Goal: Task Accomplishment & Management: Complete application form

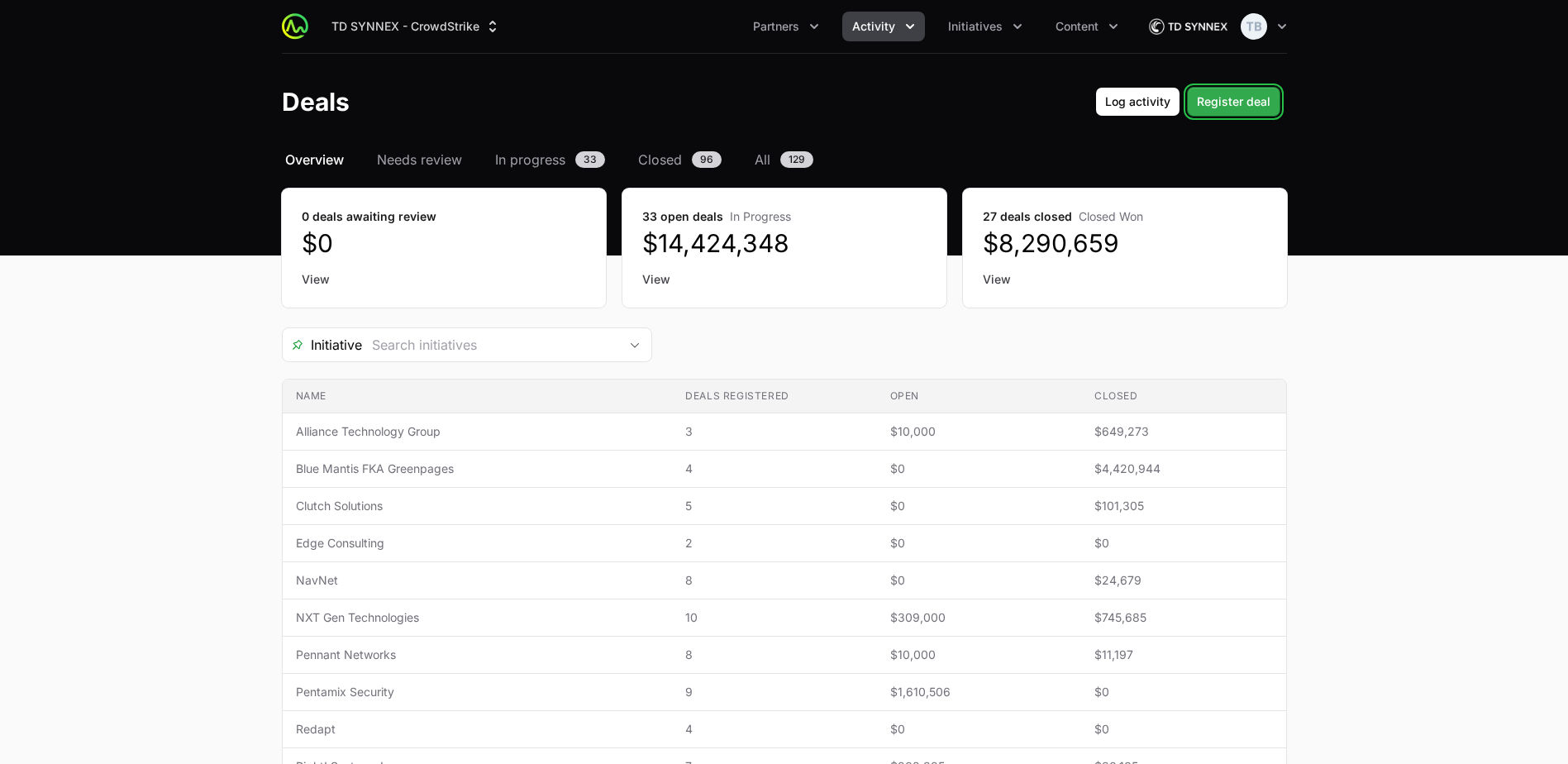
click at [1235, 104] on span "Register deal" at bounding box center [1234, 102] width 74 height 20
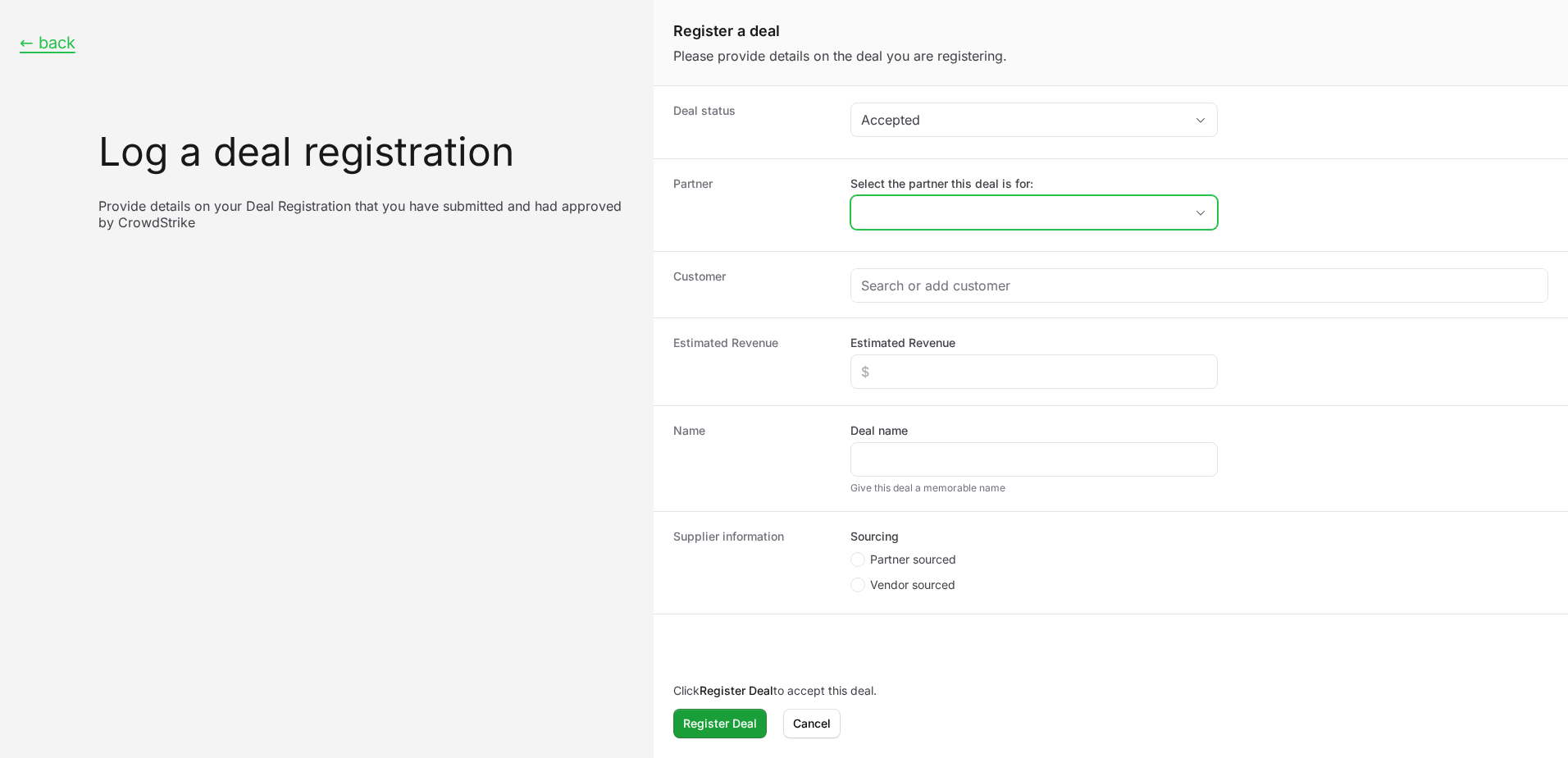
click at [953, 222] on input "Select the partner this deal is for:" at bounding box center [1017, 212] width 333 height 33
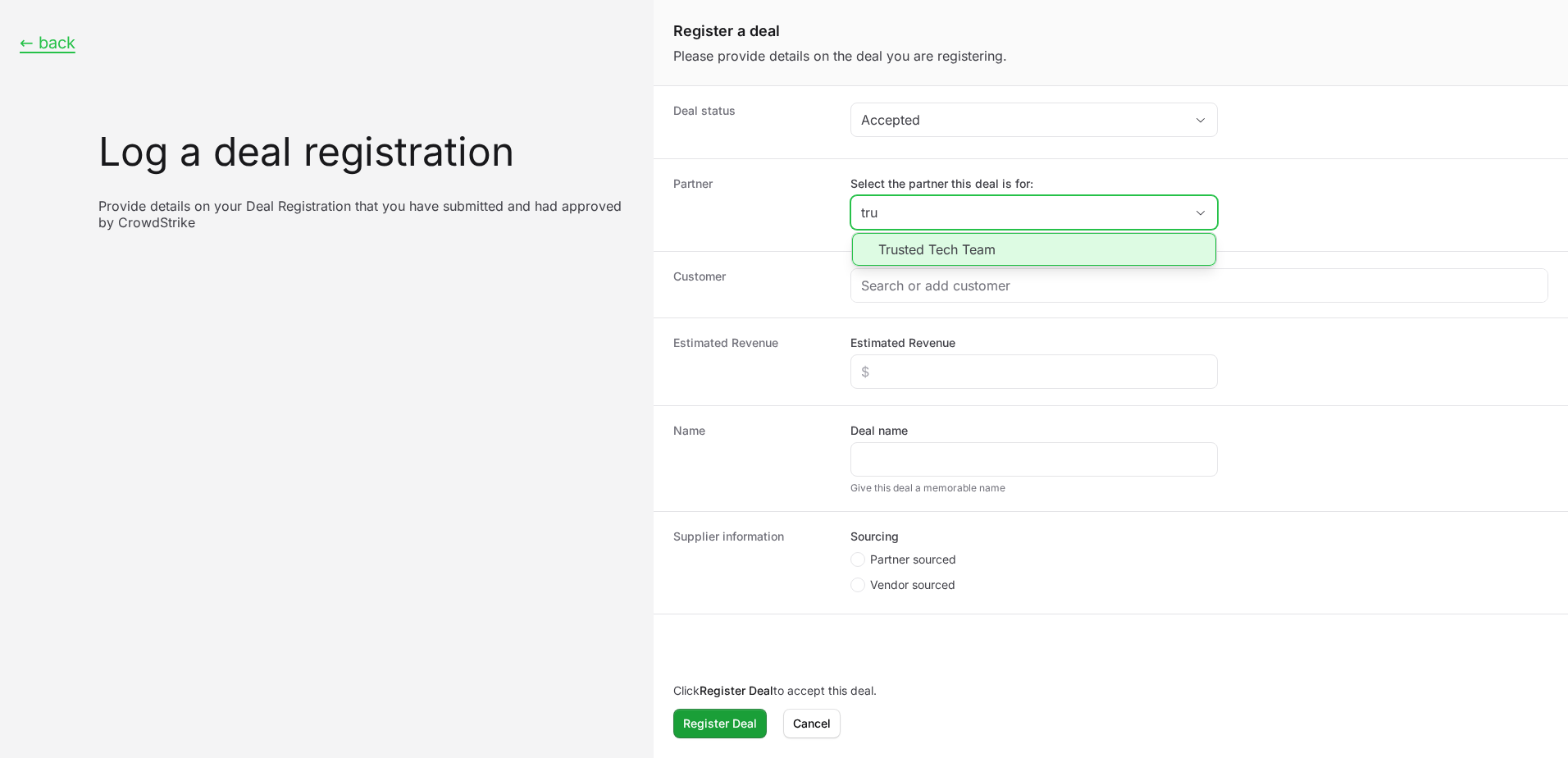
click at [1026, 241] on li "Trusted Tech Team" at bounding box center [1034, 249] width 364 height 33
type input "Trusted Tech Team"
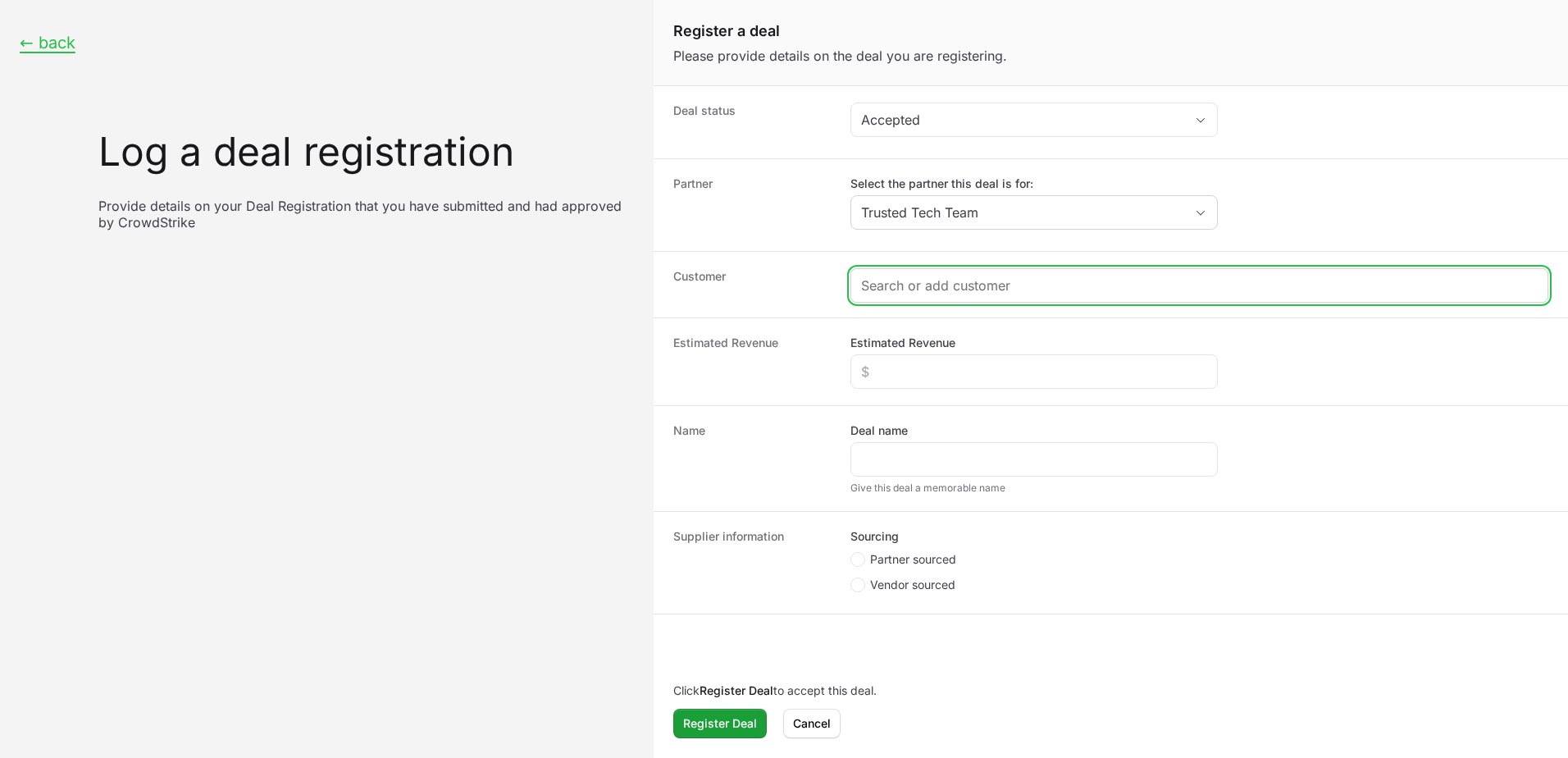
click at [966, 286] on input "Create activity form" at bounding box center [1199, 285] width 677 height 20
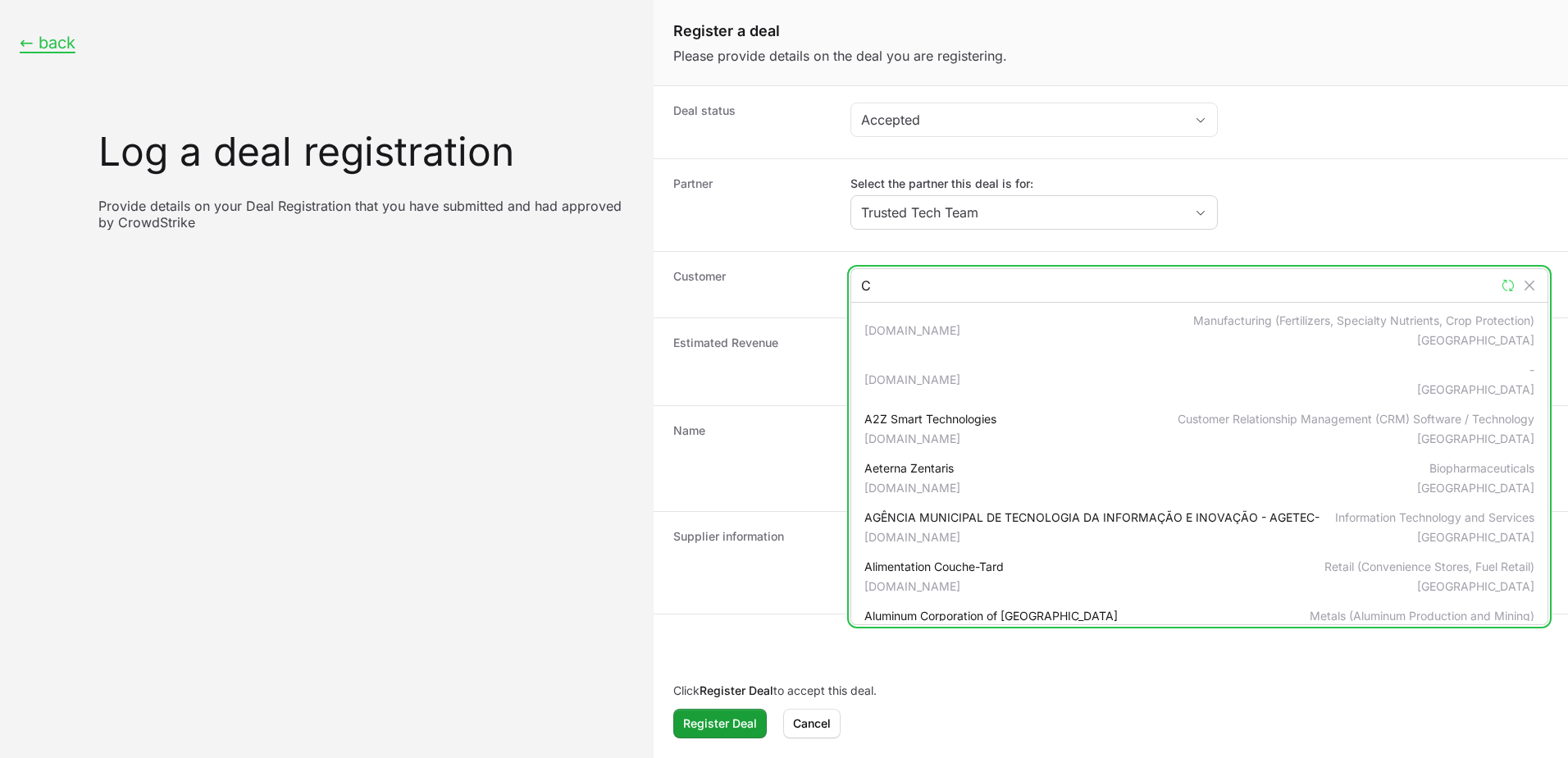
drag, startPoint x: 891, startPoint y: 283, endPoint x: 829, endPoint y: 284, distance: 62.0
click at [829, 284] on div "Customer C [DOMAIN_NAME] Manufacturing (Fertilizers, Specialty Nutrients, Crop …" at bounding box center [1110, 284] width 914 height 66
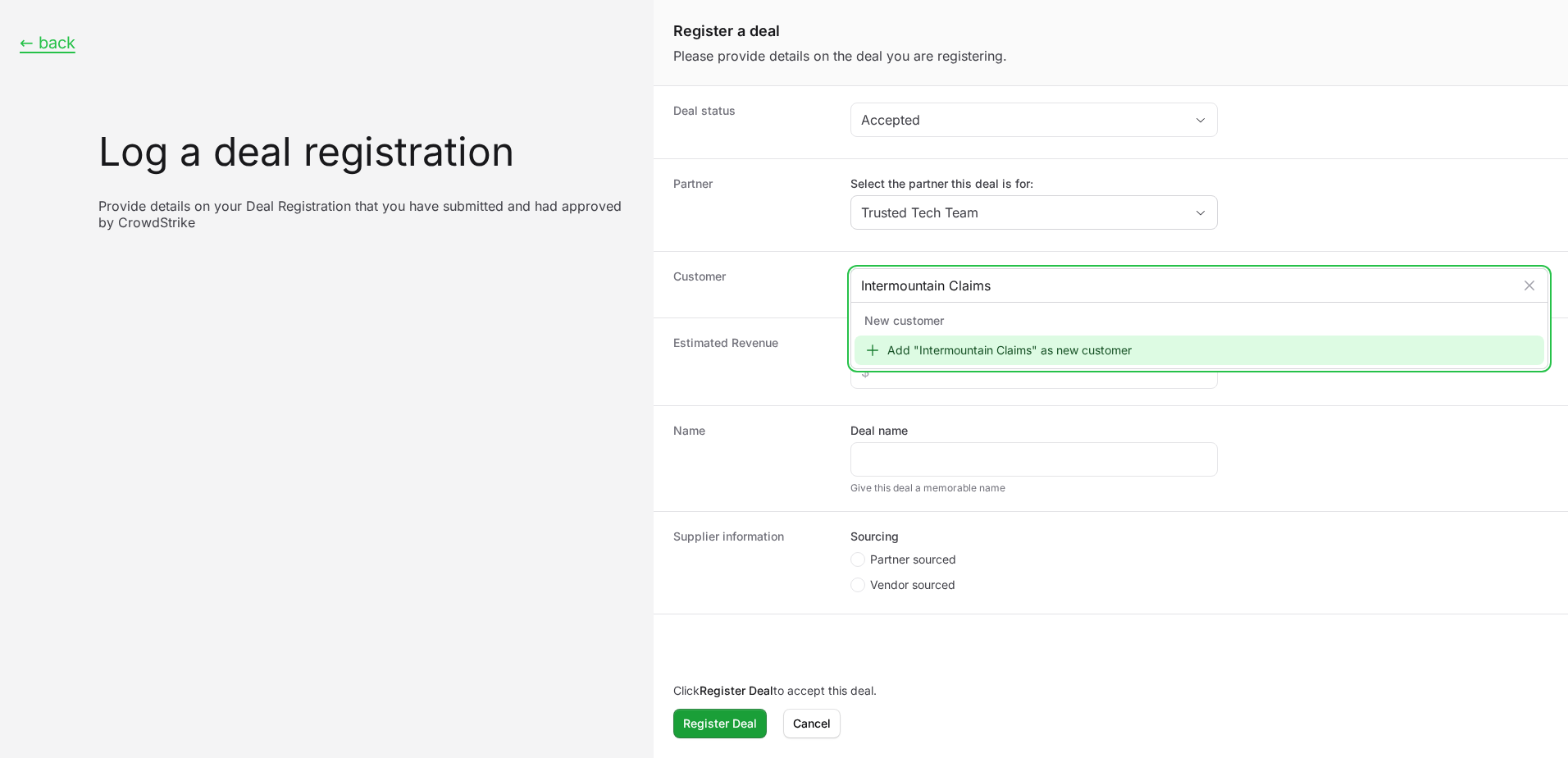
type input "Intermountain Claims"
click at [1012, 343] on div "Add "Intermountain Claims" as new customer" at bounding box center [1199, 350] width 689 height 29
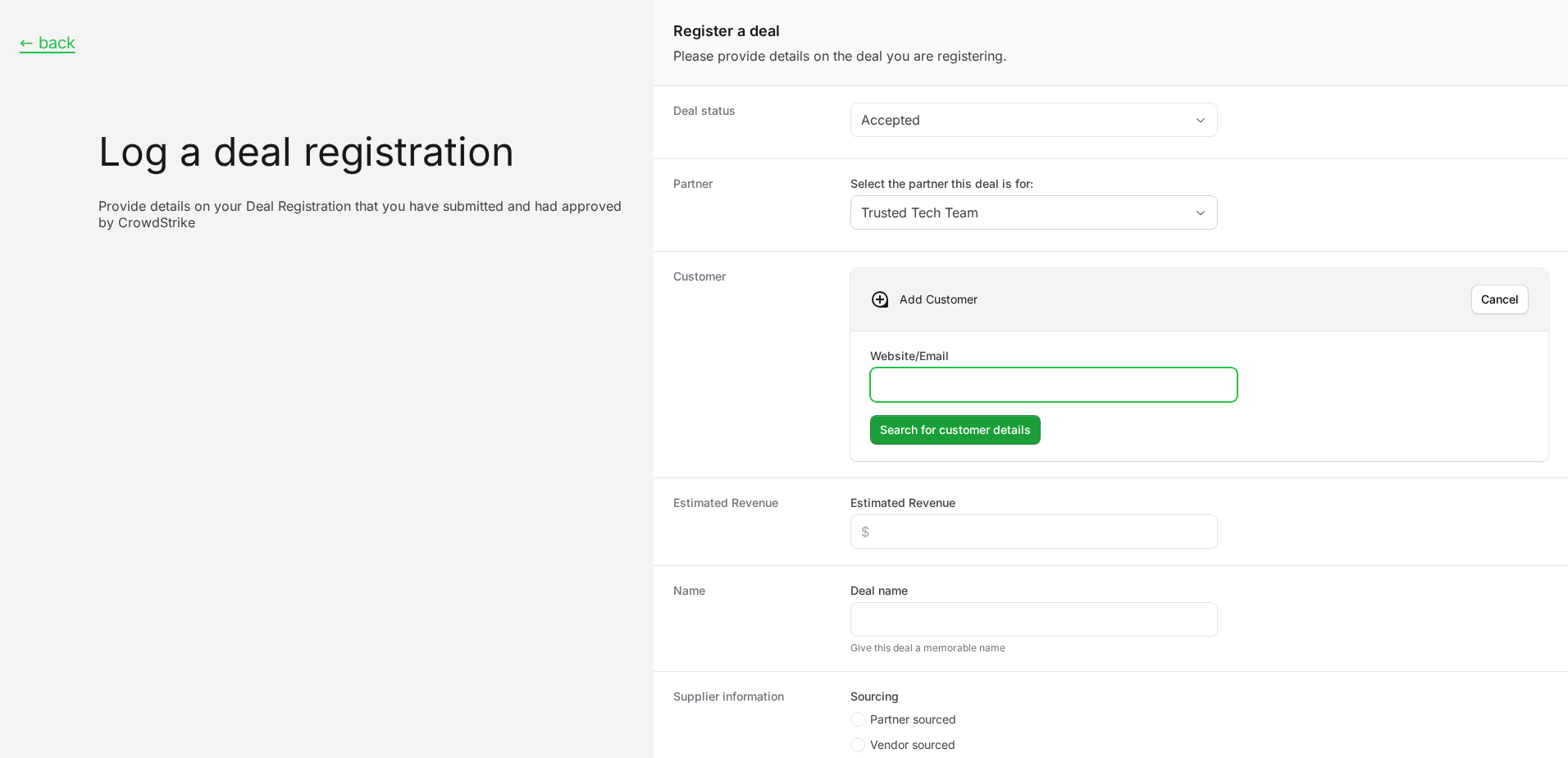
drag, startPoint x: 943, startPoint y: 374, endPoint x: 888, endPoint y: 379, distance: 55.2
click at [886, 378] on input "Website/Email" at bounding box center [1054, 384] width 346 height 20
paste input "[URL][DOMAIN_NAME]"
type input "[URL][DOMAIN_NAME]"
click at [928, 427] on span "Search for customer details" at bounding box center [955, 430] width 151 height 20
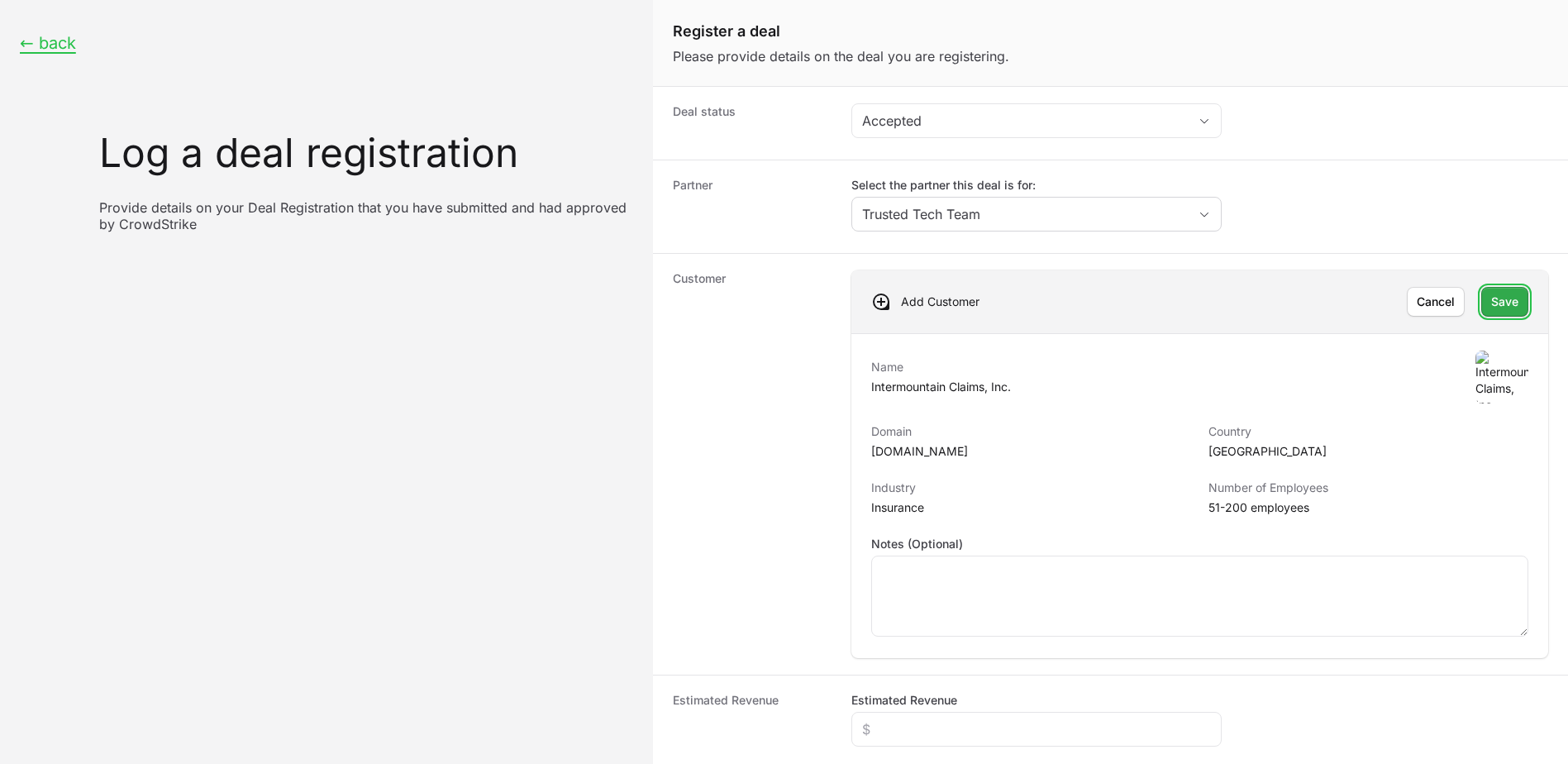
click at [1496, 311] on span "Save" at bounding box center [1505, 302] width 27 height 20
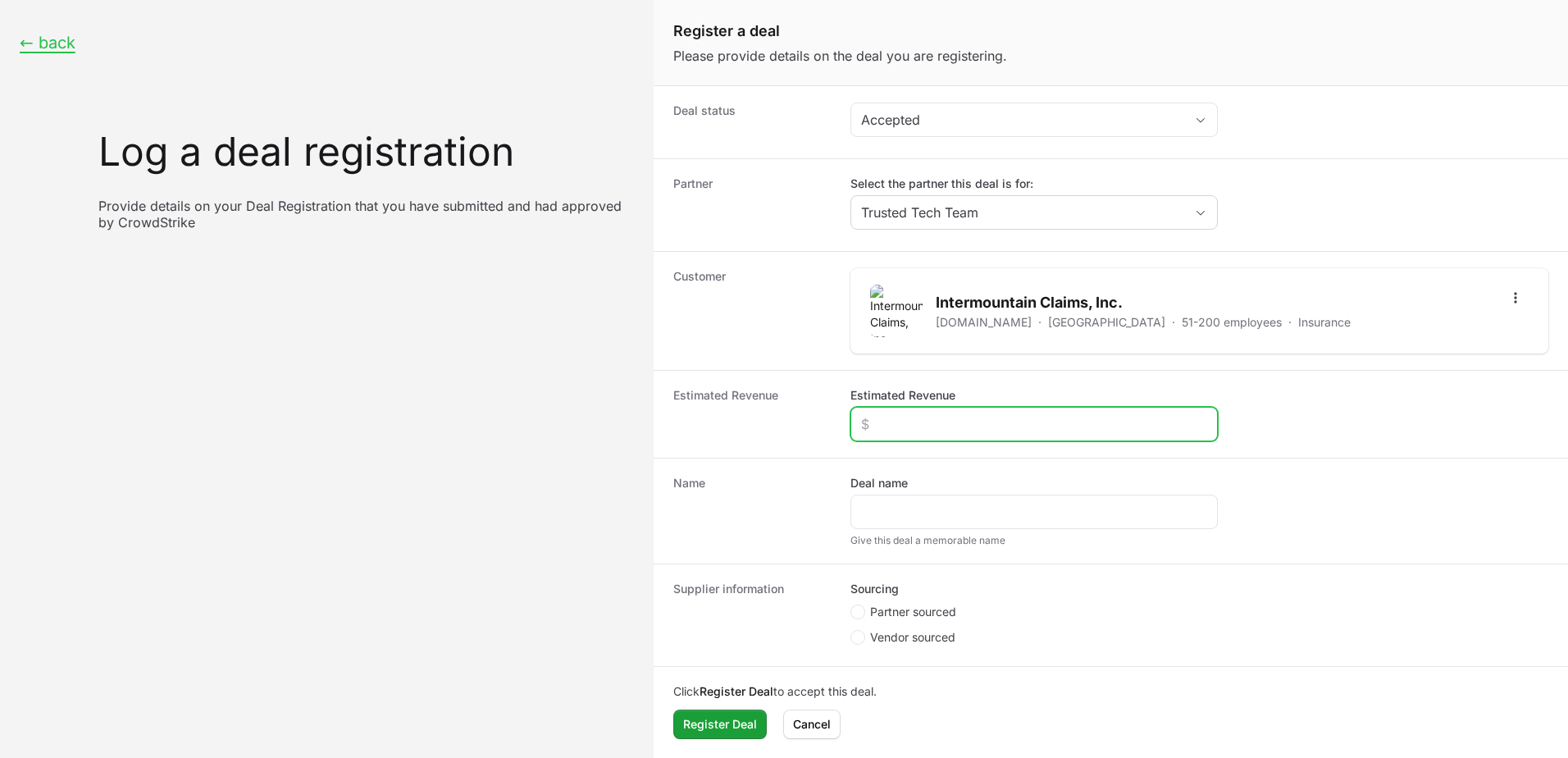
click at [888, 420] on input "Estimated Revenue" at bounding box center [1034, 424] width 346 height 20
type input "$20,000"
click at [989, 498] on div "Create activity form" at bounding box center [1035, 511] width 367 height 35
click at [1010, 499] on div "Create activity form" at bounding box center [1035, 511] width 367 height 35
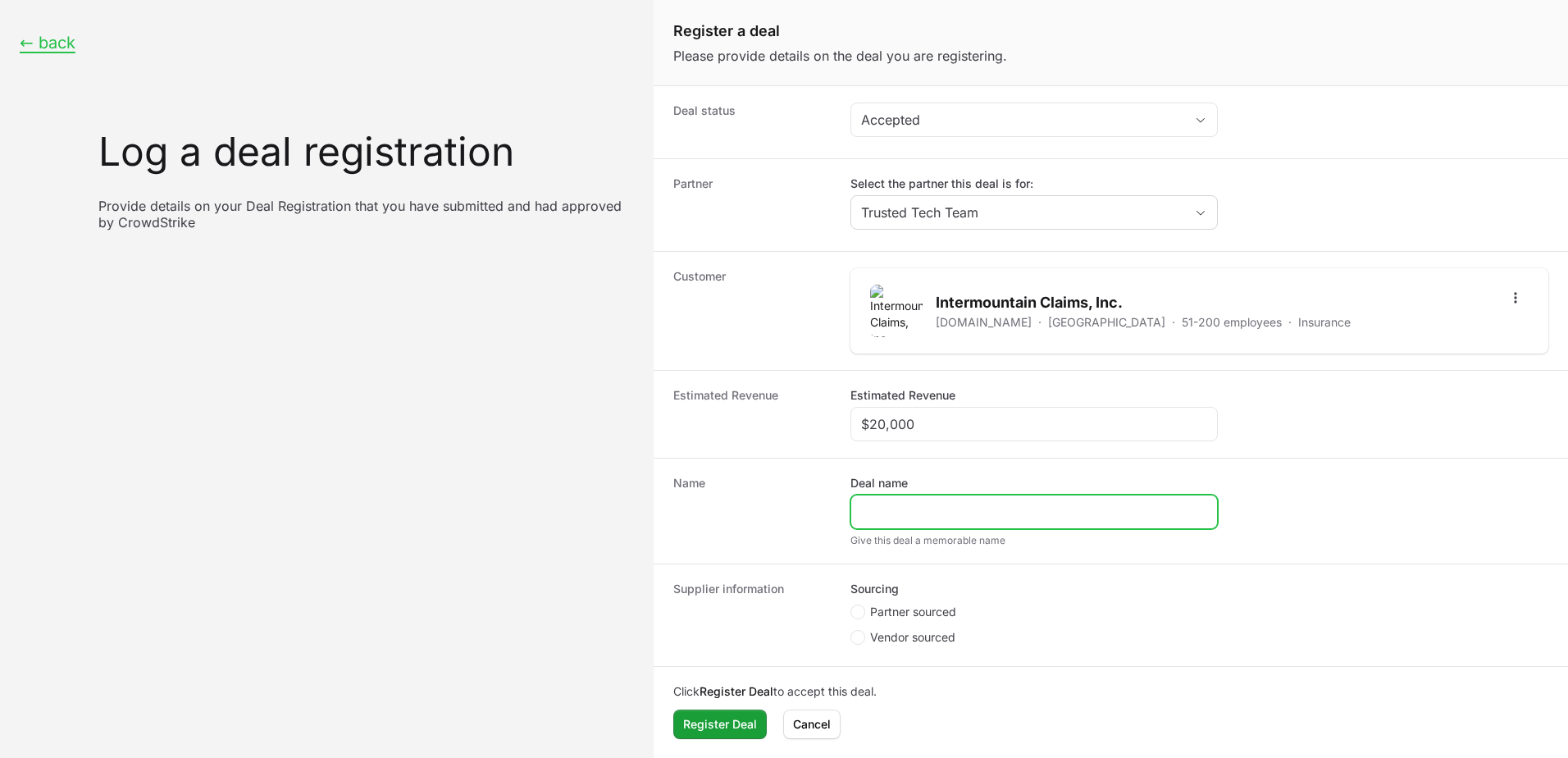
click at [1004, 513] on input "Deal name" at bounding box center [1034, 512] width 346 height 20
type input "Intermountain Claims"
click at [935, 606] on span "Partner sourced" at bounding box center [913, 612] width 87 height 16
click at [852, 606] on input "Partner sourced" at bounding box center [852, 606] width 2 height 2
radio input "true"
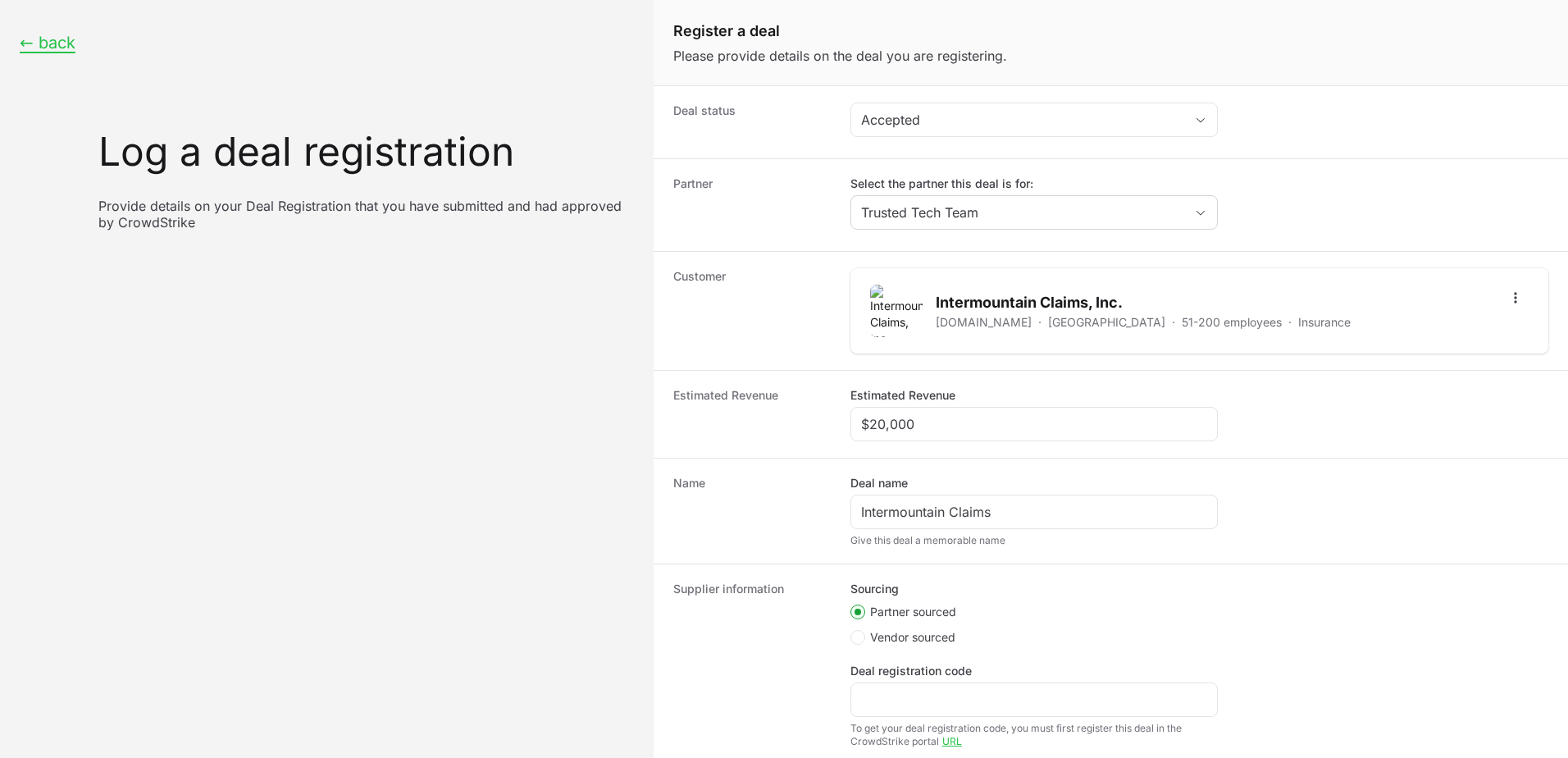
scroll to position [99, 0]
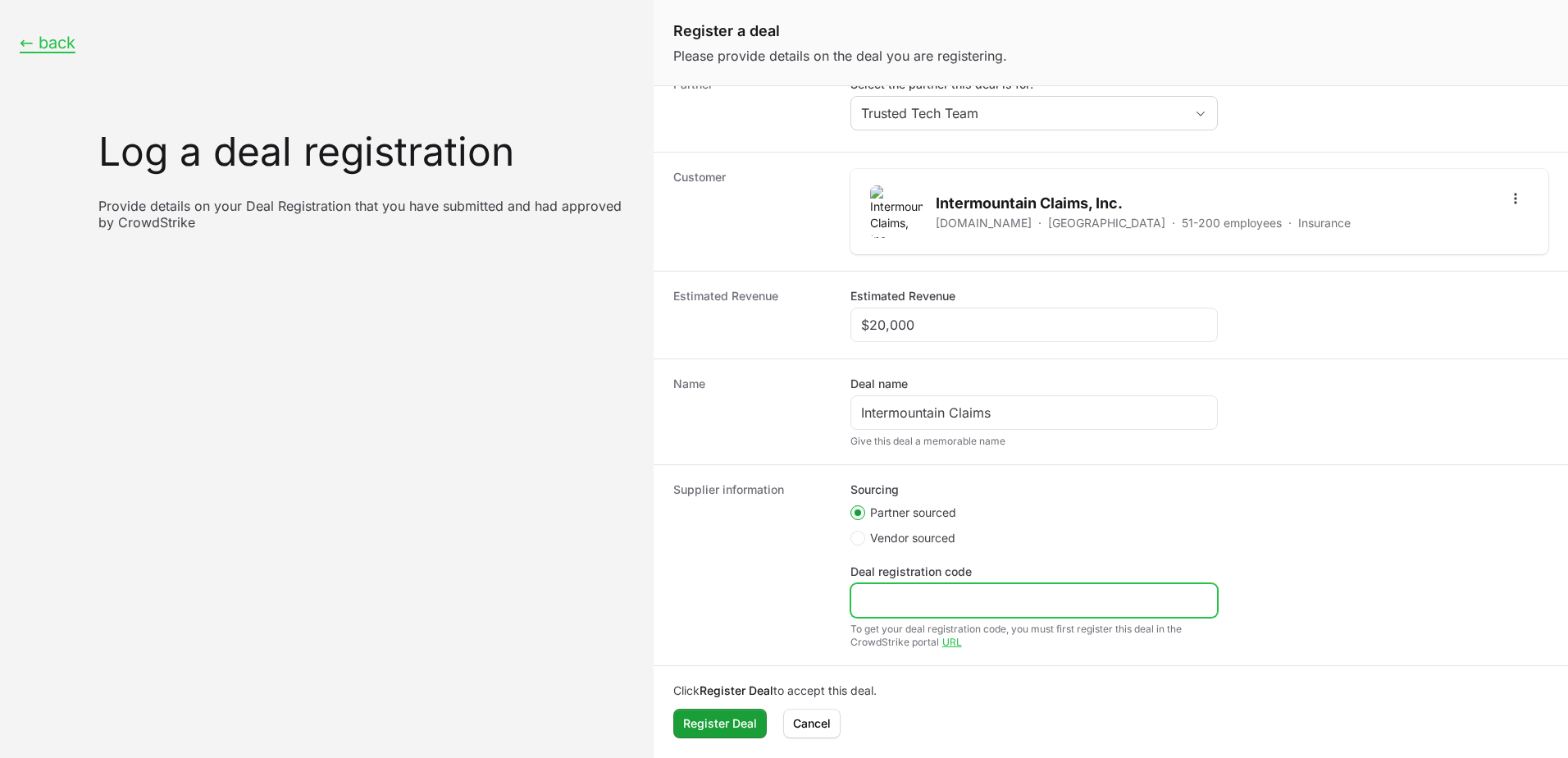
click at [900, 599] on input "Deal registration code" at bounding box center [1034, 600] width 346 height 20
paste input "DR-5a064076"
type input "DR-5a064076"
click at [711, 729] on span "Register Deal" at bounding box center [720, 723] width 74 height 20
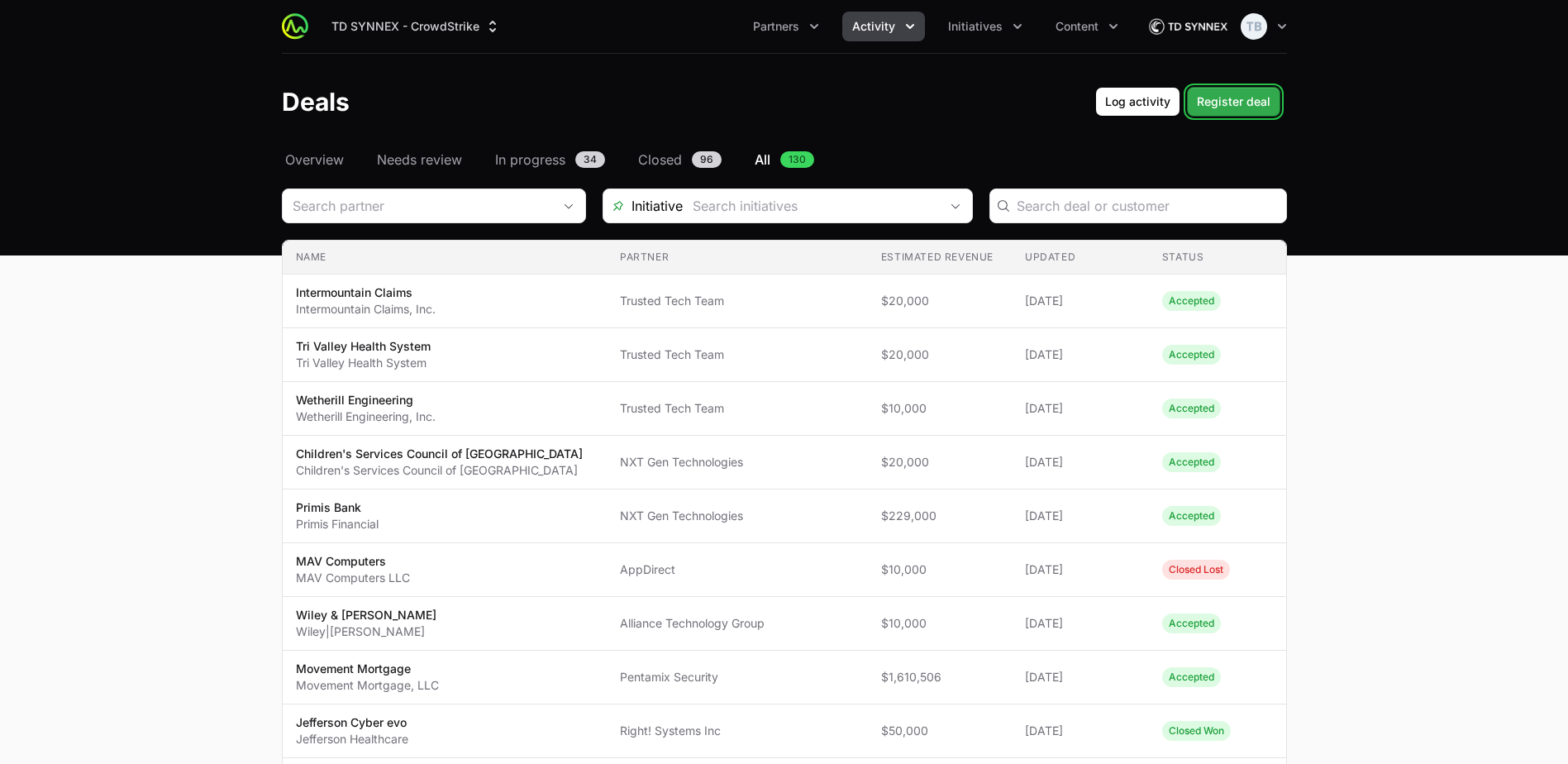
click at [1247, 110] on span "Register deal" at bounding box center [1234, 102] width 74 height 20
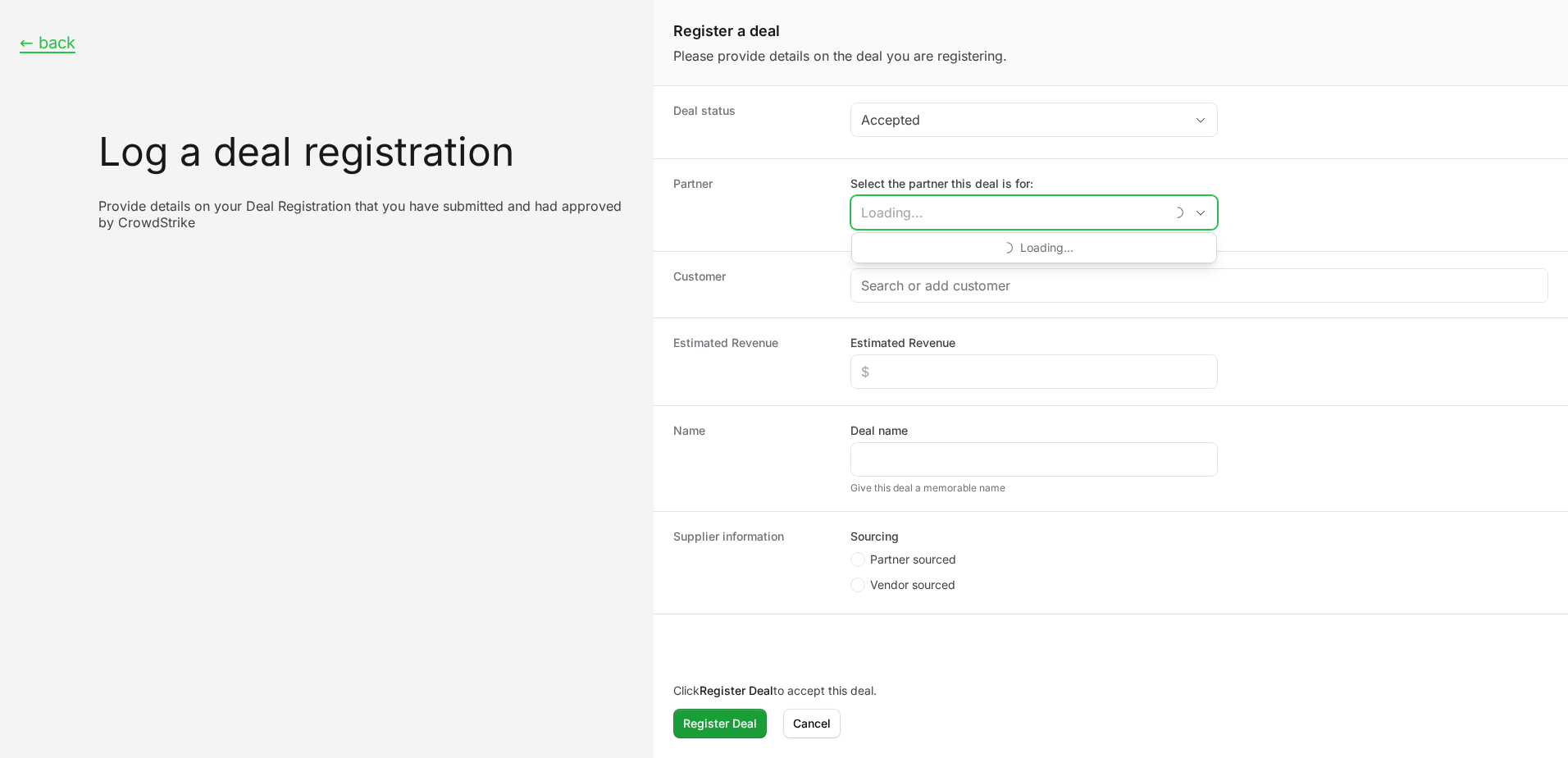
click at [936, 220] on input "Select the partner this deal is for:" at bounding box center [1007, 212] width 313 height 33
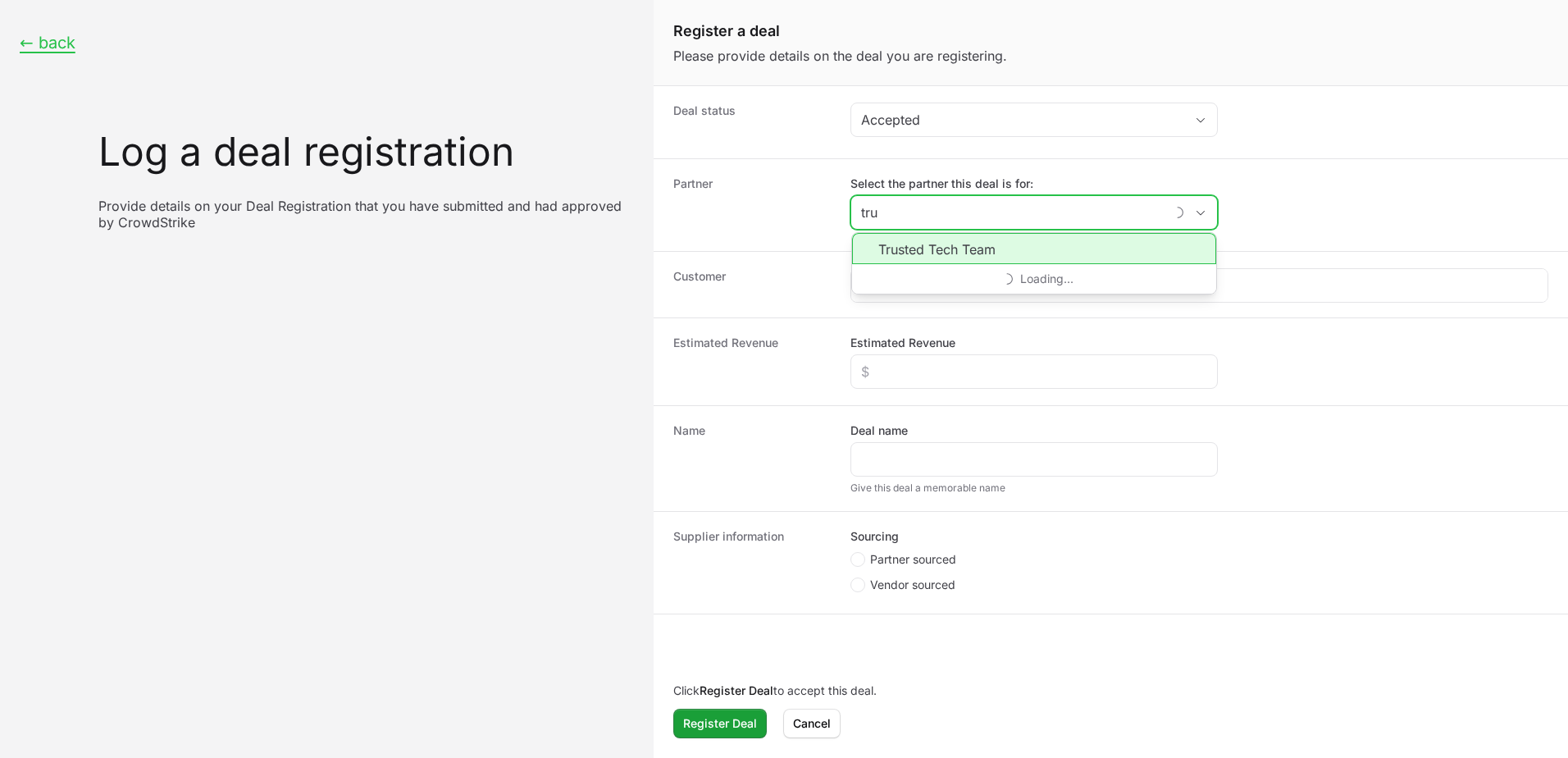
click at [971, 251] on li "Trusted Tech Team" at bounding box center [1034, 248] width 364 height 31
type input "Trusted Tech Team"
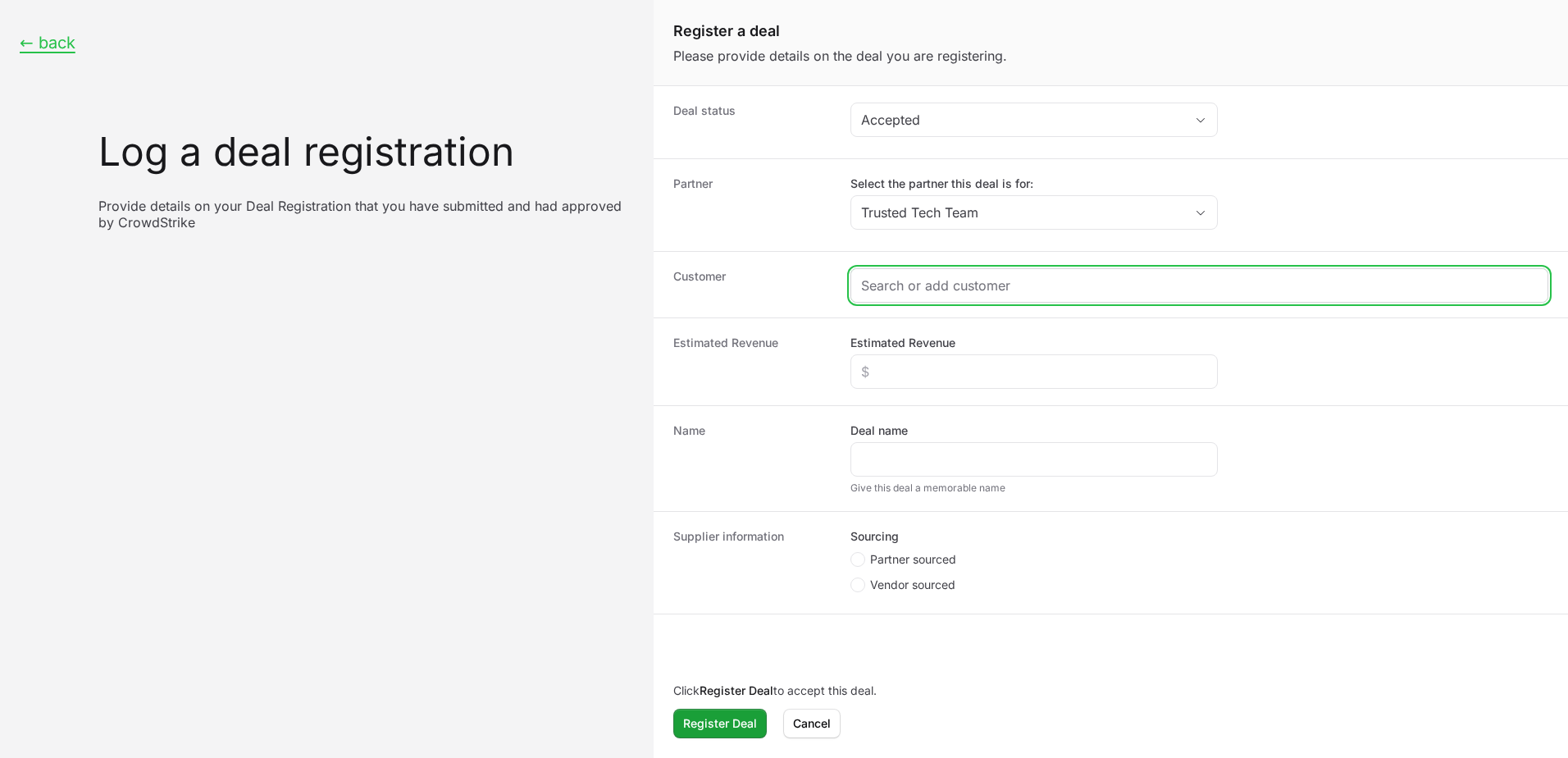
click at [939, 284] on input "Create activity form" at bounding box center [1199, 285] width 677 height 20
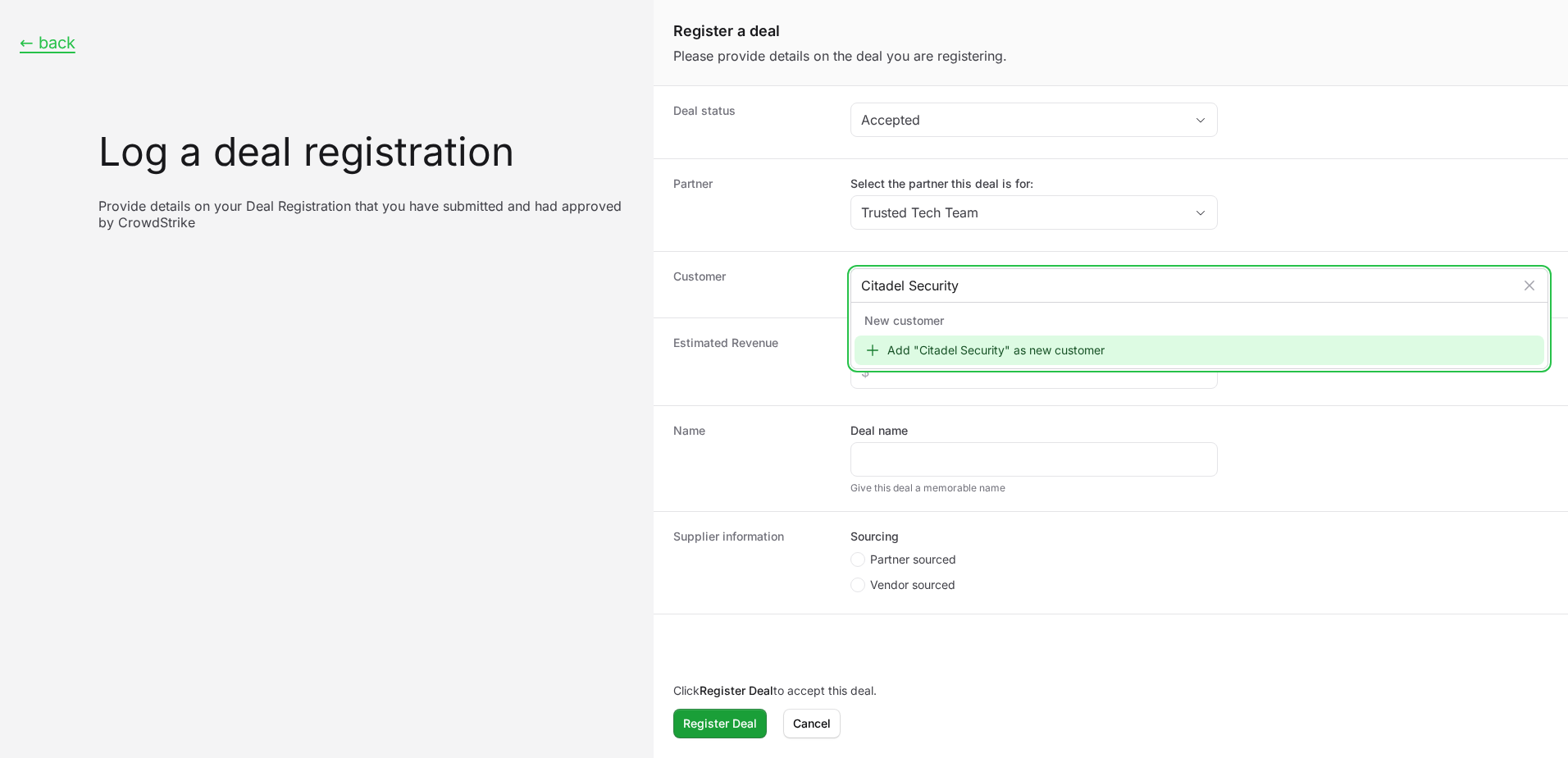
type input "Citadel Security"
click at [1015, 352] on div "Add "Citadel Security" as new customer" at bounding box center [1199, 350] width 689 height 29
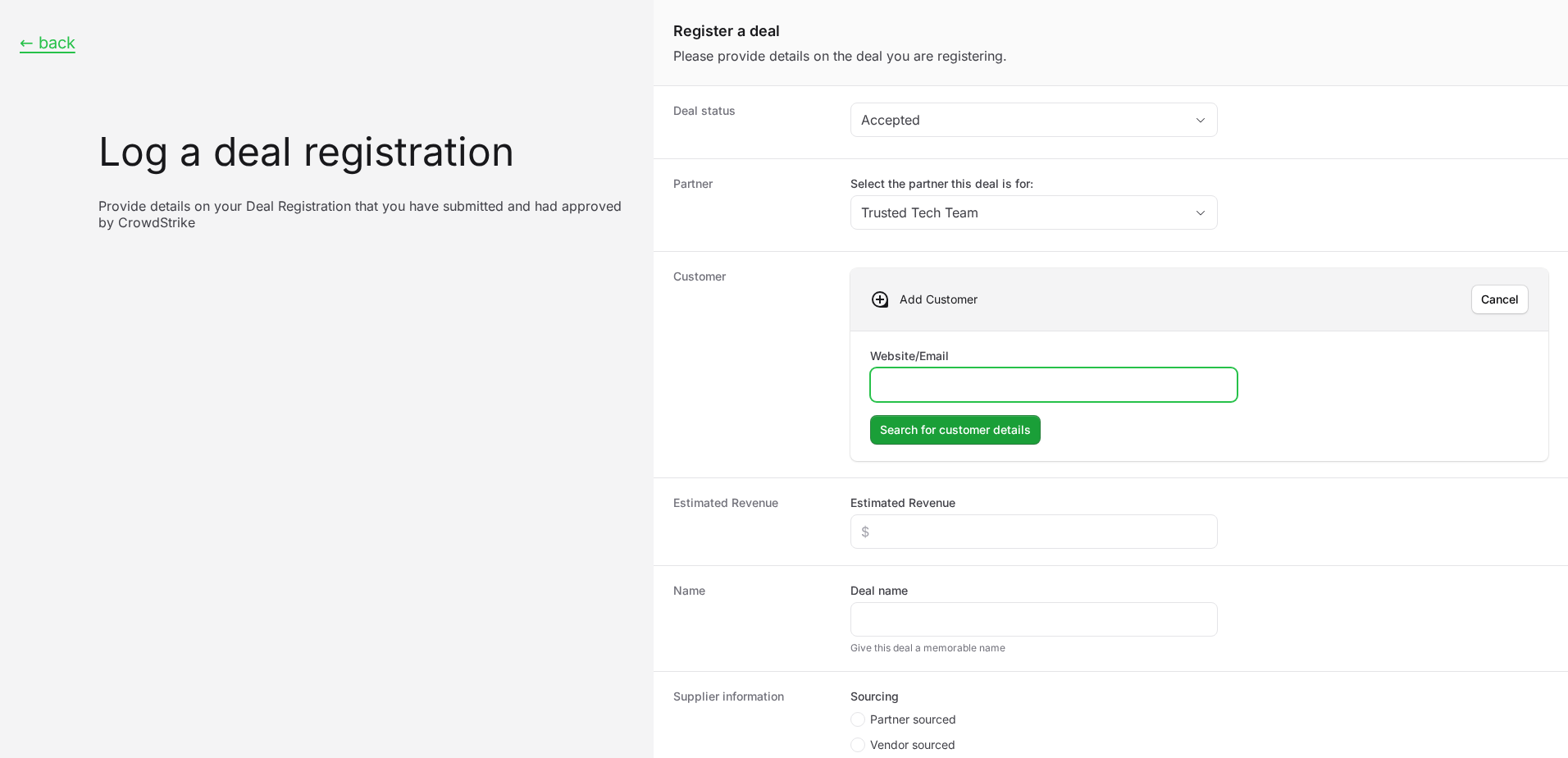
paste input "[URL][DOMAIN_NAME]"
type input "[URL][DOMAIN_NAME]"
click at [959, 427] on span "Search for customer details" at bounding box center [955, 430] width 151 height 20
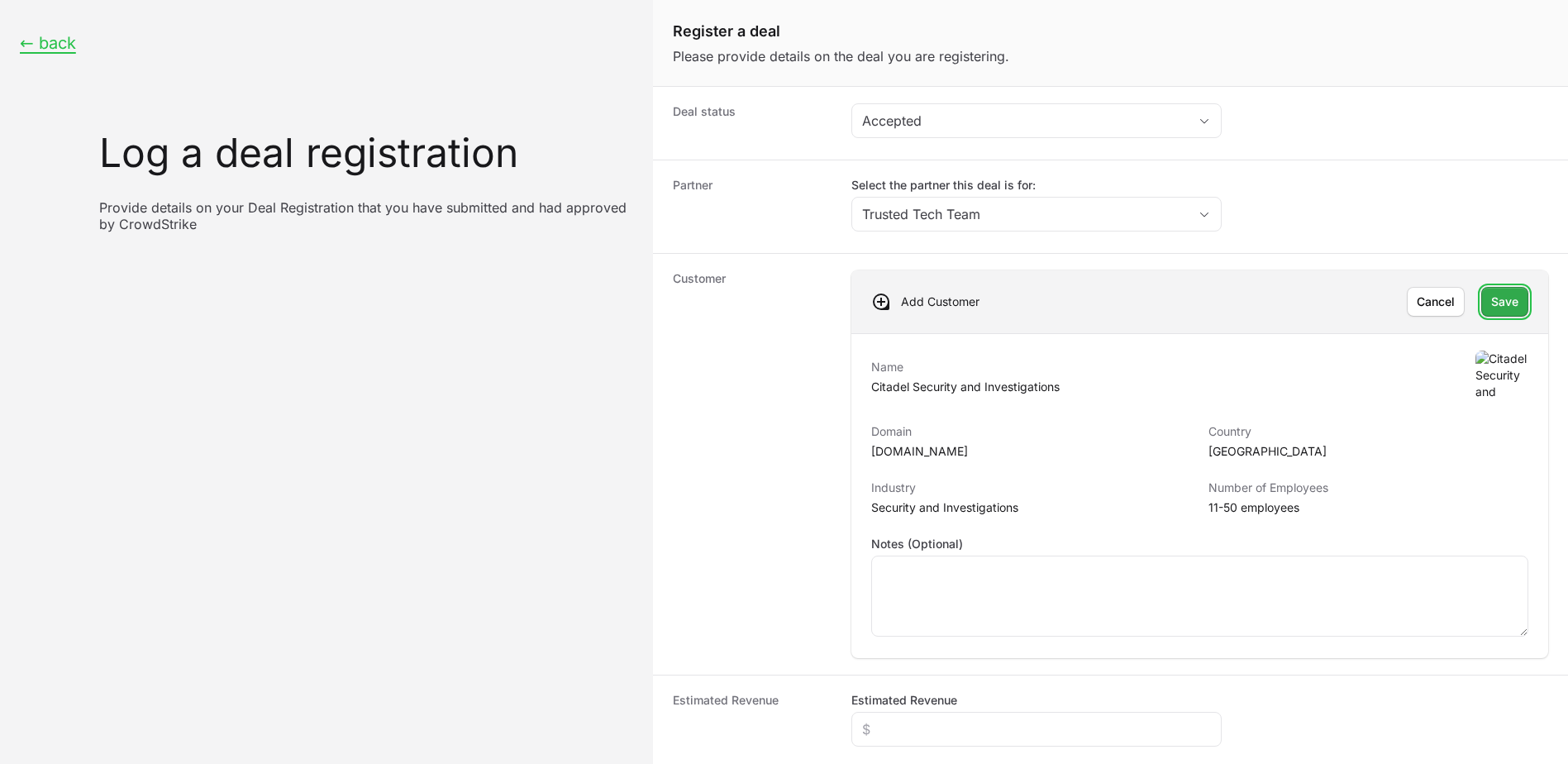
click at [1502, 298] on span "Save" at bounding box center [1505, 302] width 27 height 20
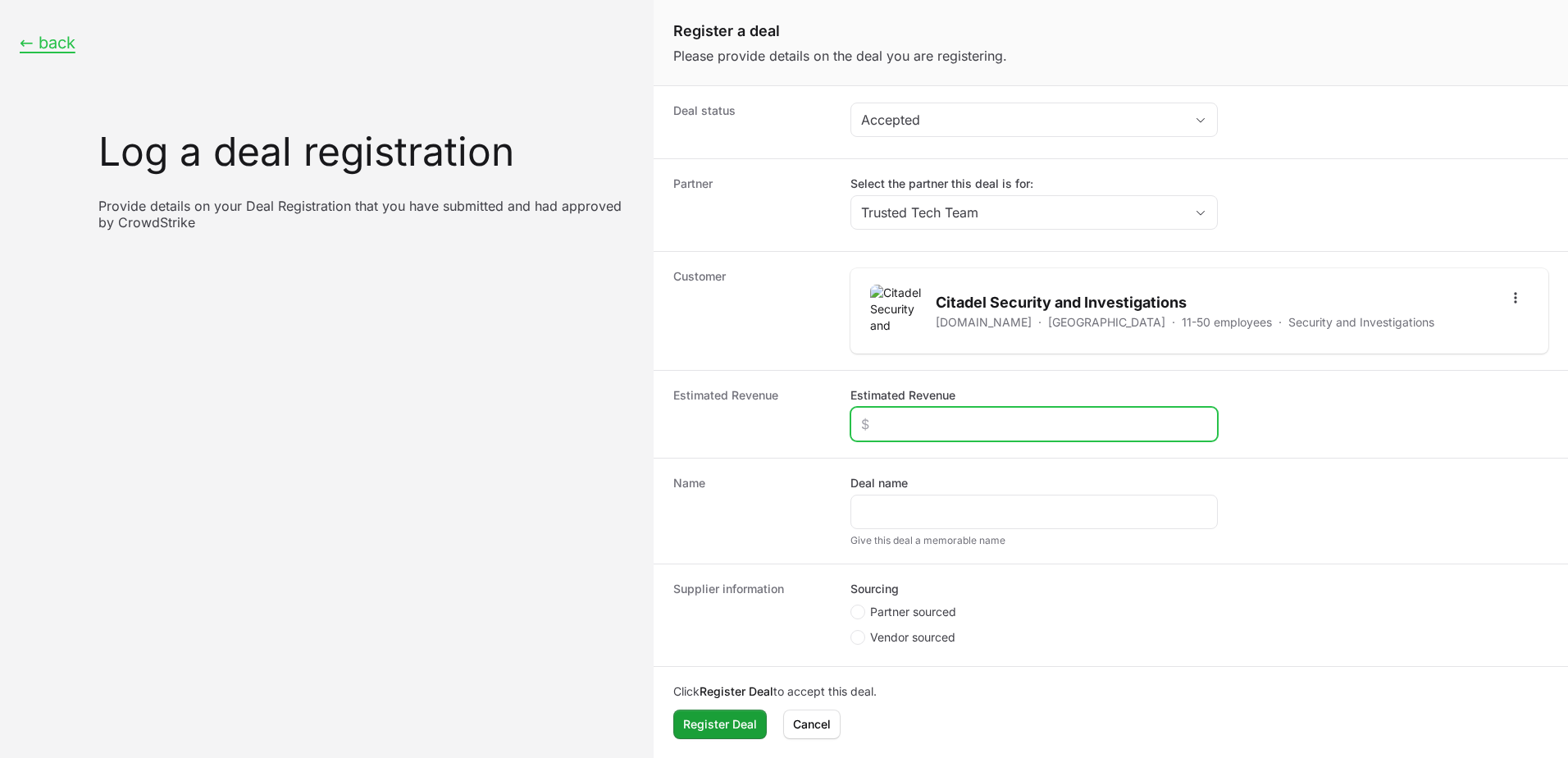
click at [1105, 415] on input "Estimated Revenue" at bounding box center [1034, 424] width 346 height 20
type input "$10,000"
click at [1170, 523] on div "Create activity form" at bounding box center [1035, 511] width 367 height 35
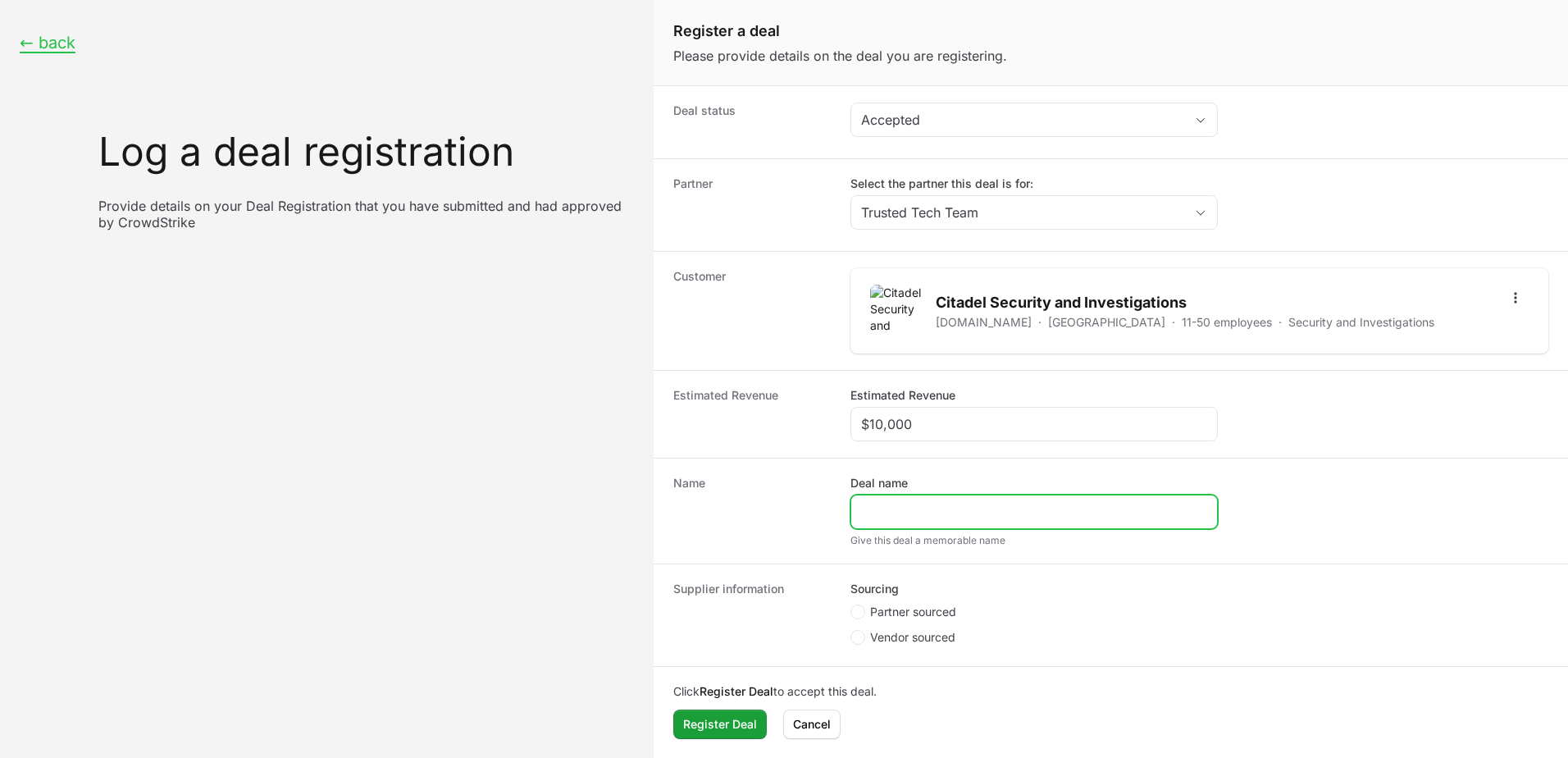
click at [1168, 515] on input "Deal name" at bounding box center [1034, 512] width 346 height 20
type input "Citadel Security"
click at [904, 608] on span "Partner sourced" at bounding box center [913, 612] width 87 height 16
click at [852, 606] on input "Partner sourced" at bounding box center [852, 606] width 2 height 2
radio input "true"
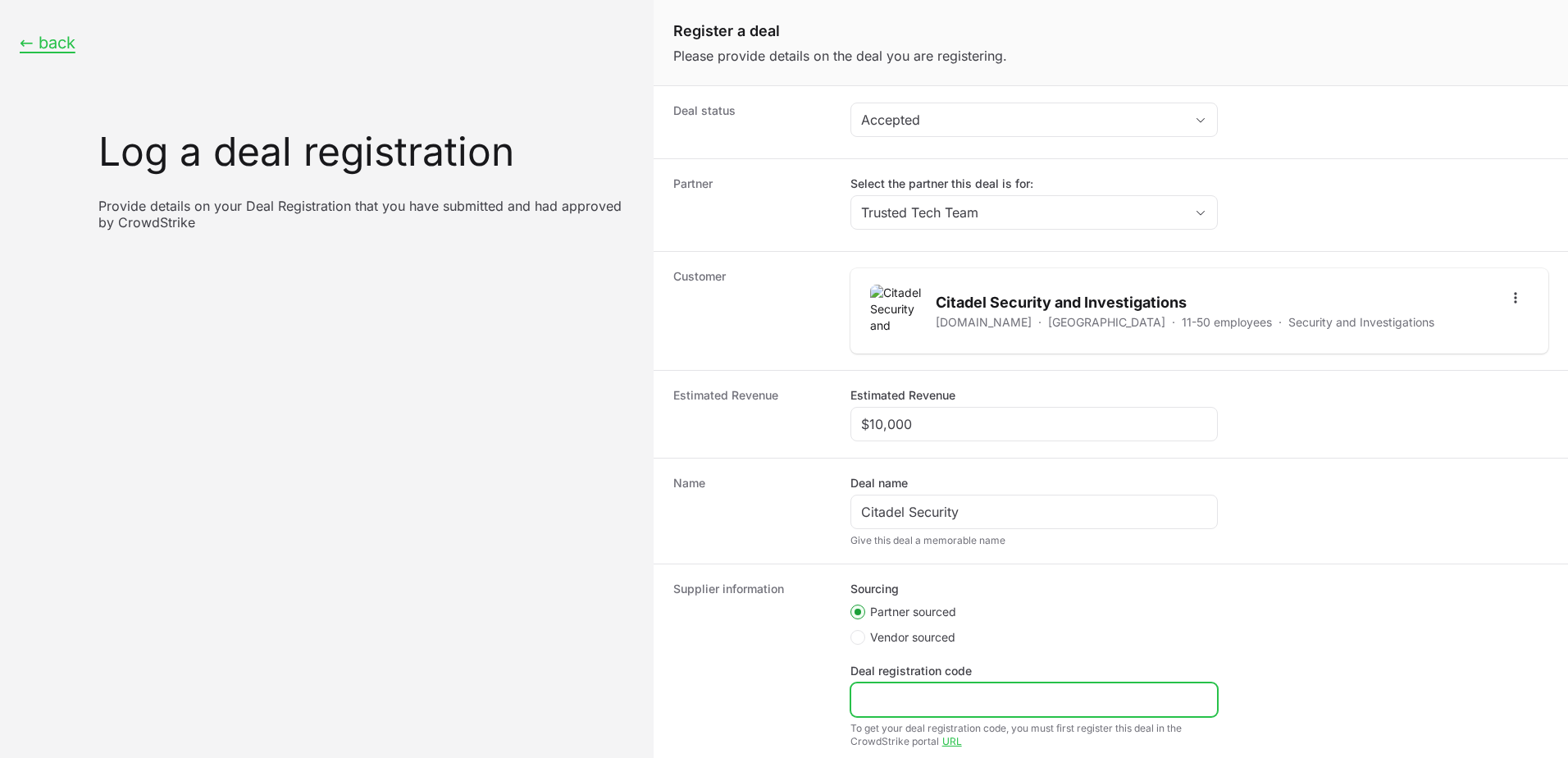
click at [979, 694] on input "Deal registration code" at bounding box center [1034, 699] width 346 height 20
paste input "DR-efa1eb65"
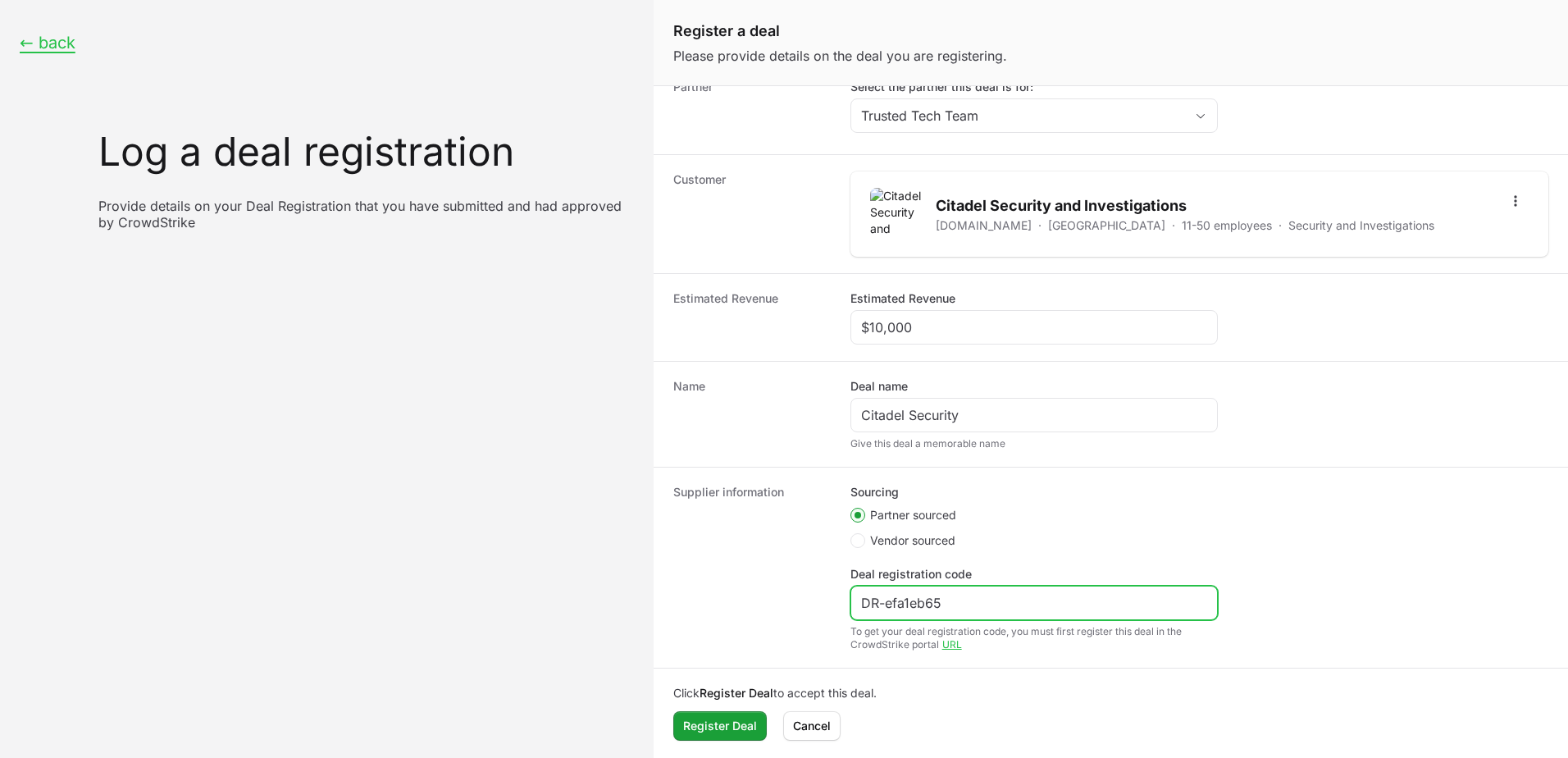
scroll to position [99, 0]
type input "DR-efa1eb65"
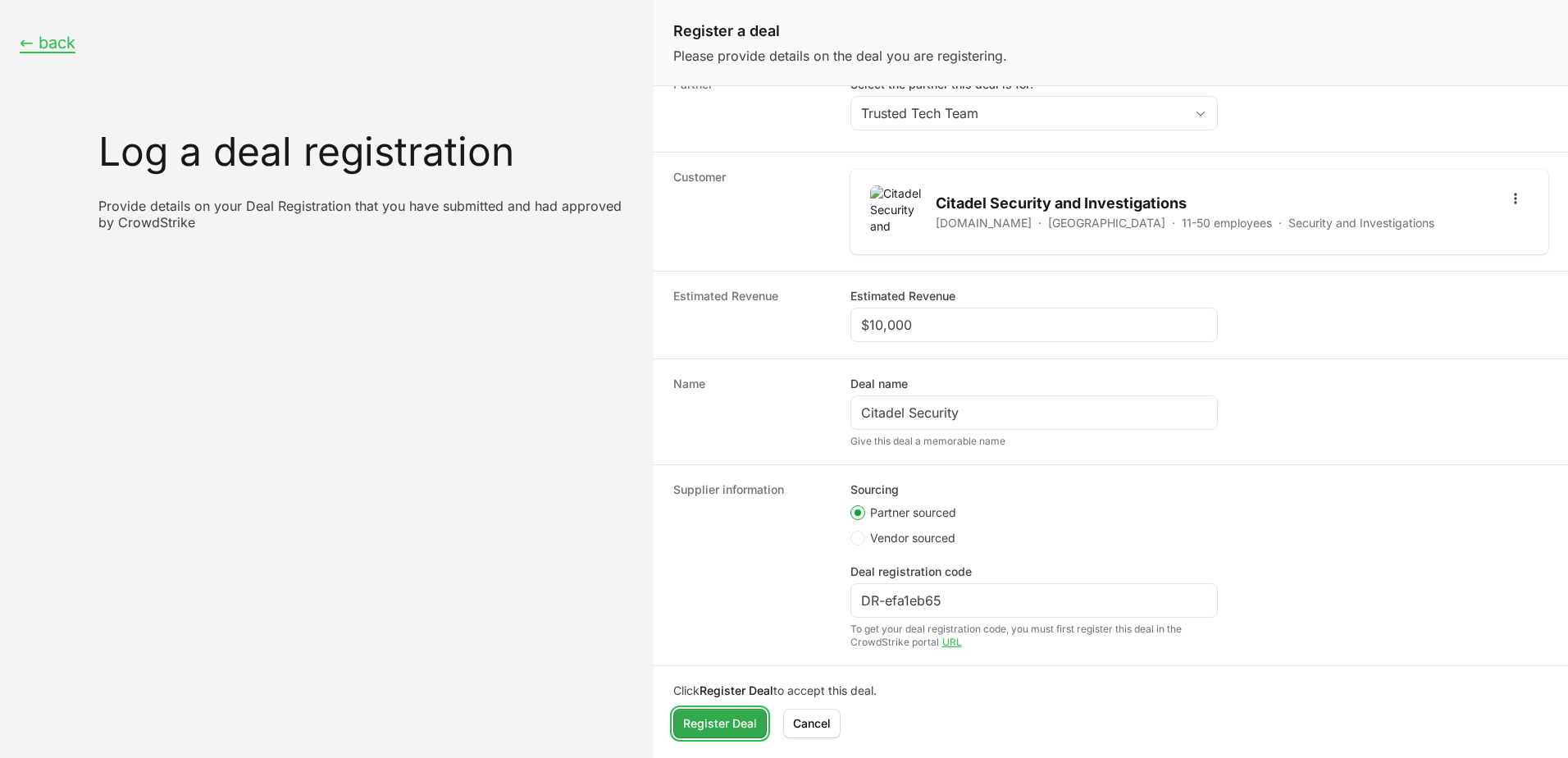
click at [732, 726] on span "Register Deal" at bounding box center [720, 723] width 74 height 20
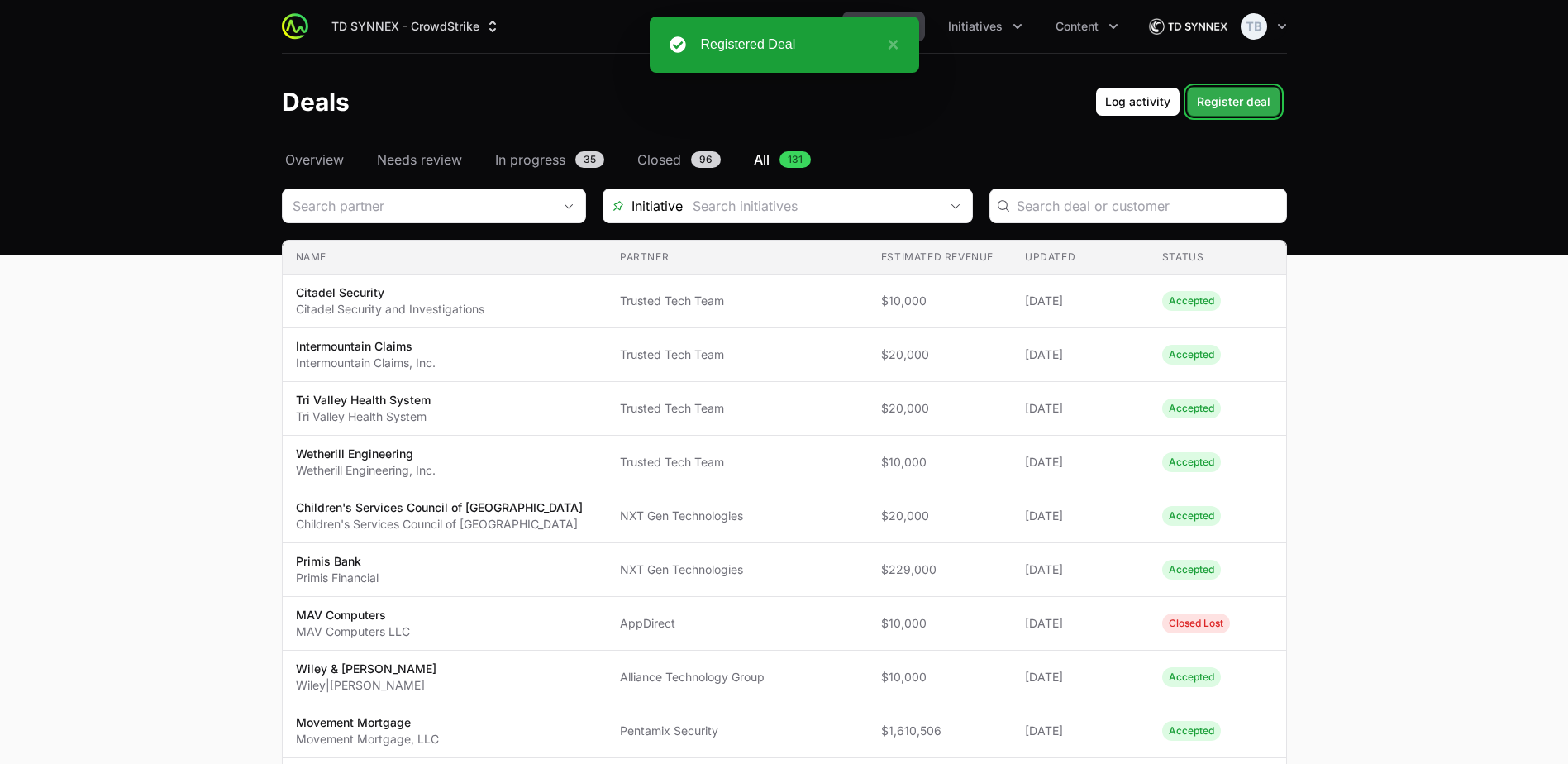
click at [1238, 102] on span "Register deal" at bounding box center [1234, 102] width 74 height 20
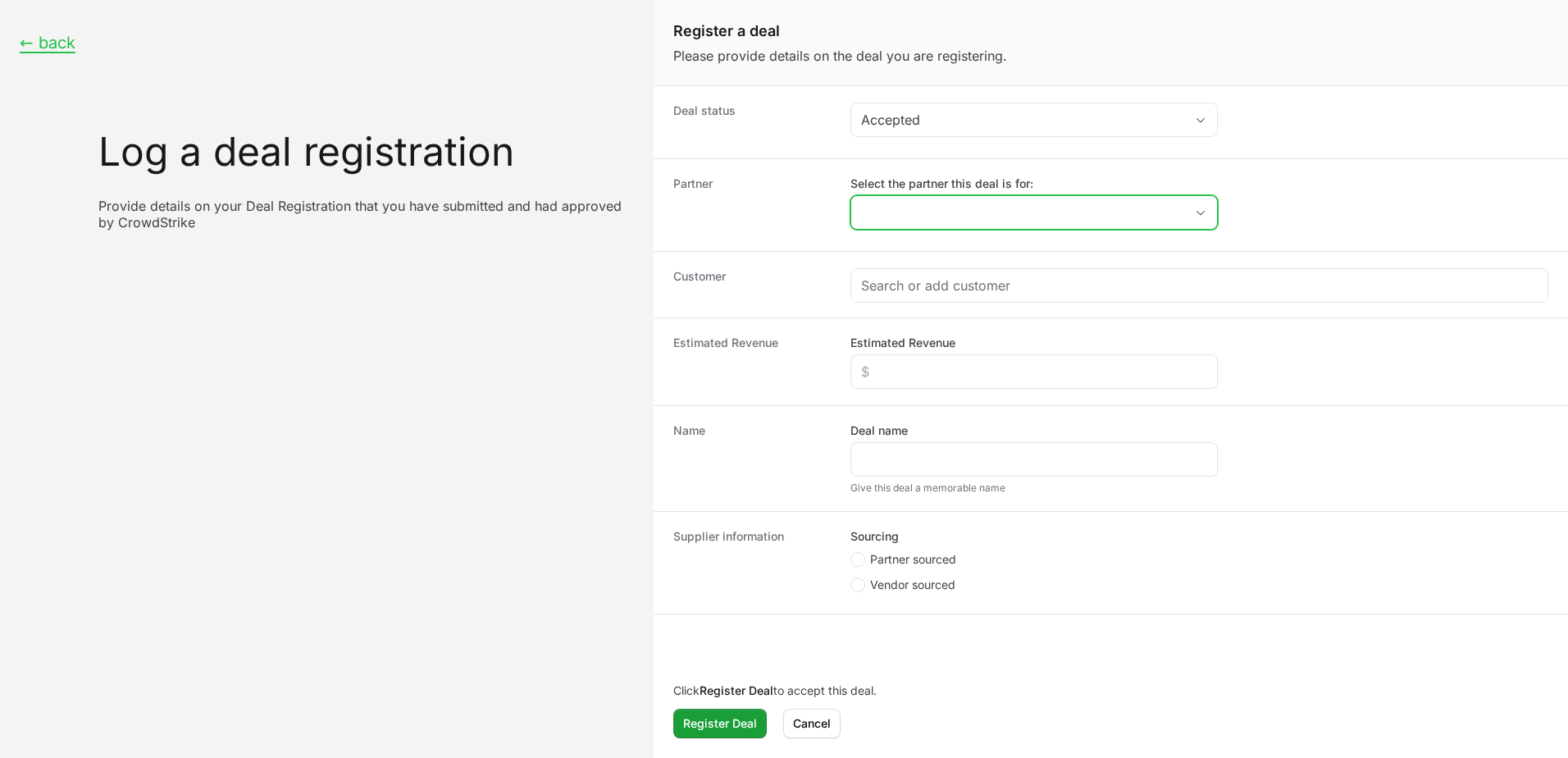
click at [915, 219] on input "Select the partner this deal is for:" at bounding box center [1017, 212] width 333 height 33
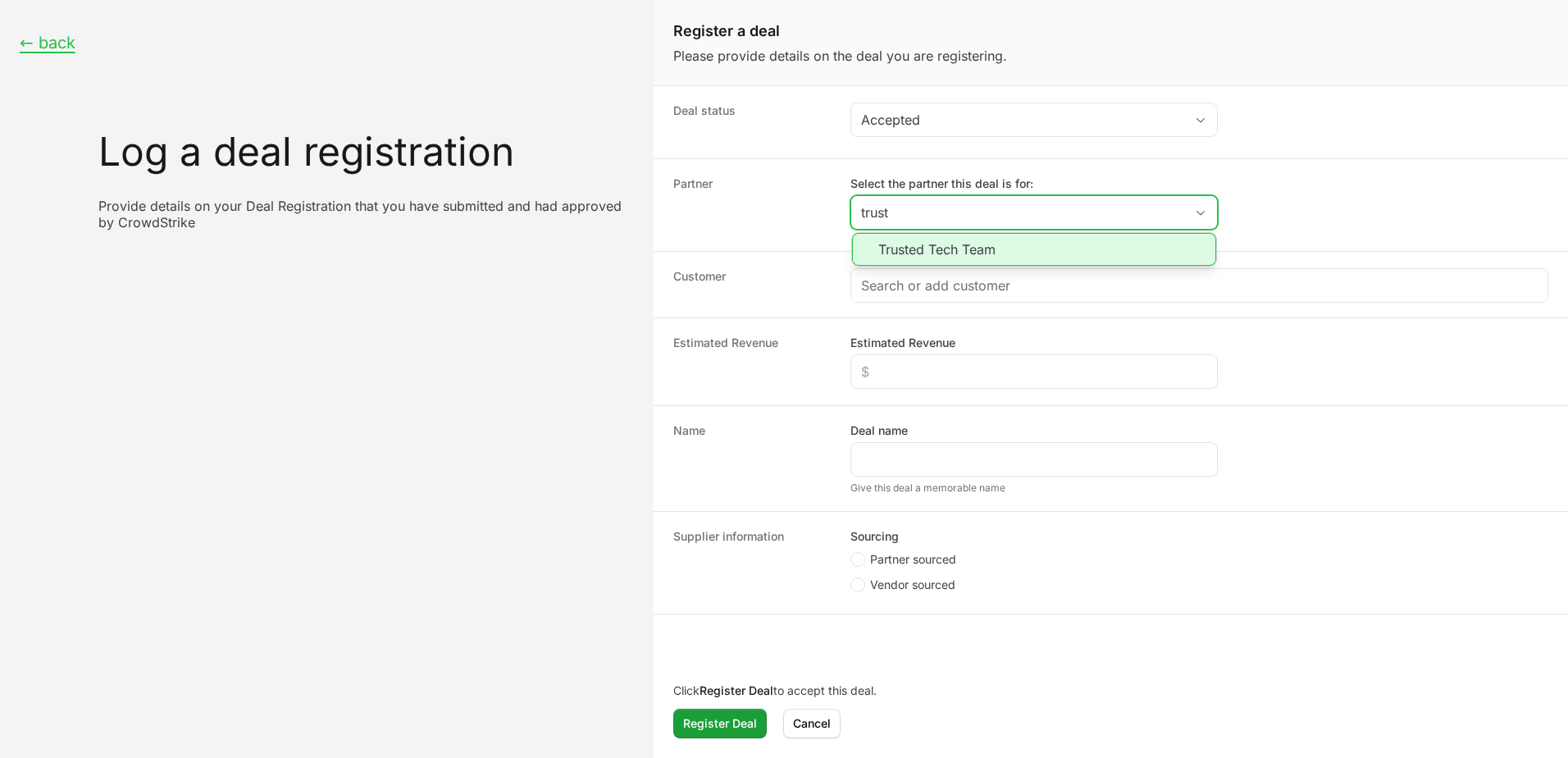
click at [1106, 250] on li "Trusted Tech Team" at bounding box center [1034, 249] width 364 height 33
type input "Trusted Tech Team"
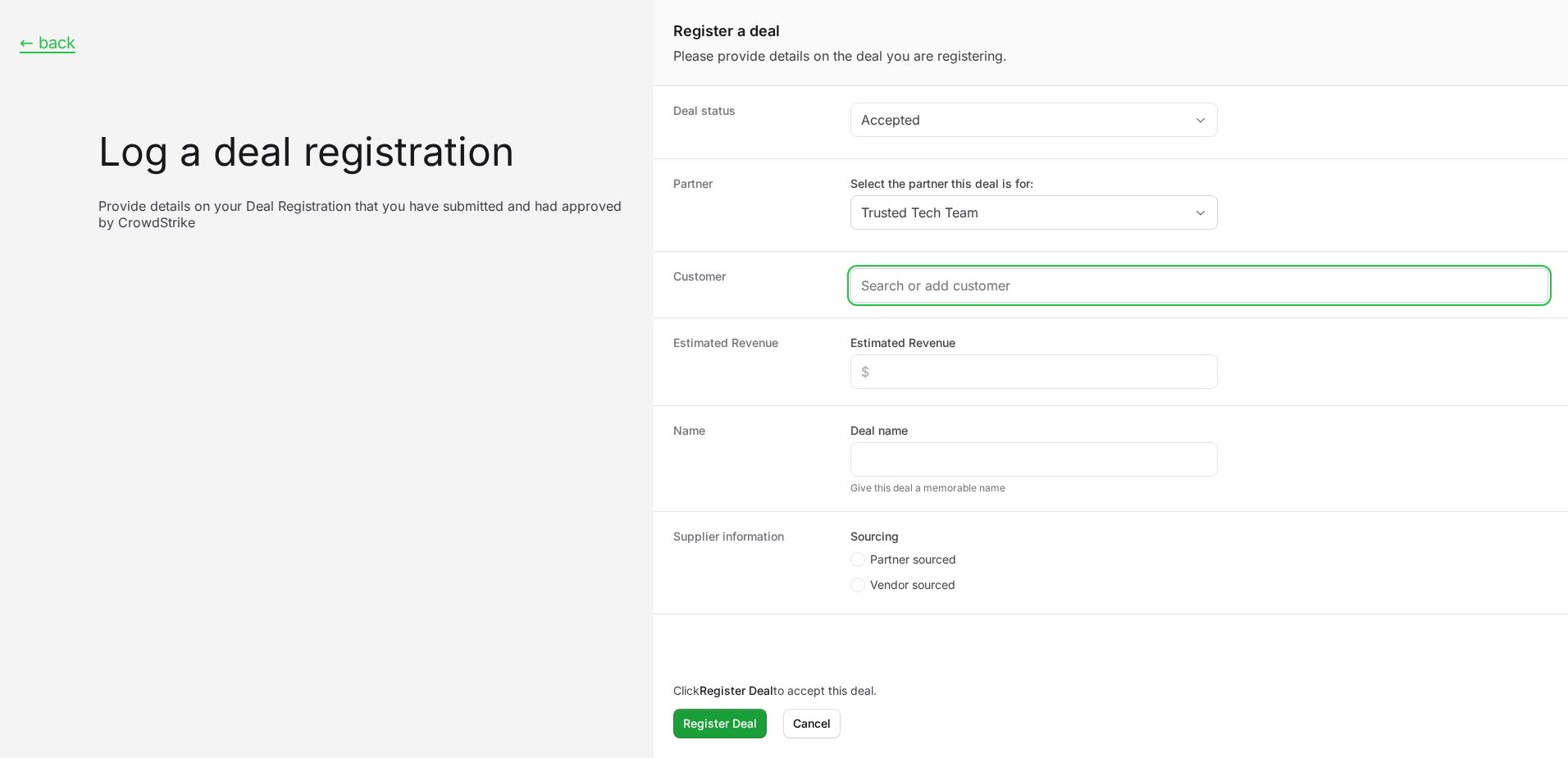
click at [1036, 276] on input "Create activity form" at bounding box center [1199, 285] width 677 height 20
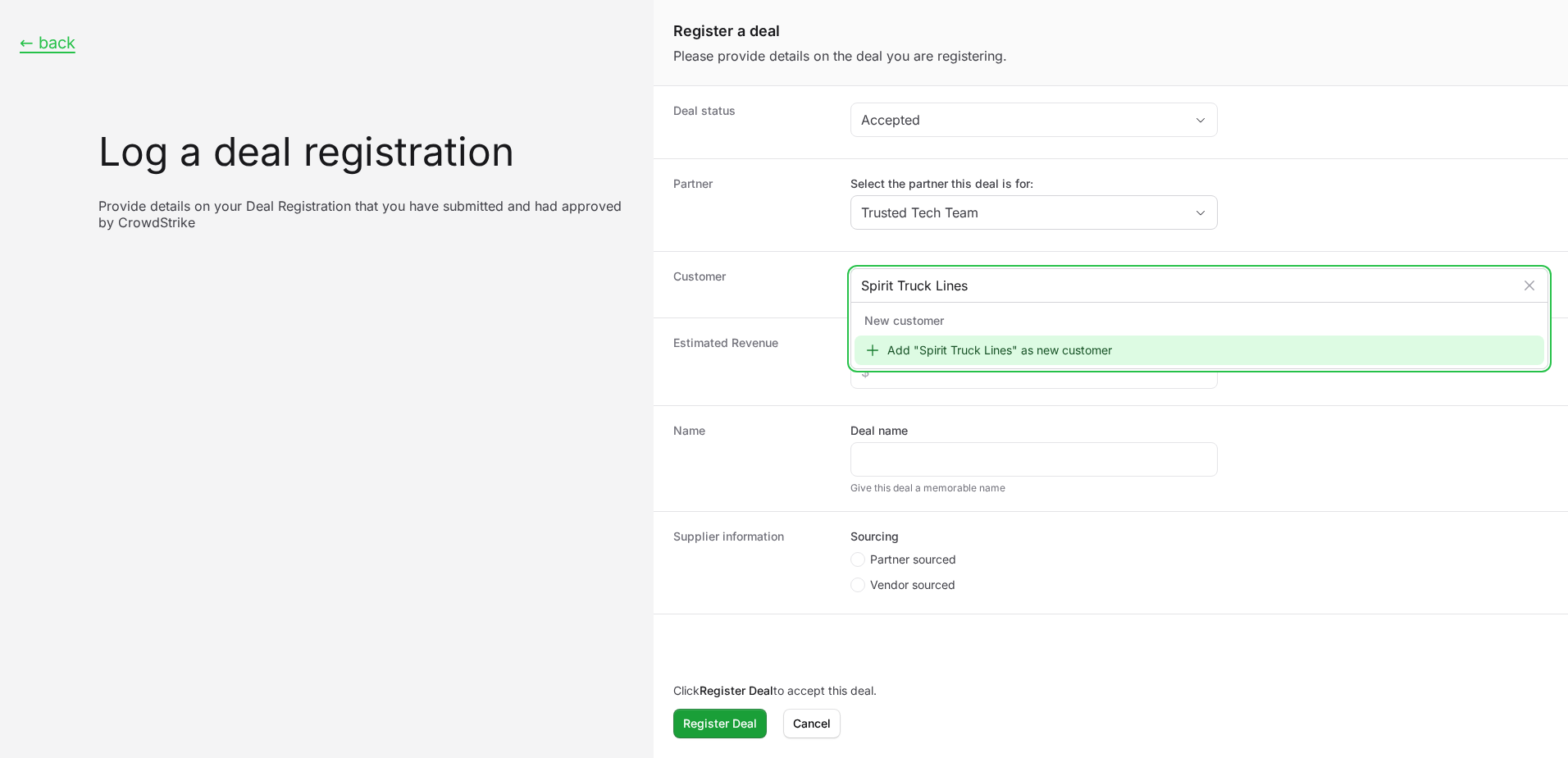
type input "Spirit Truck Lines"
click at [1088, 350] on div "Add "Spirit Truck Lines" as new customer" at bounding box center [1199, 350] width 689 height 29
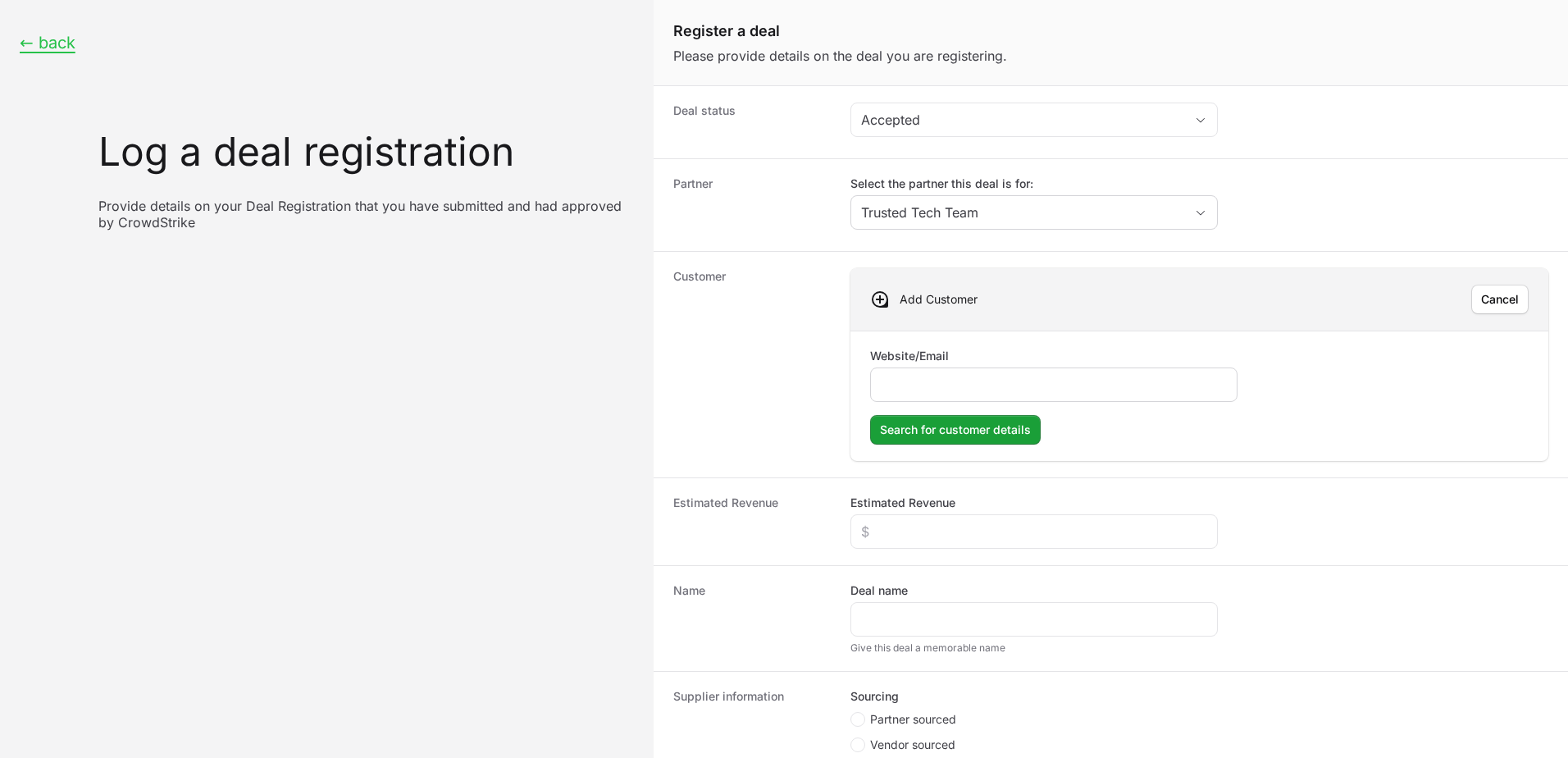
drag, startPoint x: 920, startPoint y: 374, endPoint x: 873, endPoint y: 391, distance: 50.0
click at [873, 391] on div "Create activity form" at bounding box center [1054, 384] width 367 height 35
click at [928, 383] on input "Website/Email" at bounding box center [1054, 384] width 346 height 20
paste input "[URL][DOMAIN_NAME]"
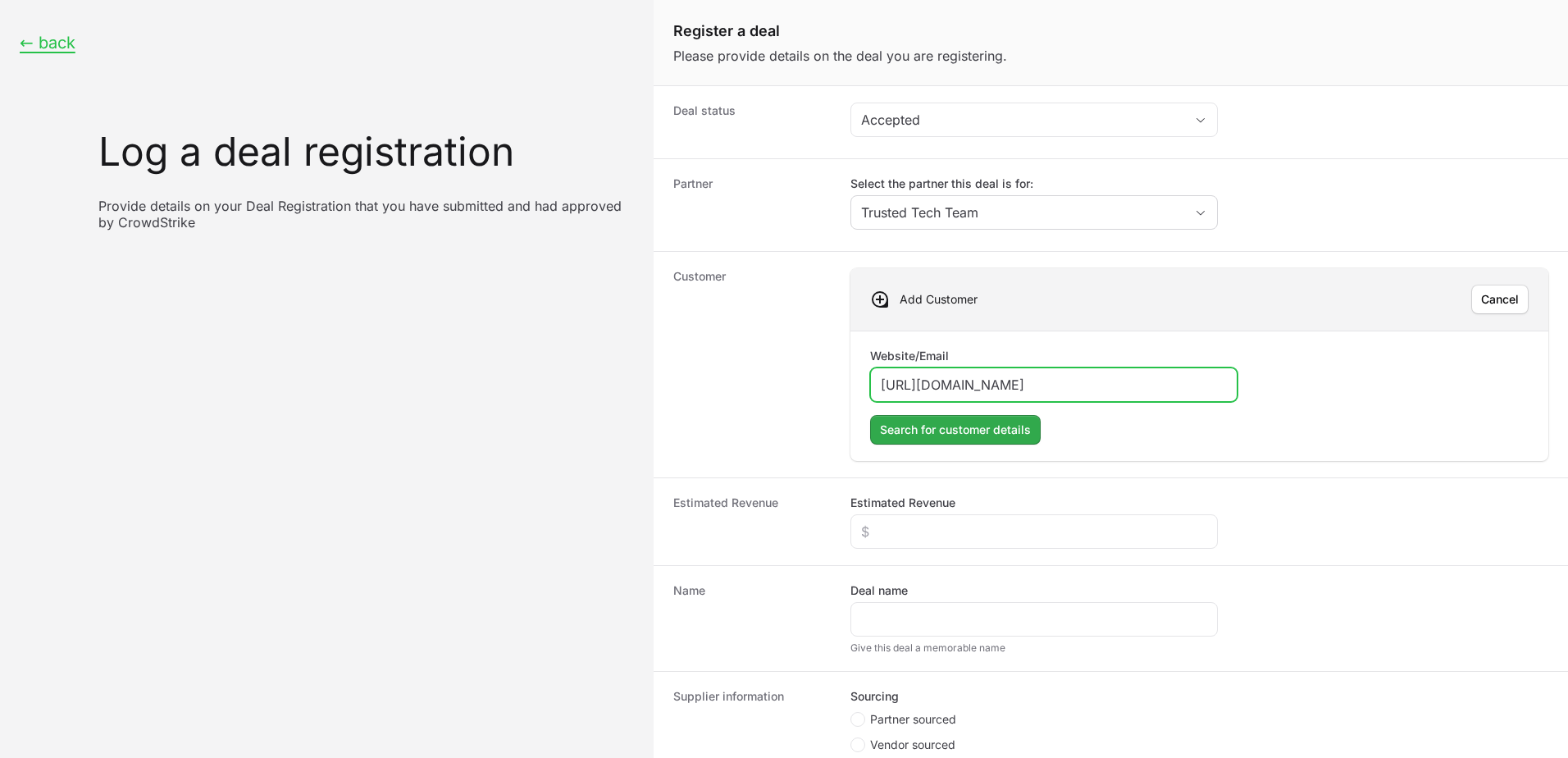
type input "[URL][DOMAIN_NAME]"
click at [928, 427] on span "Search for customer details" at bounding box center [955, 430] width 151 height 20
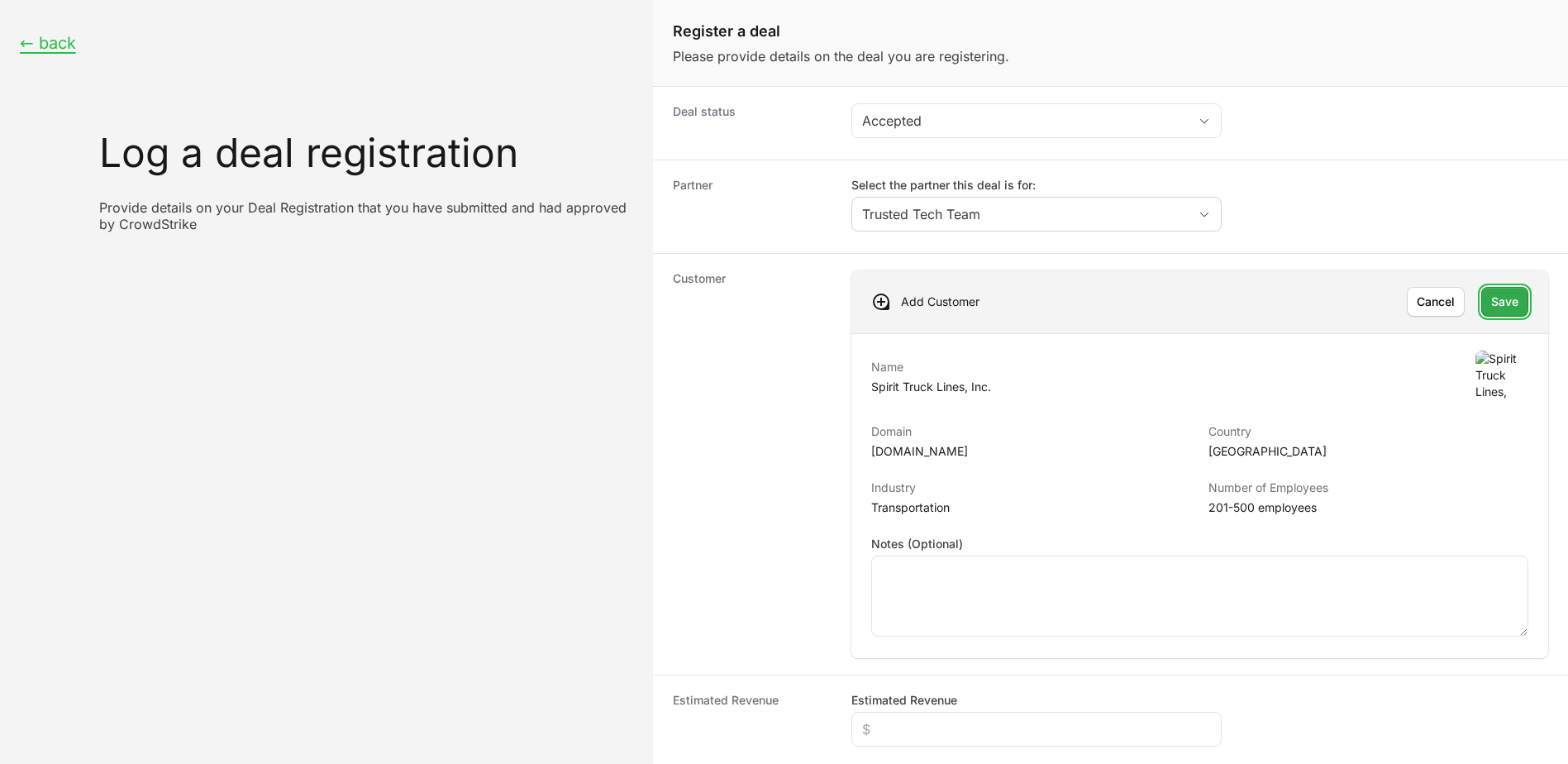
click at [1492, 302] on span "Save" at bounding box center [1505, 302] width 27 height 20
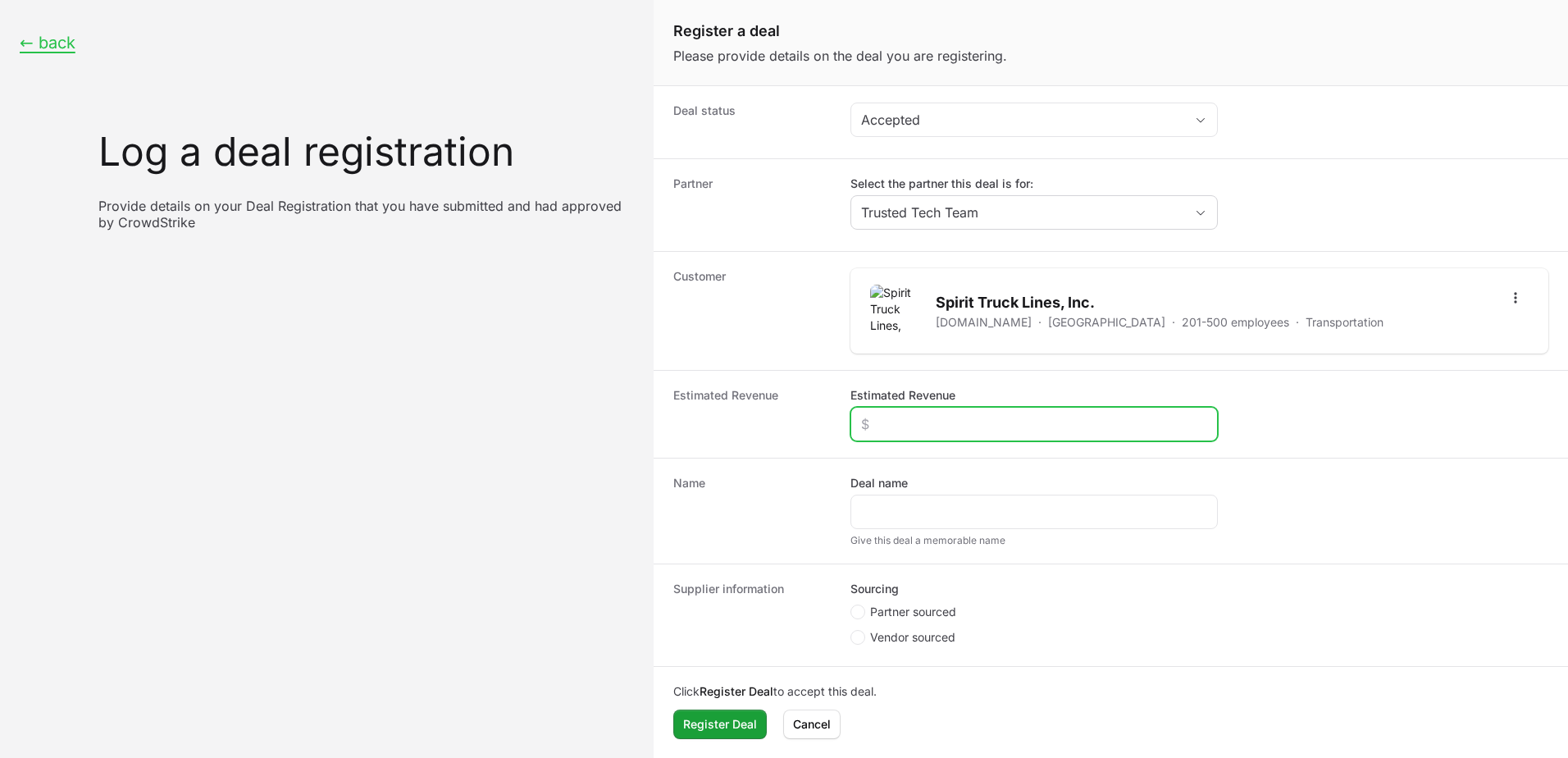
click at [894, 417] on input "Estimated Revenue" at bounding box center [1034, 424] width 346 height 20
type input "$10,000"
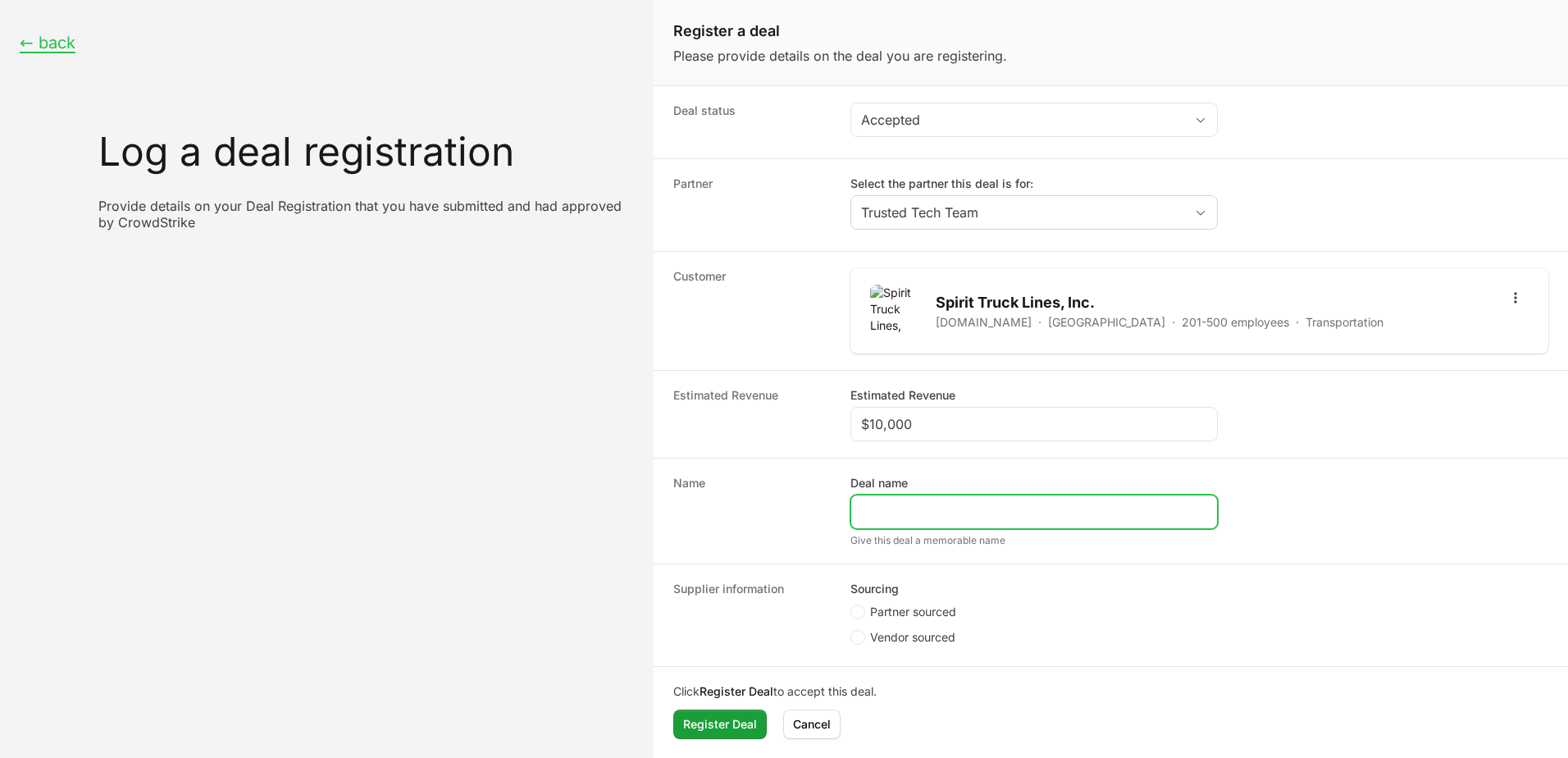
click at [937, 521] on input "Deal name" at bounding box center [1034, 512] width 346 height 20
type input "Spirit Truck Lines"
click at [904, 613] on span "Partner sourced" at bounding box center [913, 612] width 87 height 16
click at [852, 606] on input "Partner sourced" at bounding box center [852, 606] width 2 height 2
radio input "true"
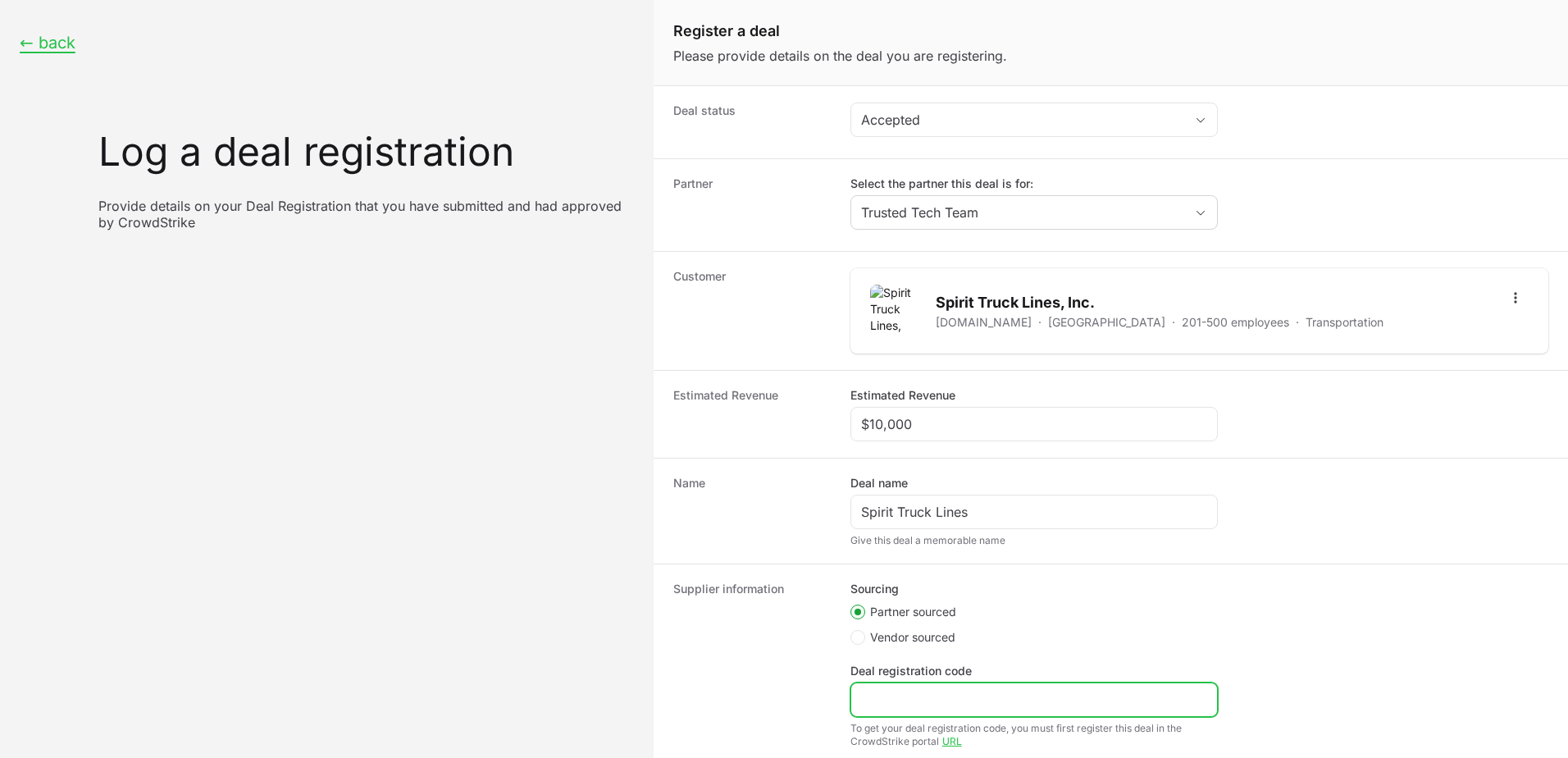
click at [932, 696] on input "Deal registration code" at bounding box center [1034, 699] width 346 height 20
paste input "DR-3a57dddf"
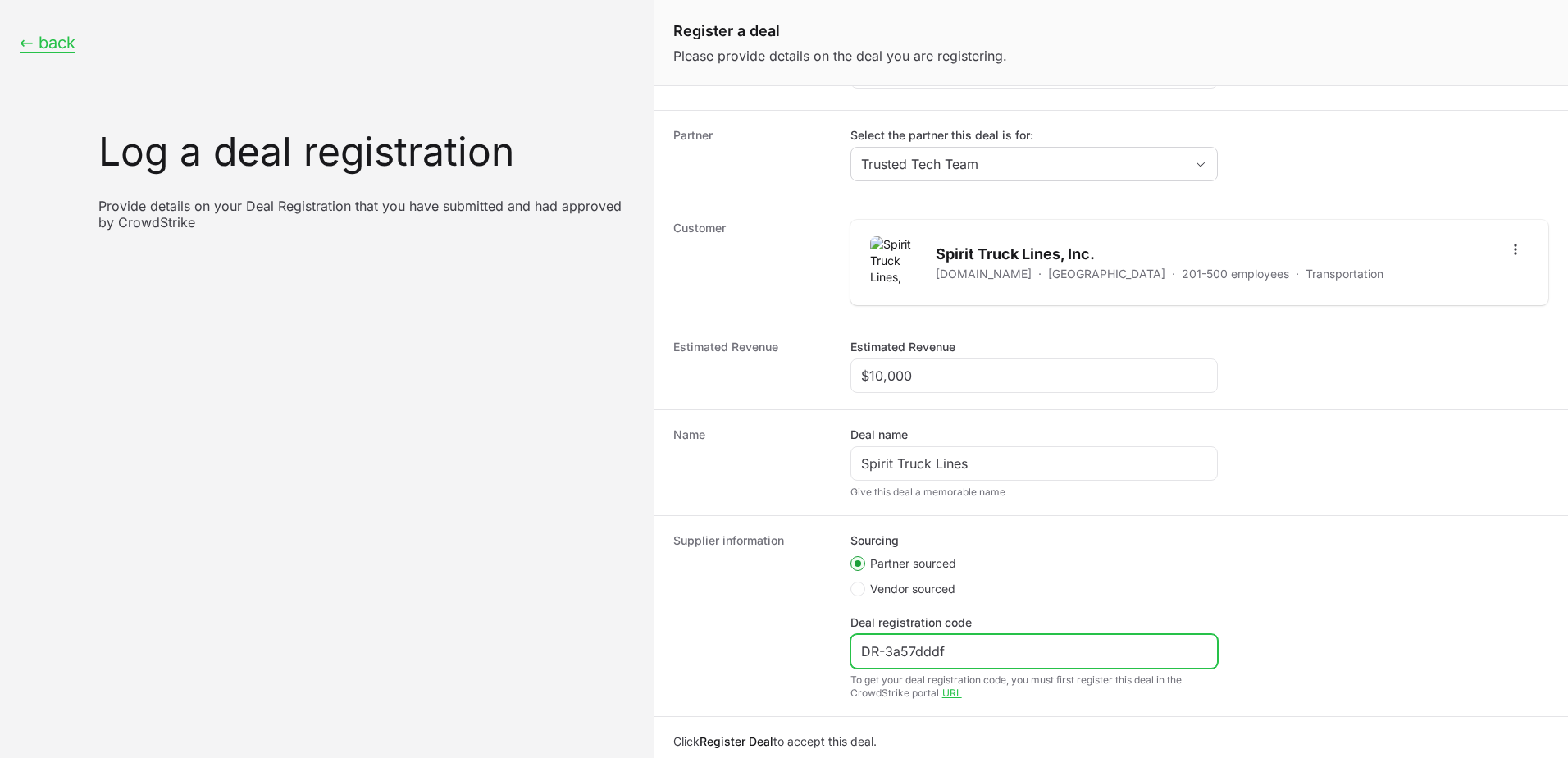
scroll to position [99, 0]
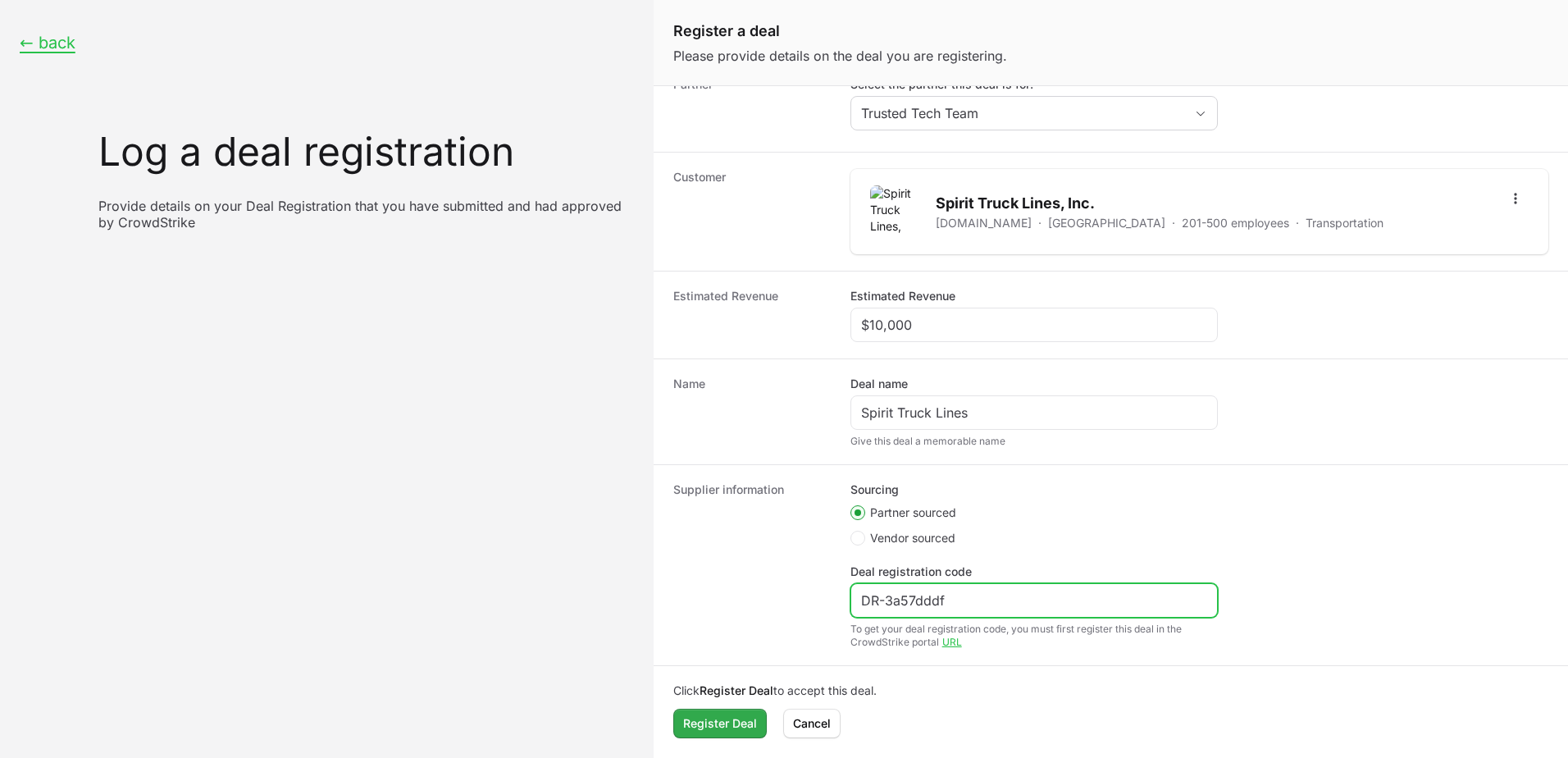
type input "DR-3a57dddf"
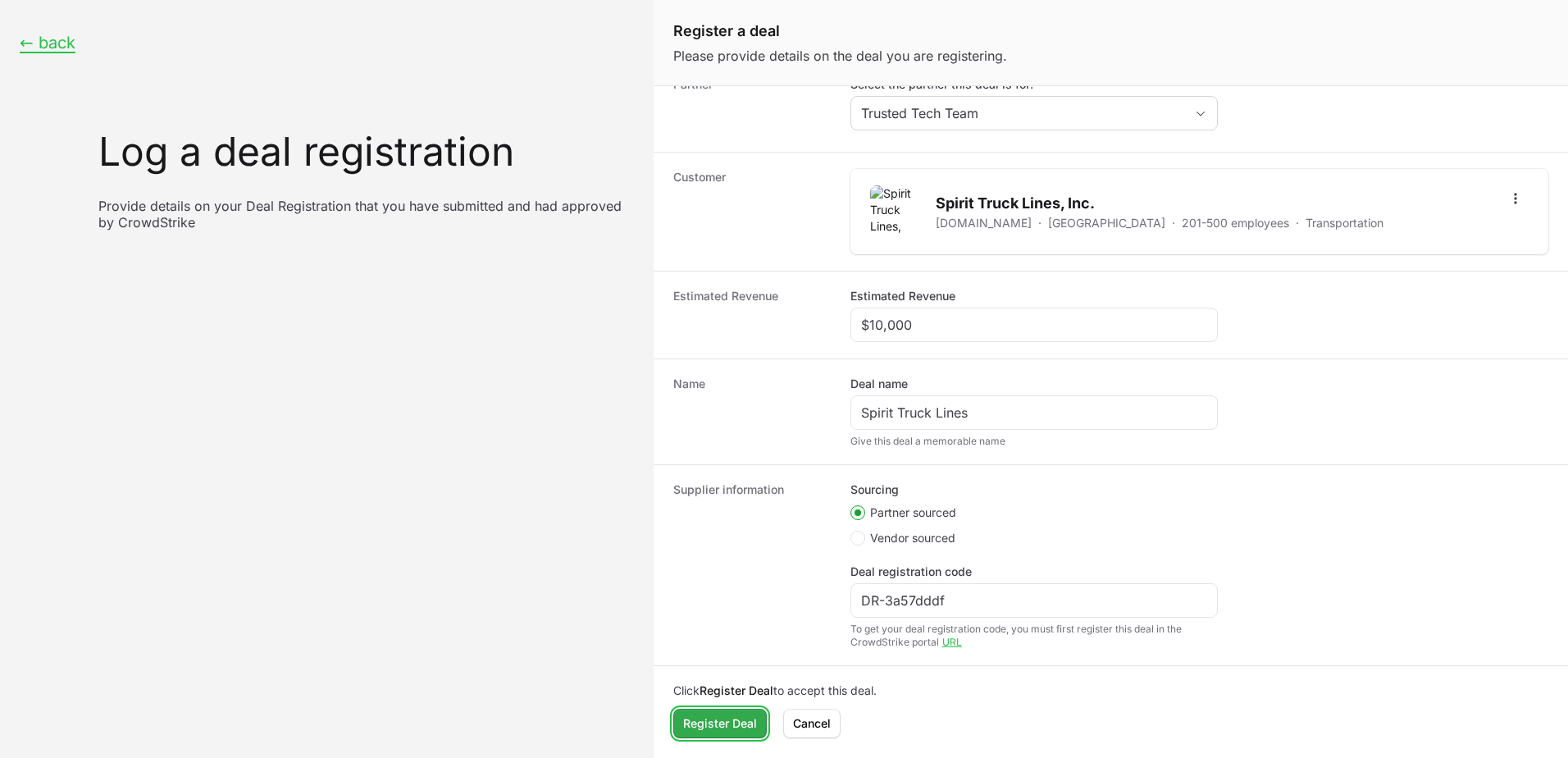
drag, startPoint x: 731, startPoint y: 722, endPoint x: 746, endPoint y: 727, distance: 15.8
click at [731, 723] on span "Register Deal" at bounding box center [720, 723] width 74 height 20
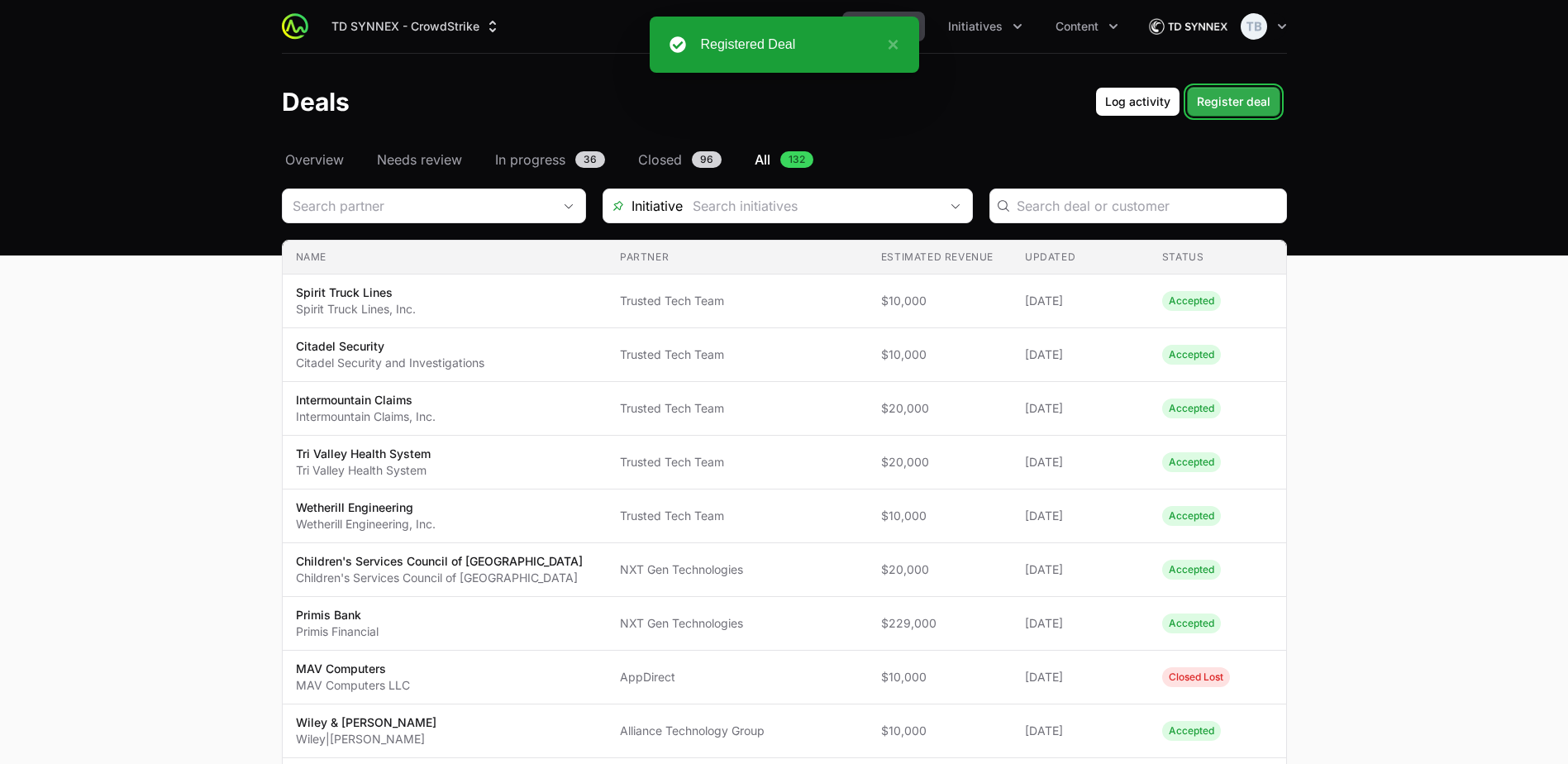
click at [1252, 103] on span "Register deal" at bounding box center [1234, 102] width 74 height 20
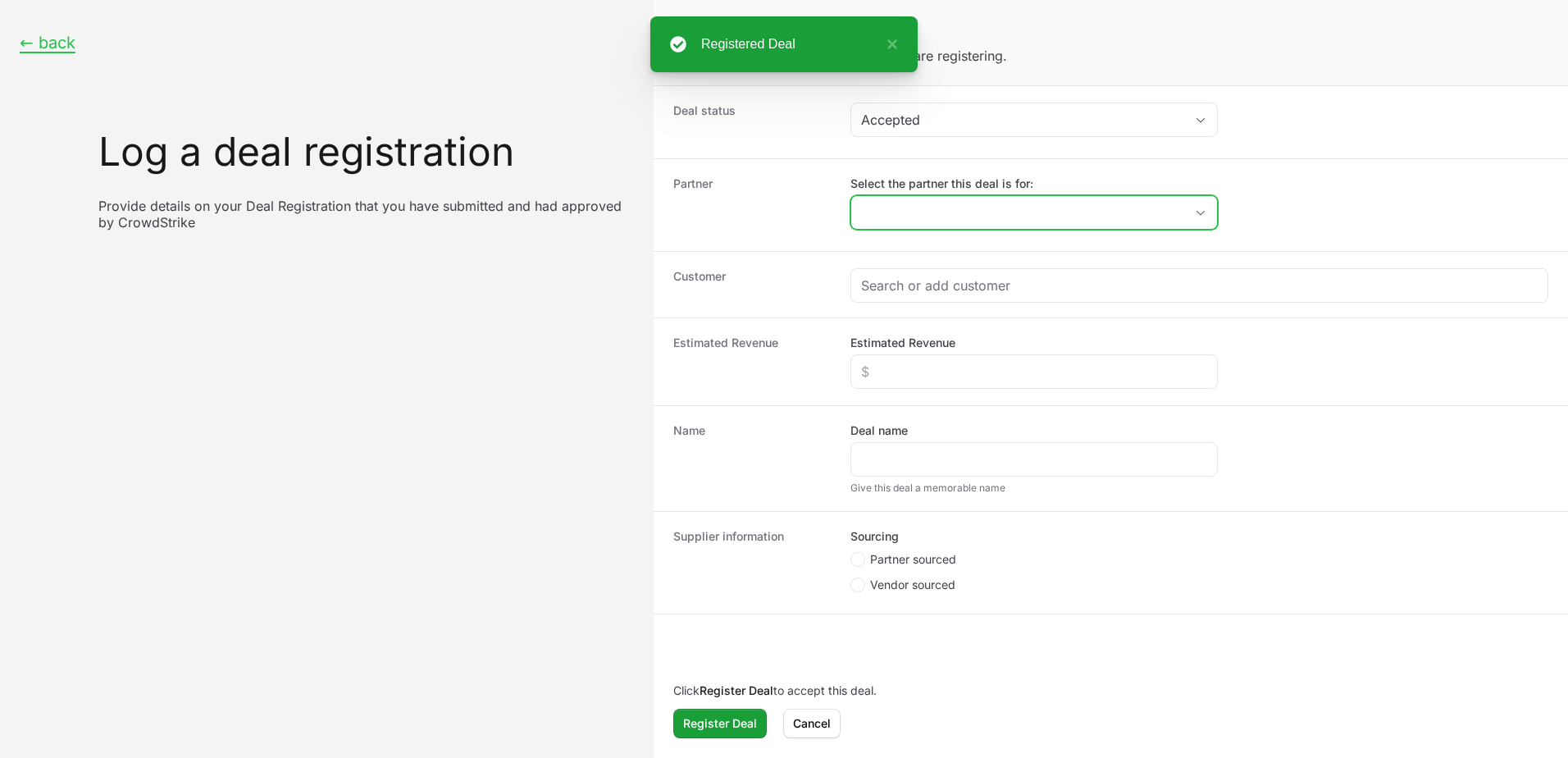
click at [908, 212] on input "Select the partner this deal is for:" at bounding box center [1017, 212] width 333 height 33
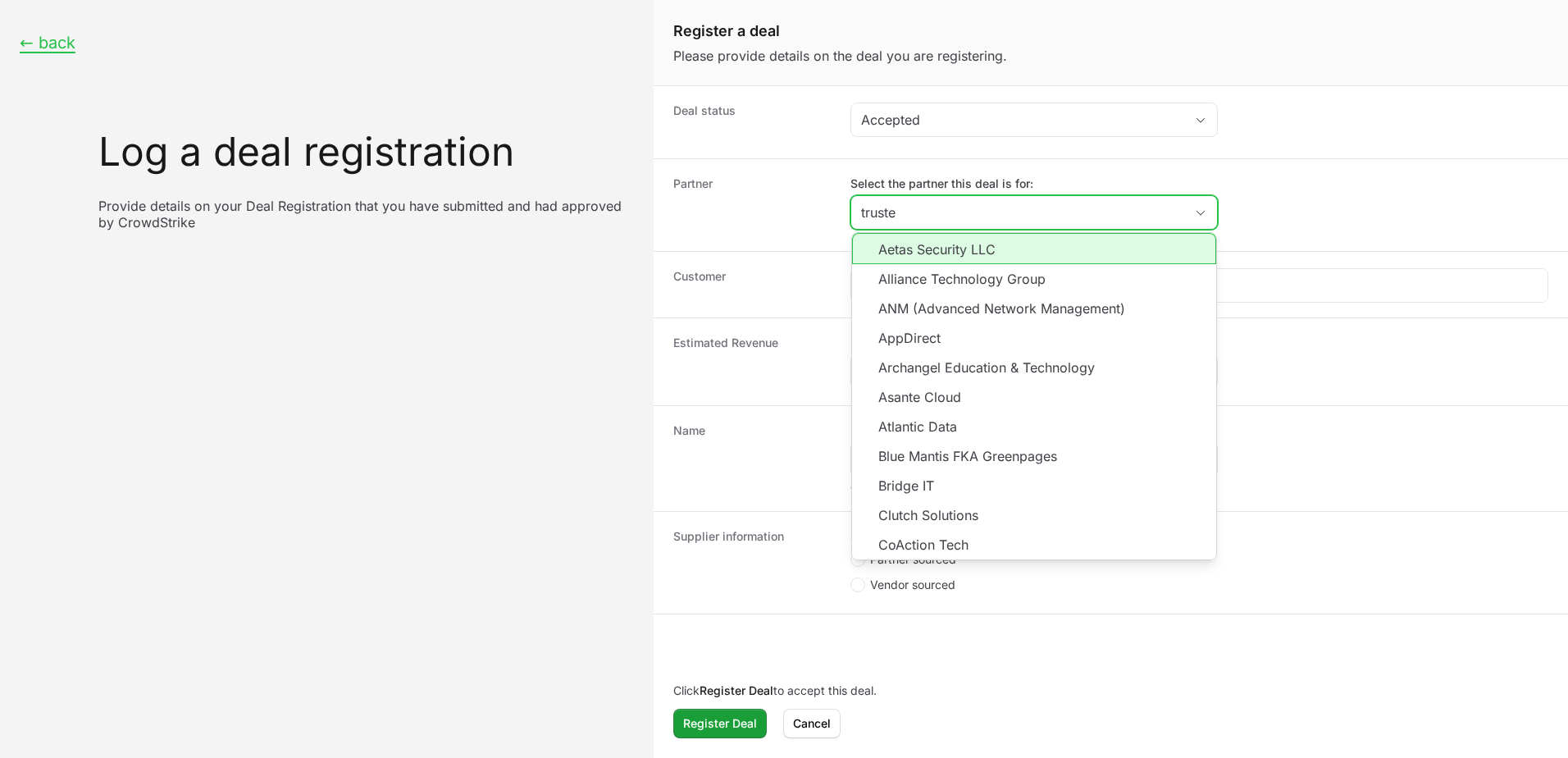
type input "trusted"
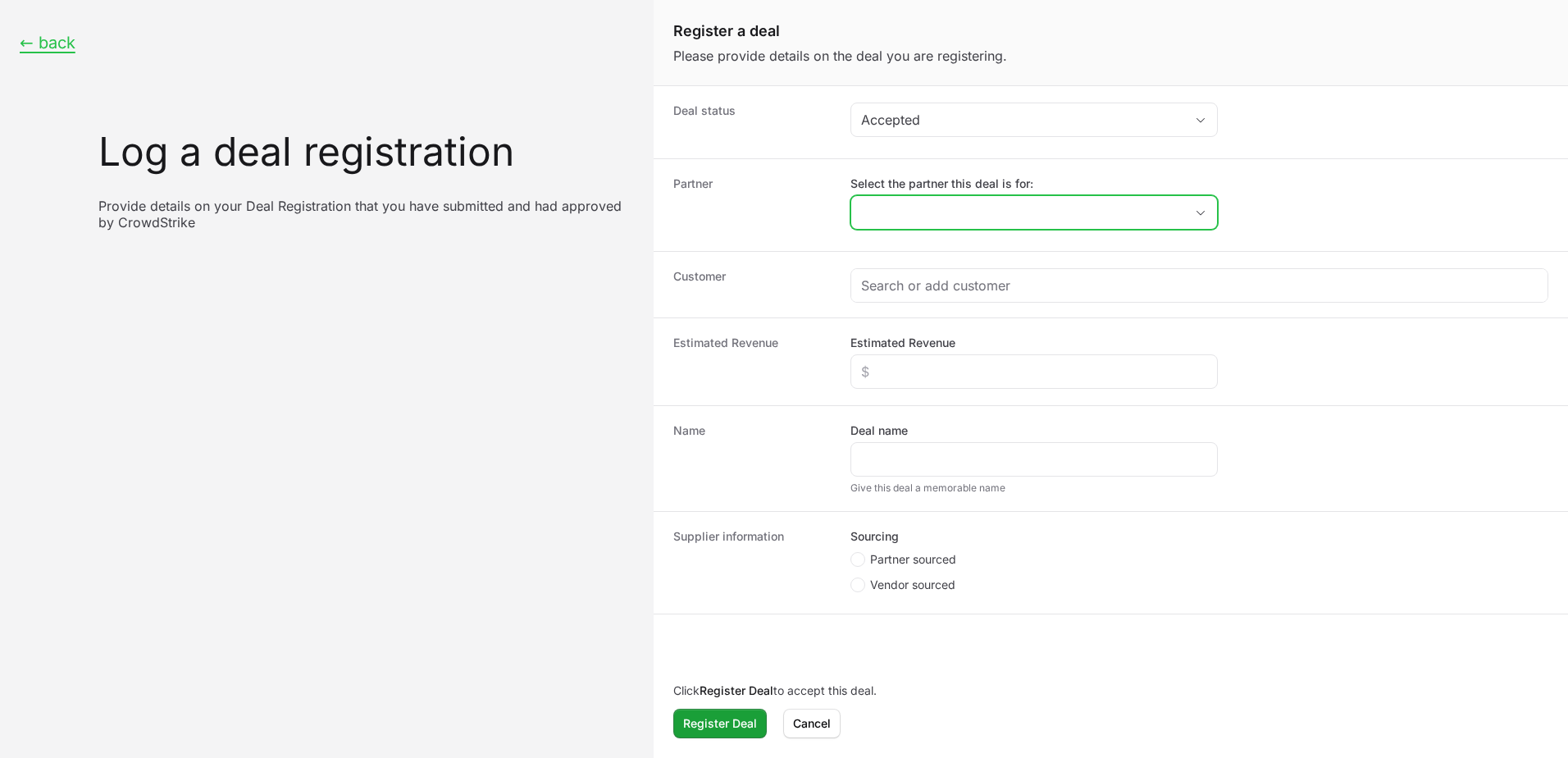
click at [975, 203] on input "Select the partner this deal is for:" at bounding box center [1017, 212] width 333 height 33
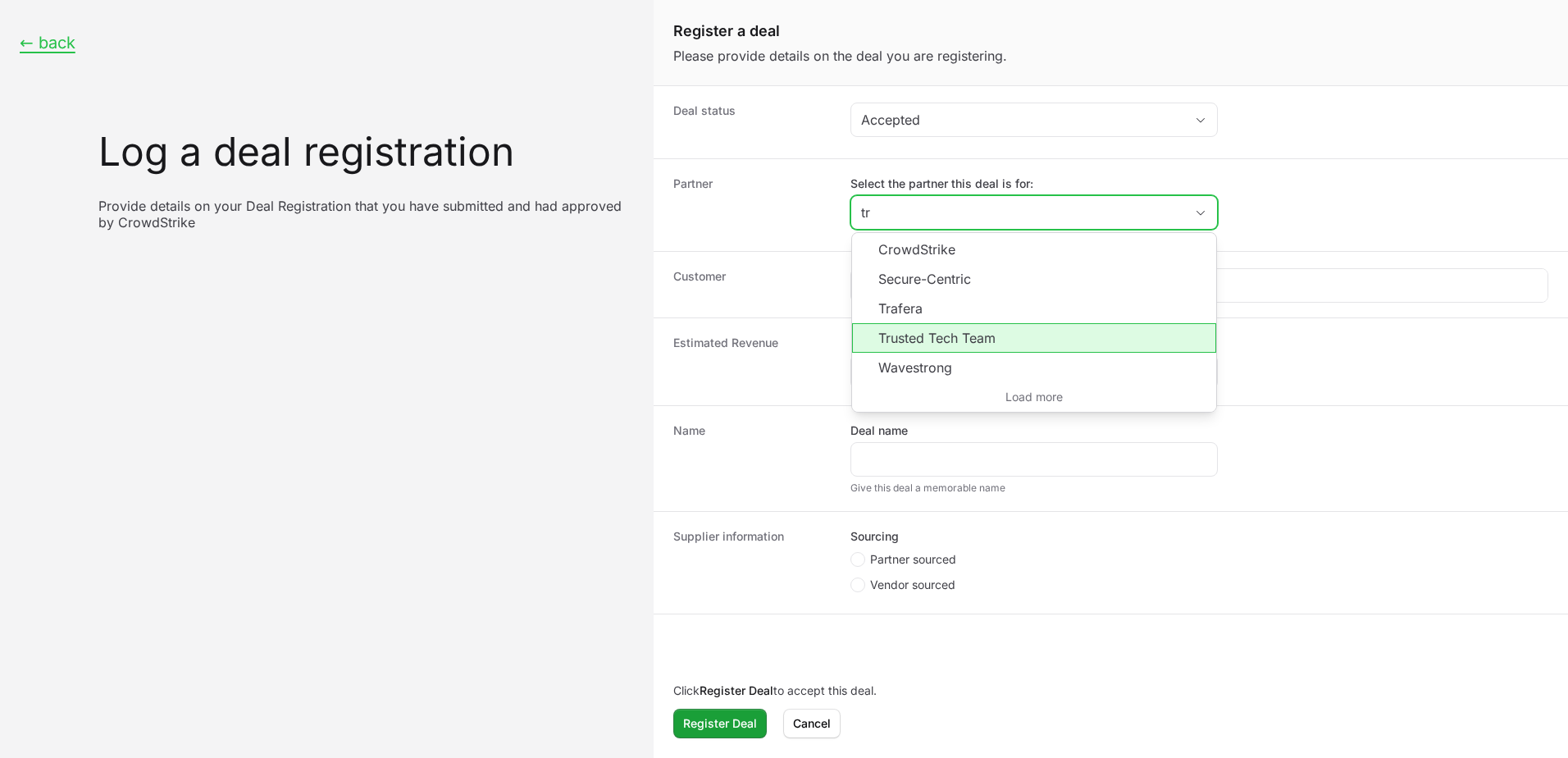
click at [957, 340] on li "Trusted Tech Team" at bounding box center [1034, 337] width 364 height 29
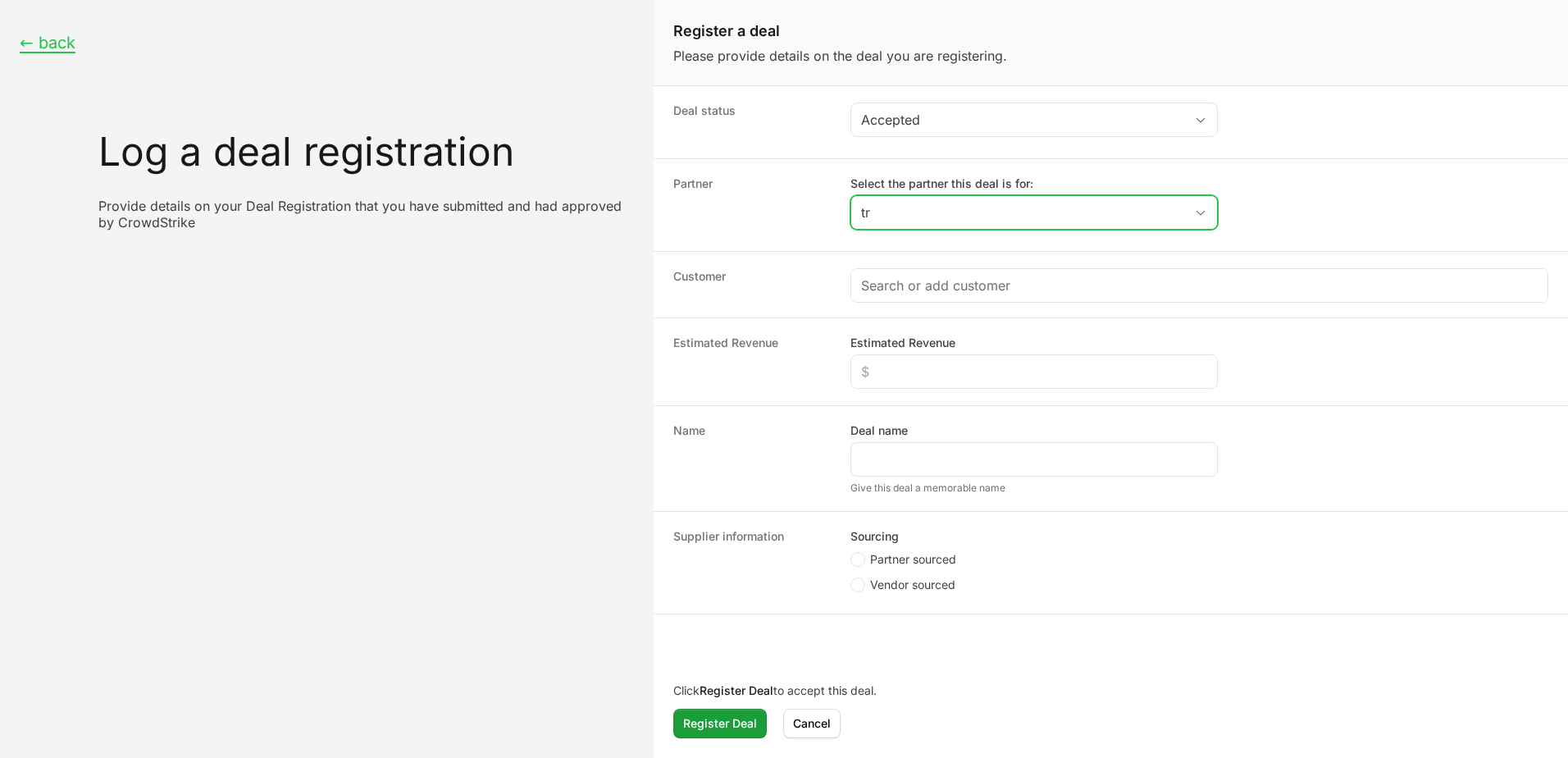
type input "Trusted Tech Team"
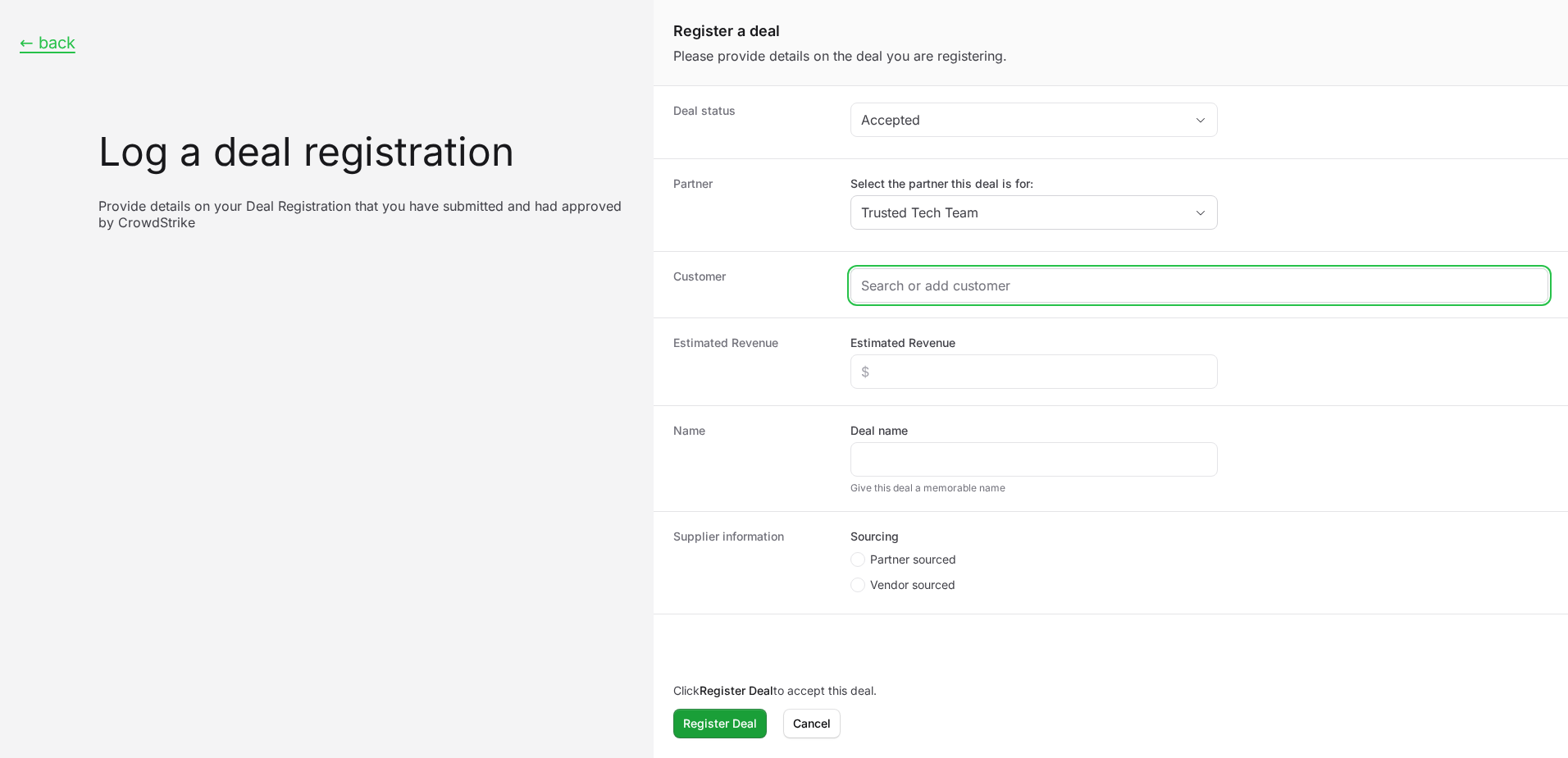
click at [938, 280] on input "Create activity form" at bounding box center [1199, 285] width 677 height 20
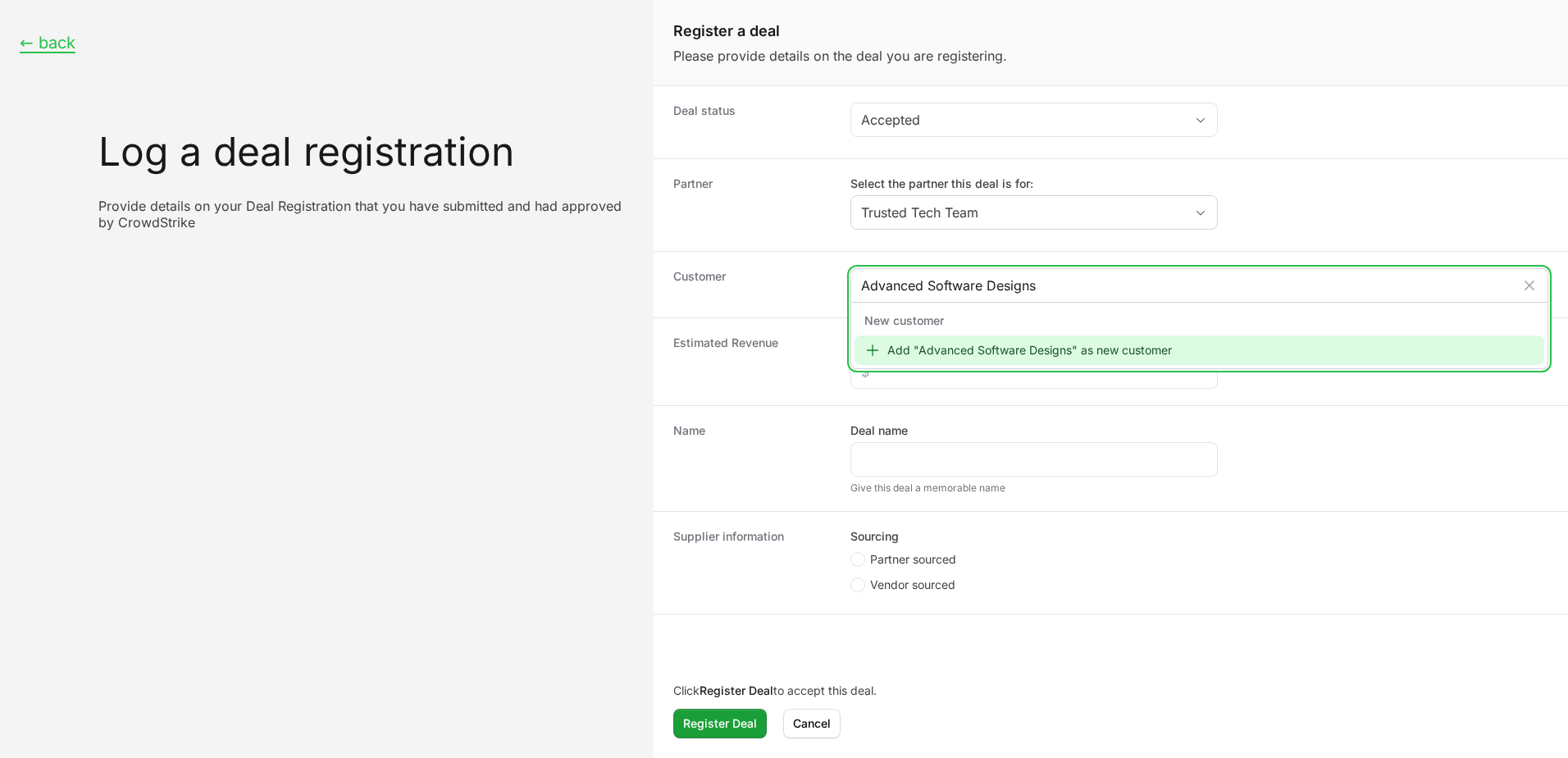
type input "Advanced Software Designs"
click at [984, 351] on div "Add "Advanced Software Designs" as new customer" at bounding box center [1199, 350] width 689 height 29
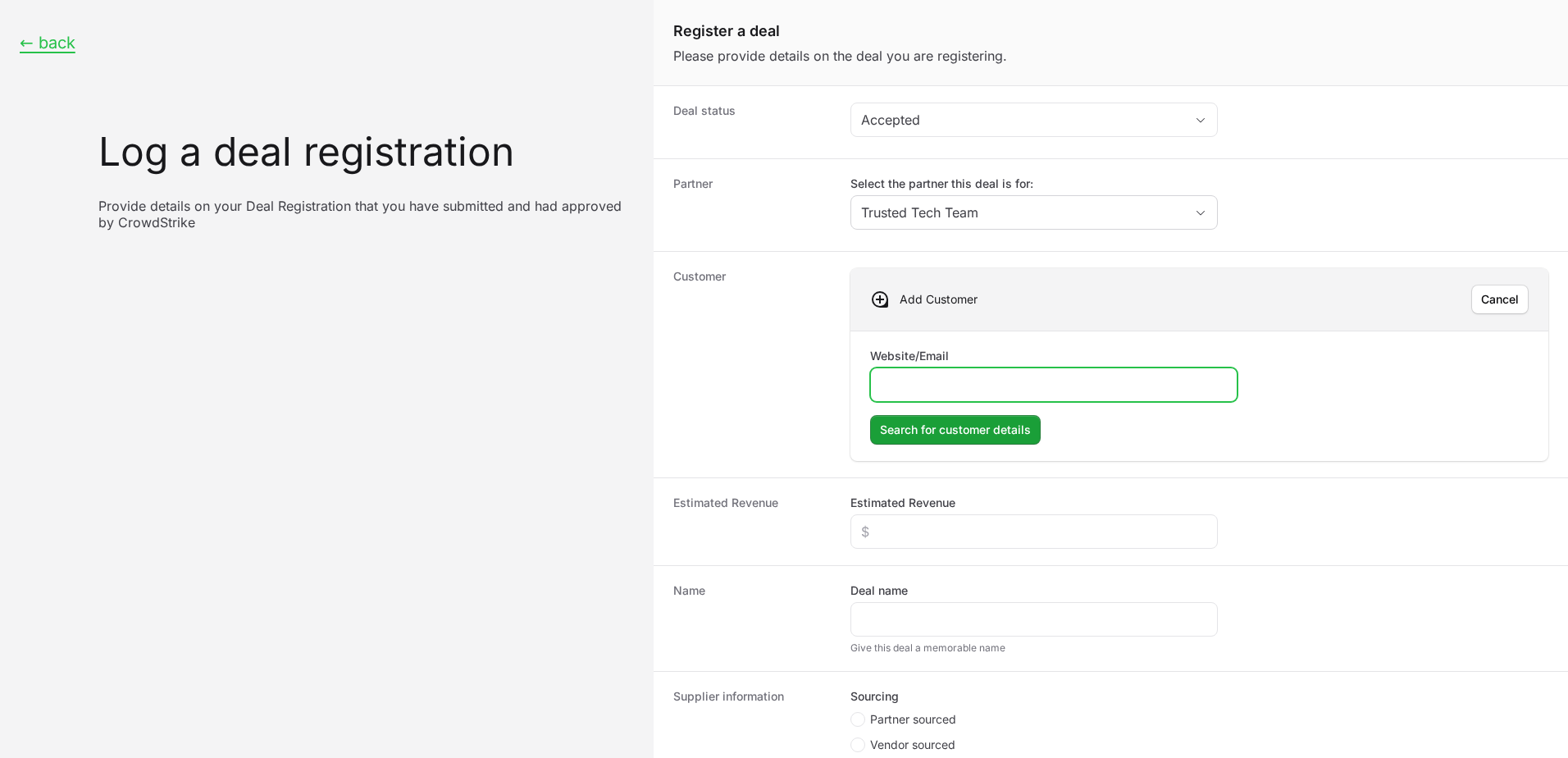
paste input "[URL][DOMAIN_NAME]"
click at [937, 427] on span "Search for customer details" at bounding box center [955, 430] width 151 height 20
click at [970, 434] on span "Search for customer details" at bounding box center [955, 430] width 151 height 20
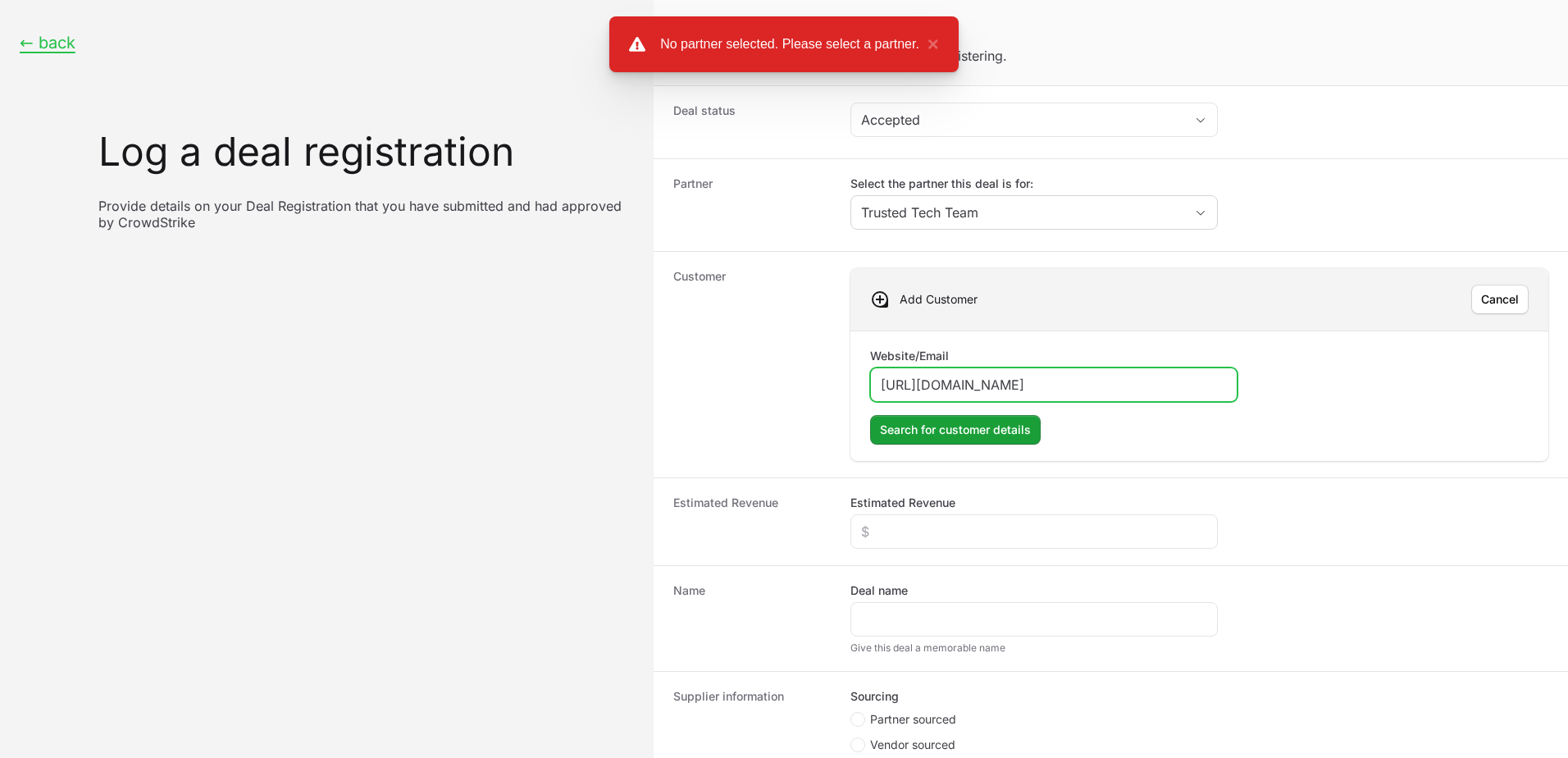
click at [1107, 378] on input "[URL][DOMAIN_NAME]" at bounding box center [1054, 384] width 346 height 20
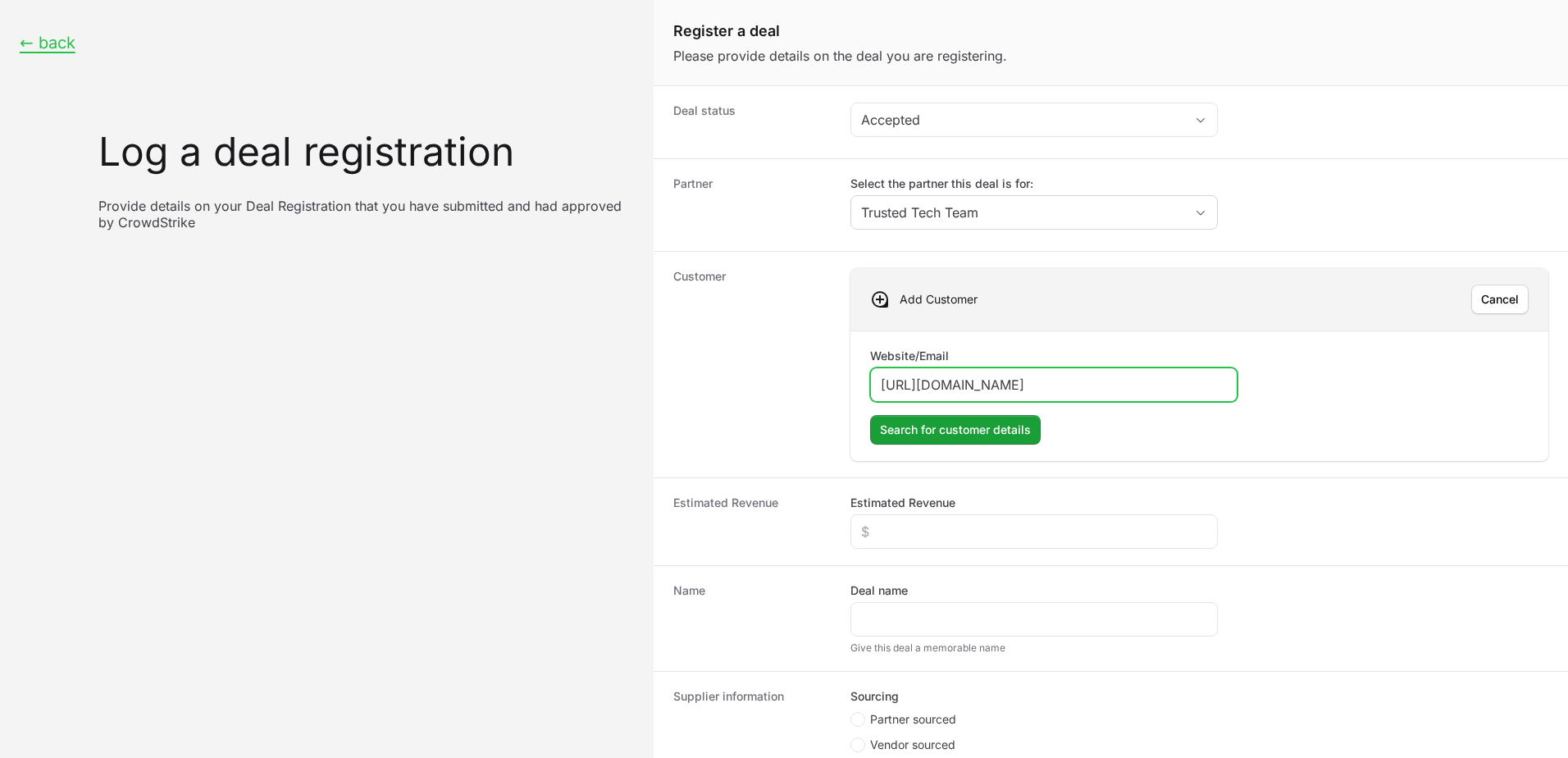
click at [927, 385] on input "[URL][DOMAIN_NAME]" at bounding box center [1054, 384] width 346 height 20
click at [1023, 384] on input "[DOMAIN_NAME][URL]" at bounding box center [1054, 384] width 346 height 20
type input "[DOMAIN_NAME]"
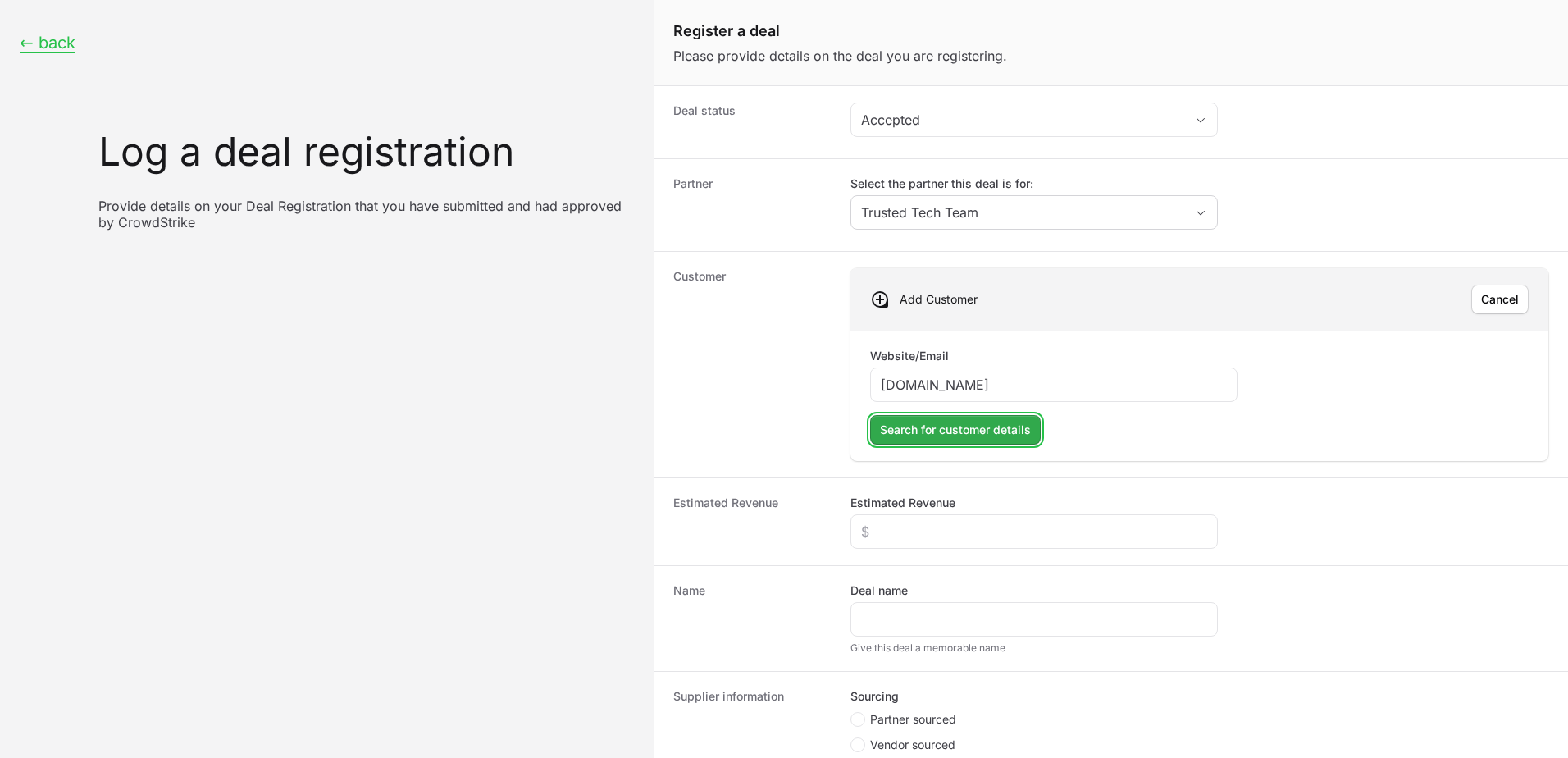
click at [993, 426] on span "Search for customer details" at bounding box center [955, 430] width 151 height 20
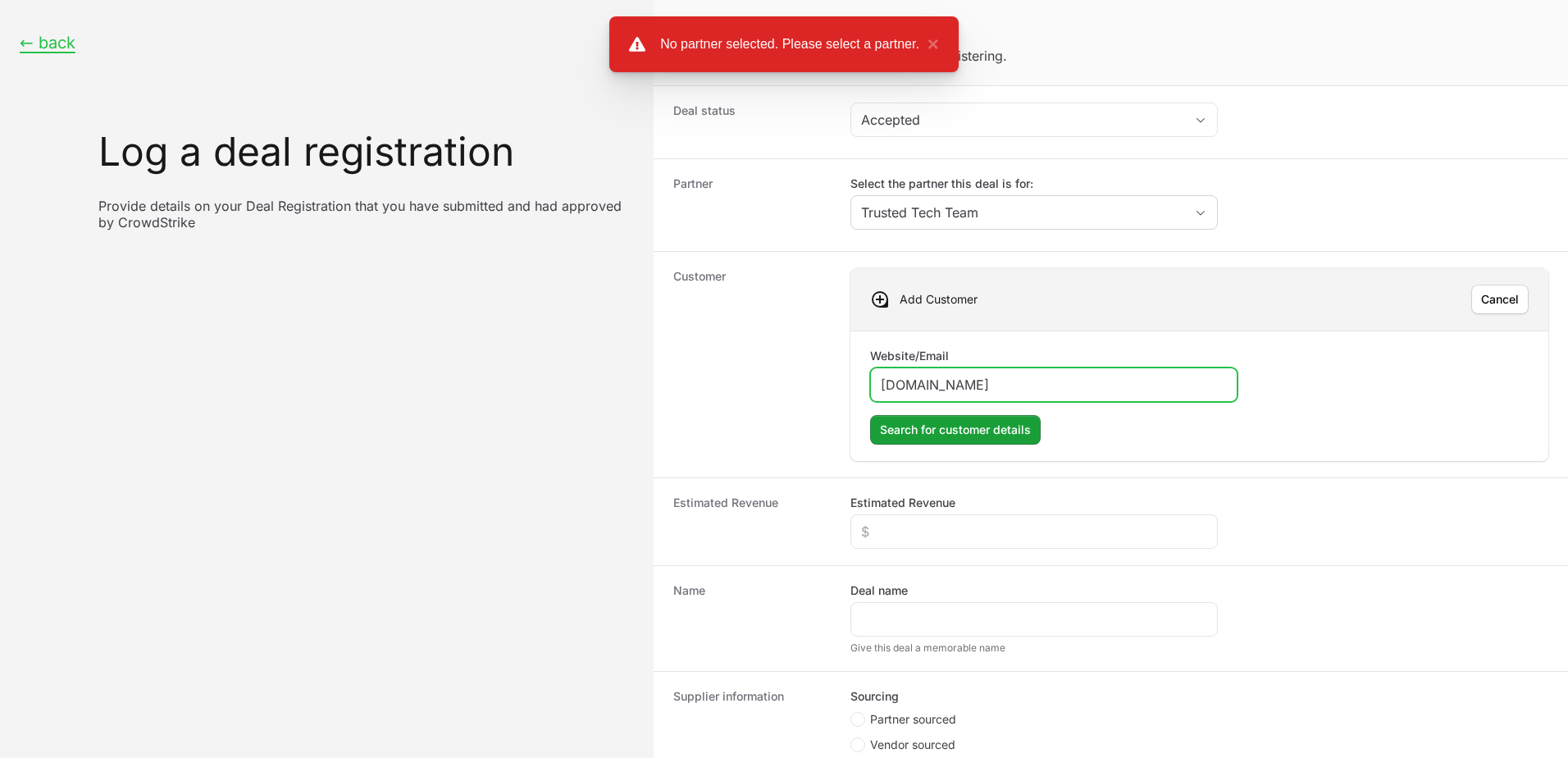
click at [1086, 383] on input "[DOMAIN_NAME]" at bounding box center [1054, 384] width 346 height 20
drag, startPoint x: 1082, startPoint y: 383, endPoint x: 1481, endPoint y: 286, distance: 410.6
click at [1481, 286] on button "[PERSON_NAME]" at bounding box center [1500, 299] width 57 height 29
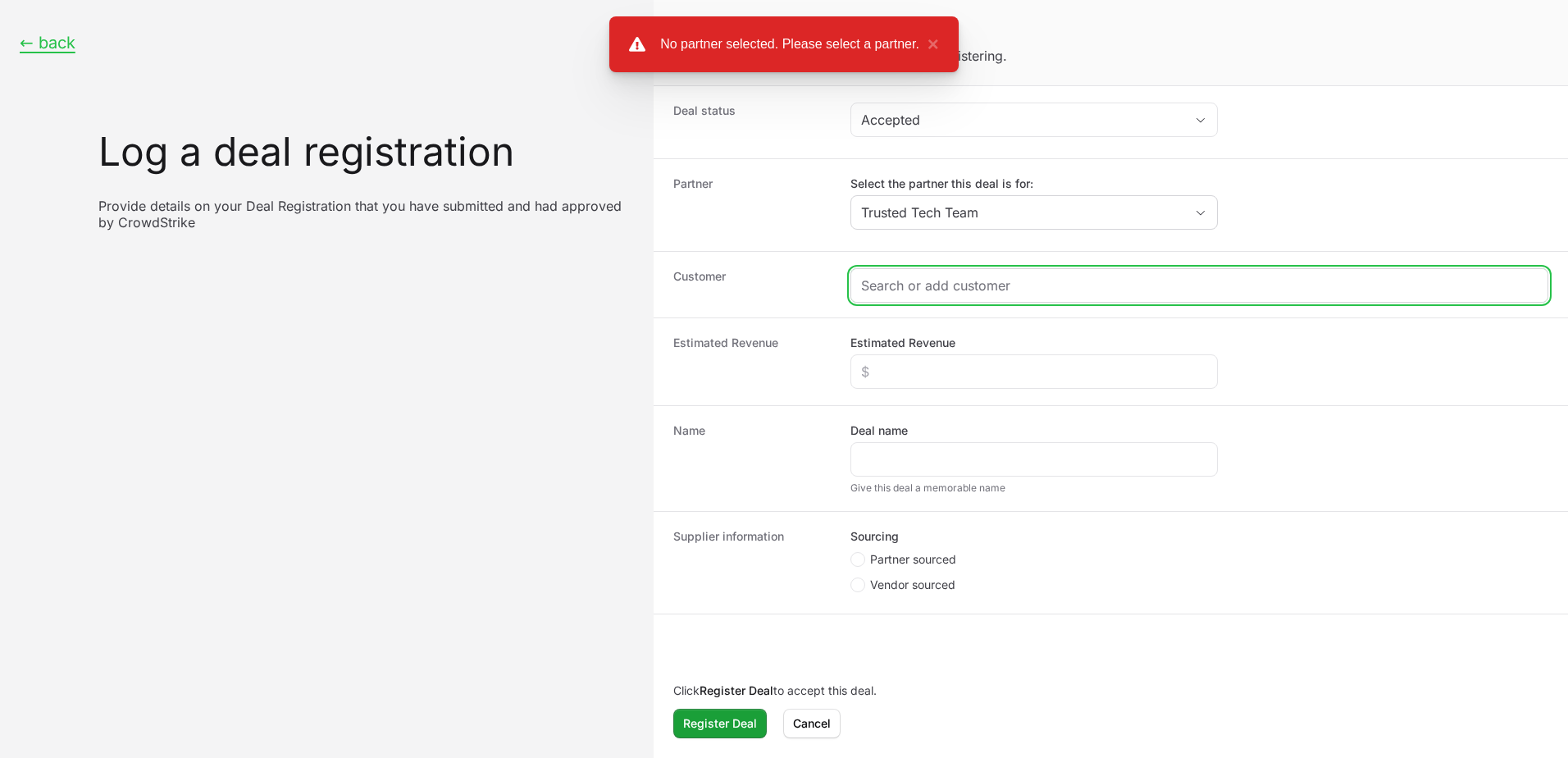
click at [968, 284] on input "Create activity form" at bounding box center [1199, 285] width 677 height 20
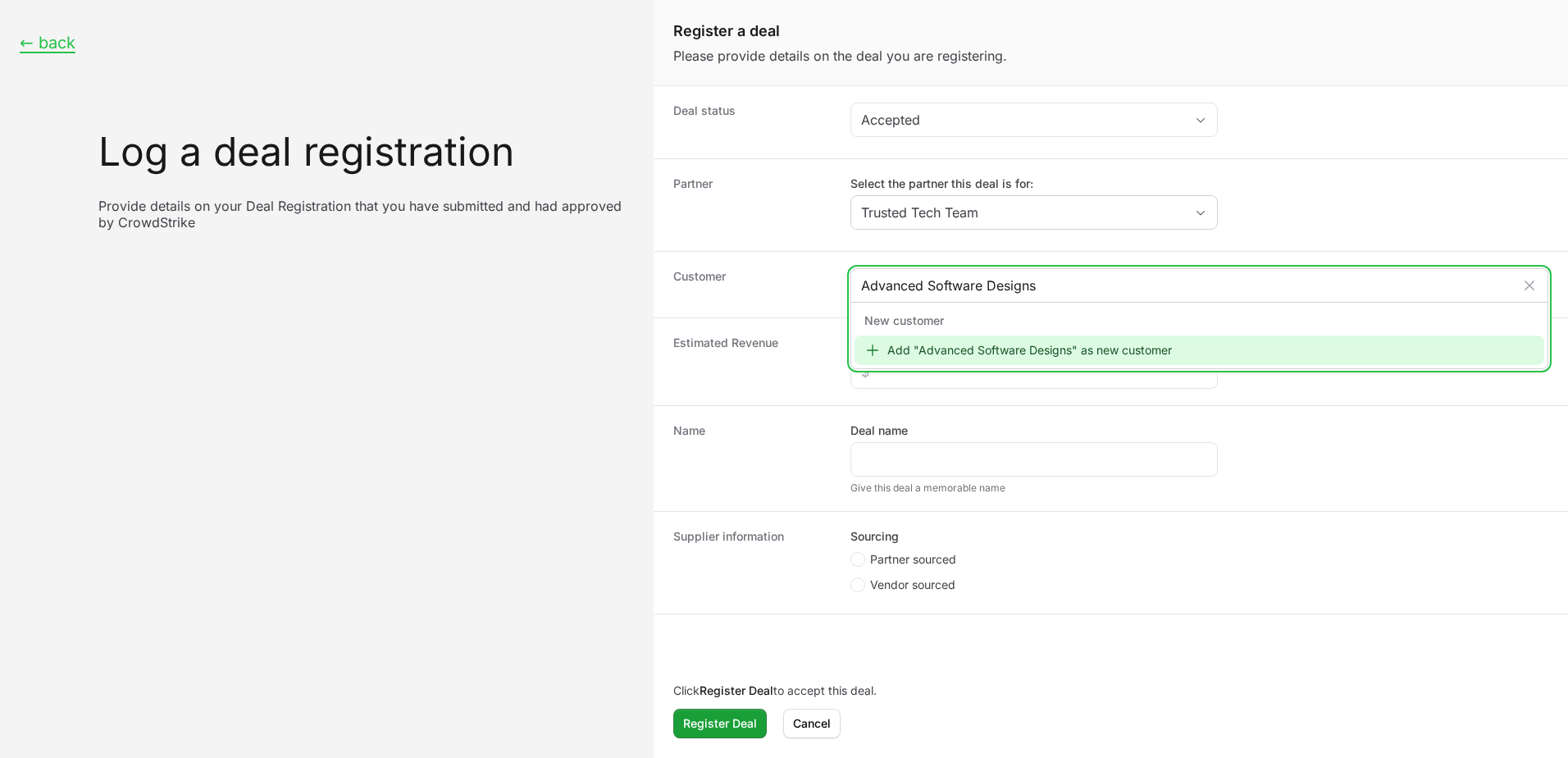
type input "Advanced Software Designs"
click at [1150, 355] on div "Add "Advanced Software Designs" as new customer" at bounding box center [1199, 350] width 689 height 29
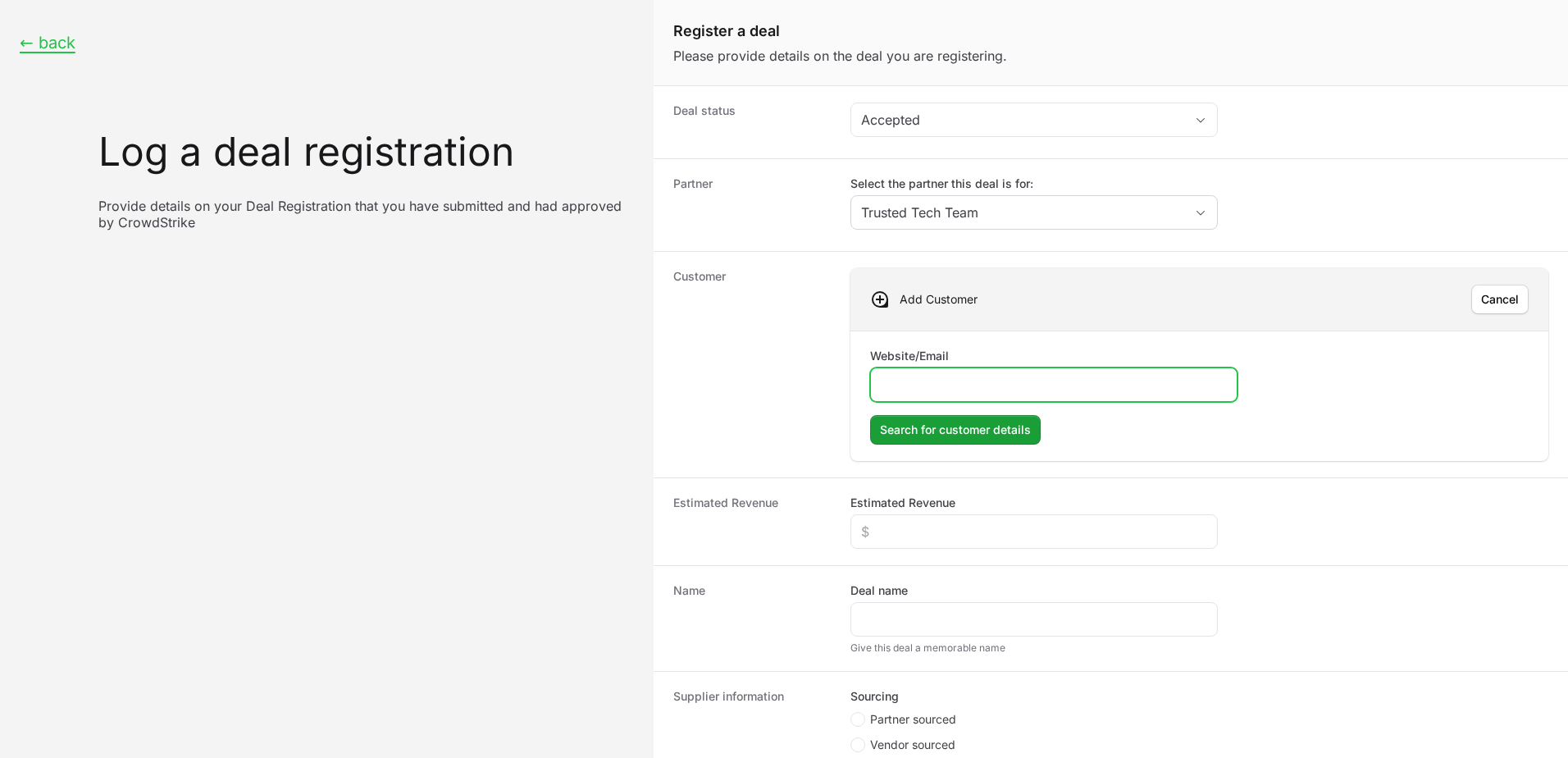
paste input "[URL][DOMAIN_NAME]"
type input "[URL][DOMAIN_NAME]"
click at [953, 423] on span "Search for customer details" at bounding box center [955, 430] width 151 height 20
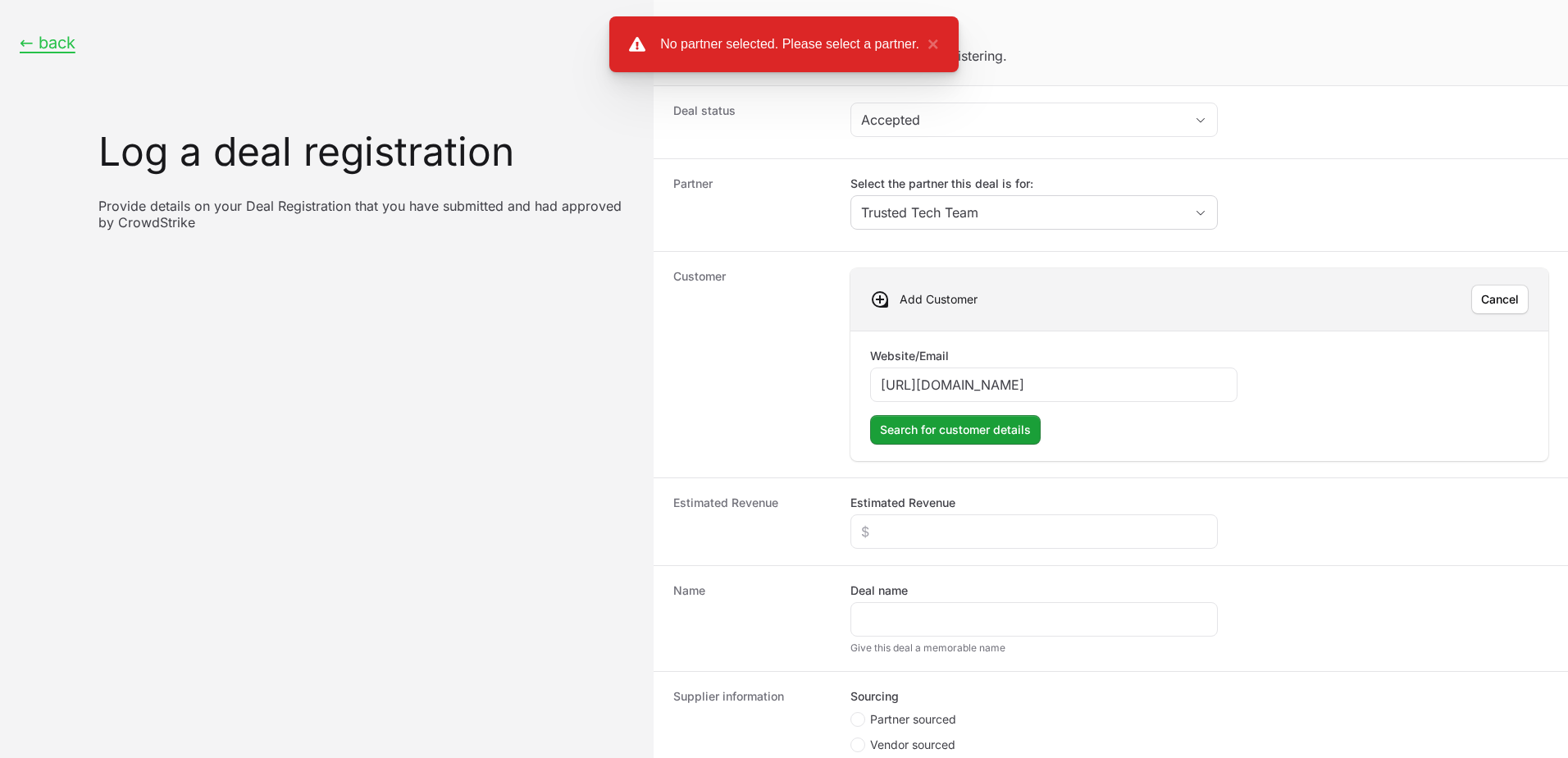
click at [1226, 334] on div "Website/Email [URL][DOMAIN_NAME] Search for customer details Search for custome…" at bounding box center [1200, 396] width 697 height 130
click at [1491, 295] on span "Cancel" at bounding box center [1500, 300] width 37 height 20
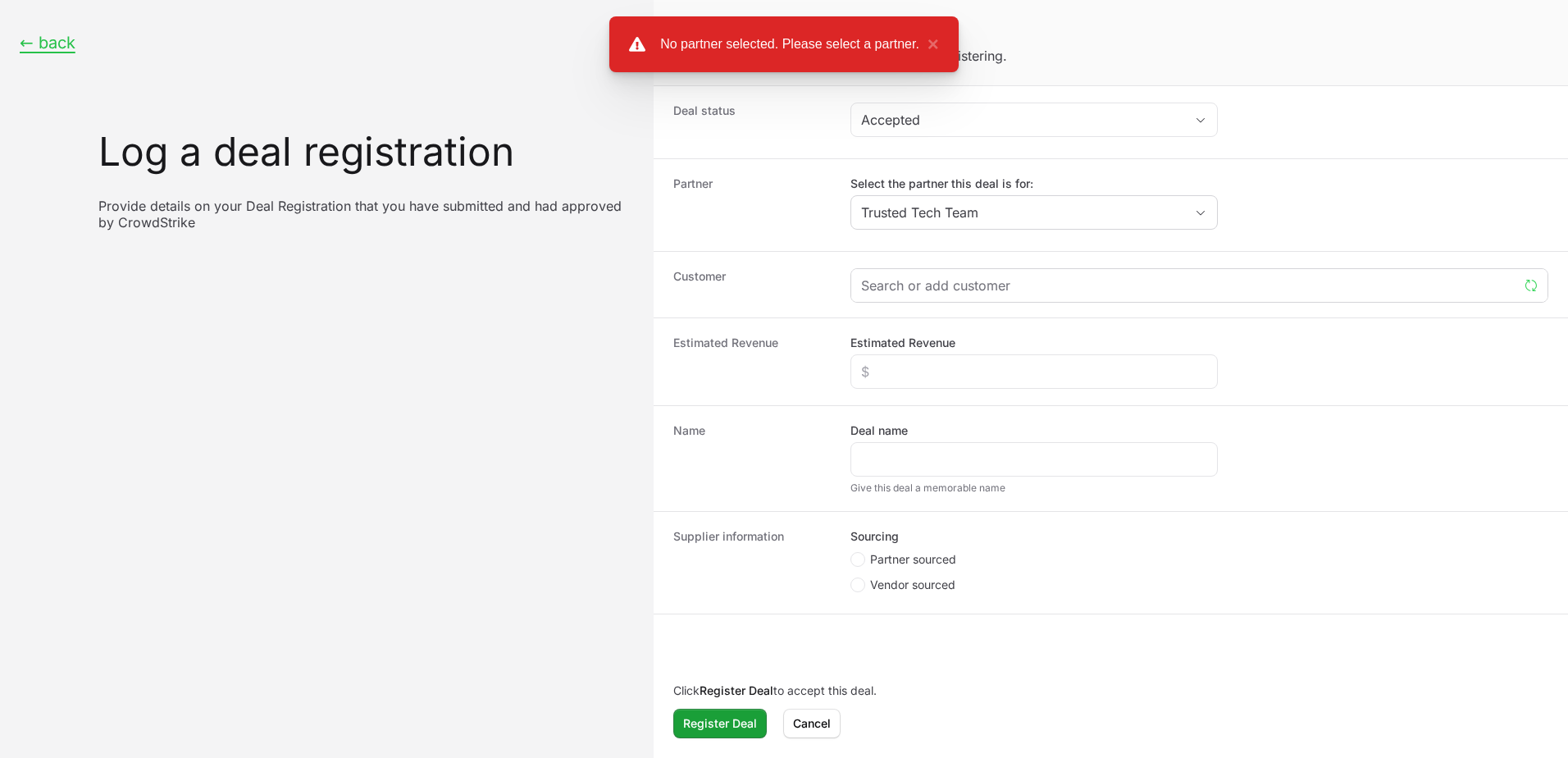
click at [928, 274] on div "Create activity form" at bounding box center [1199, 285] width 697 height 33
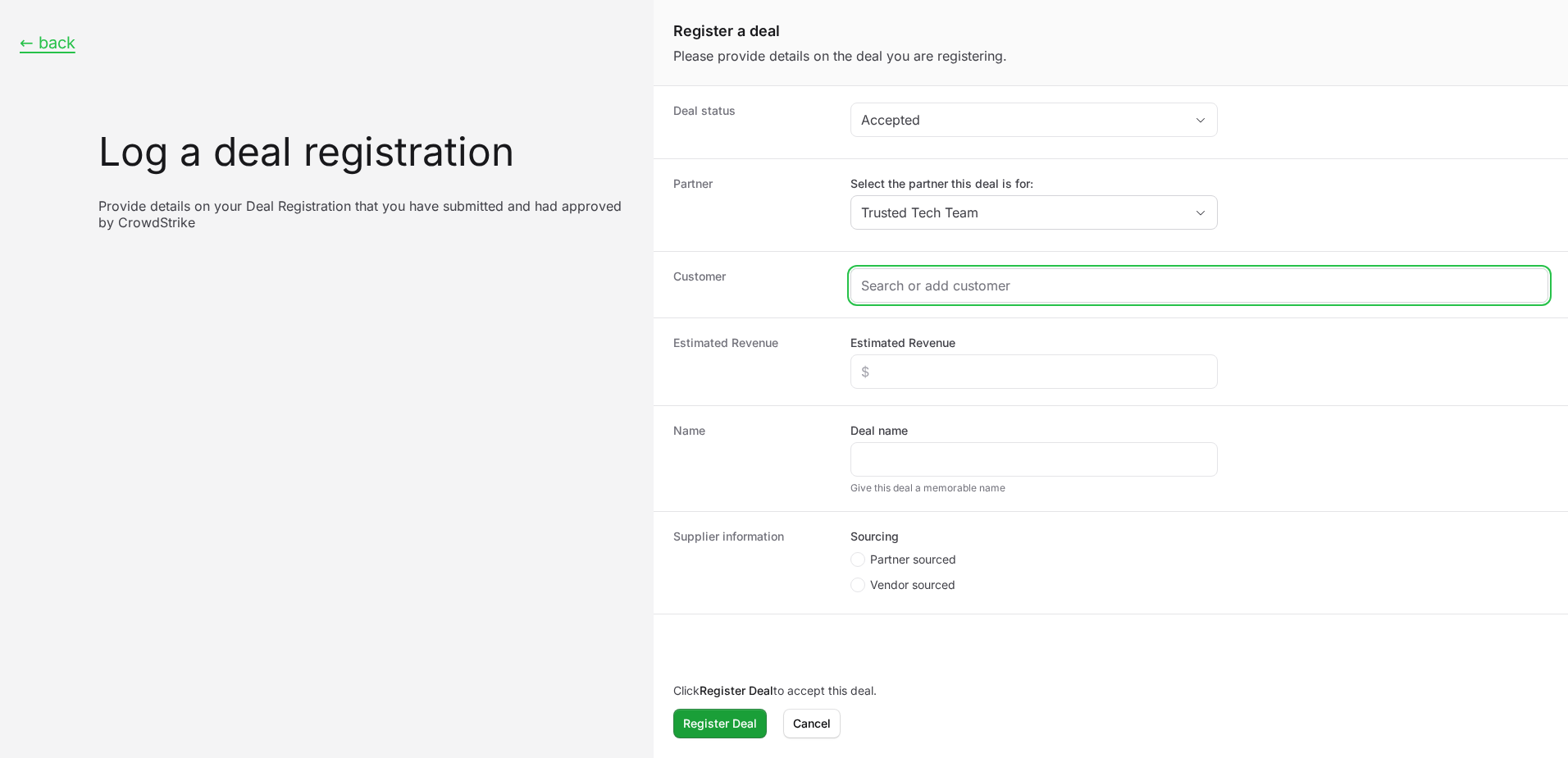
click at [949, 284] on input "Create activity form" at bounding box center [1199, 285] width 677 height 20
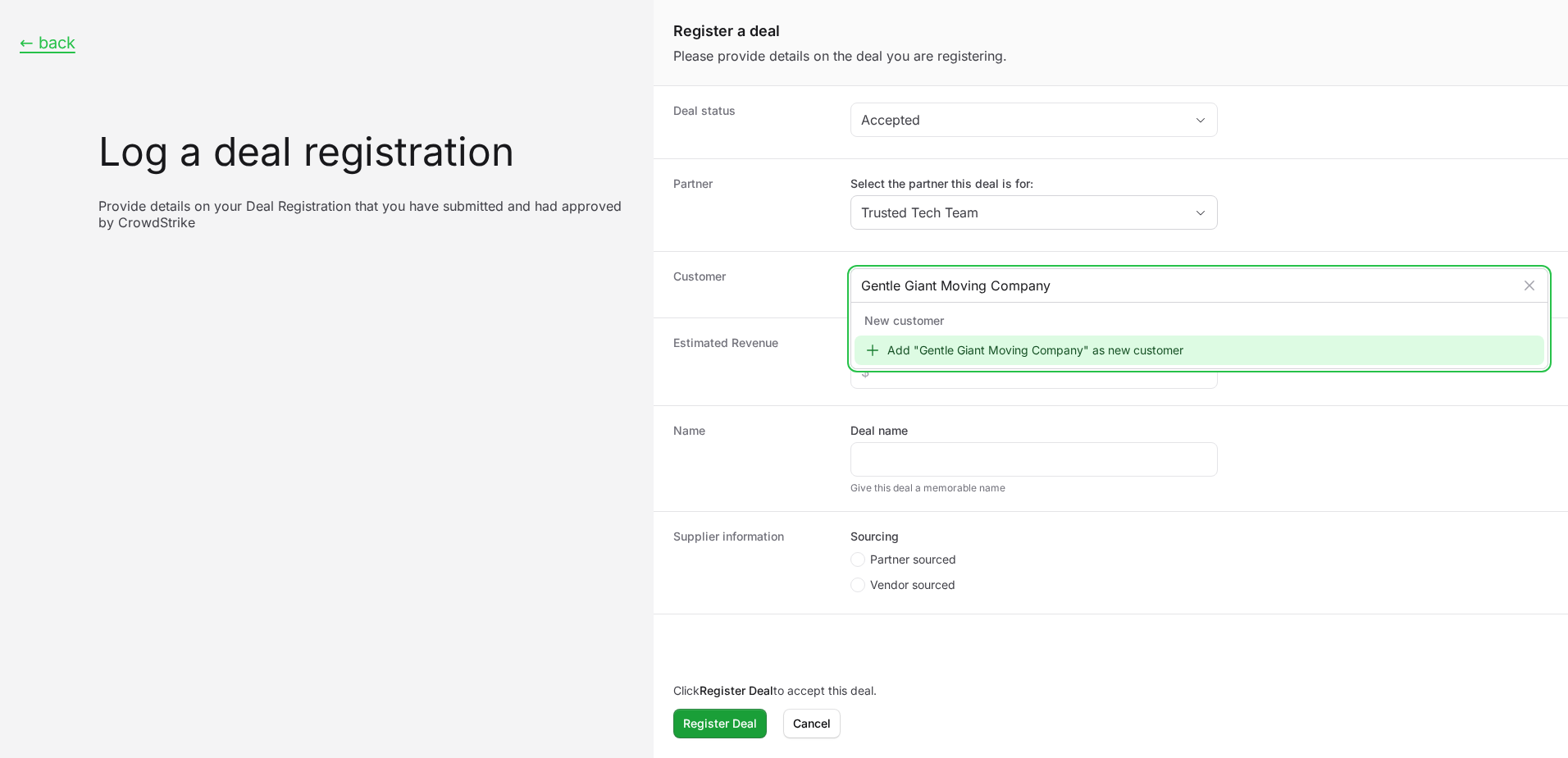
type input "Gentle Giant Moving Company"
click at [964, 343] on div "Add "Gentle Giant Moving Company" as new customer" at bounding box center [1199, 350] width 689 height 29
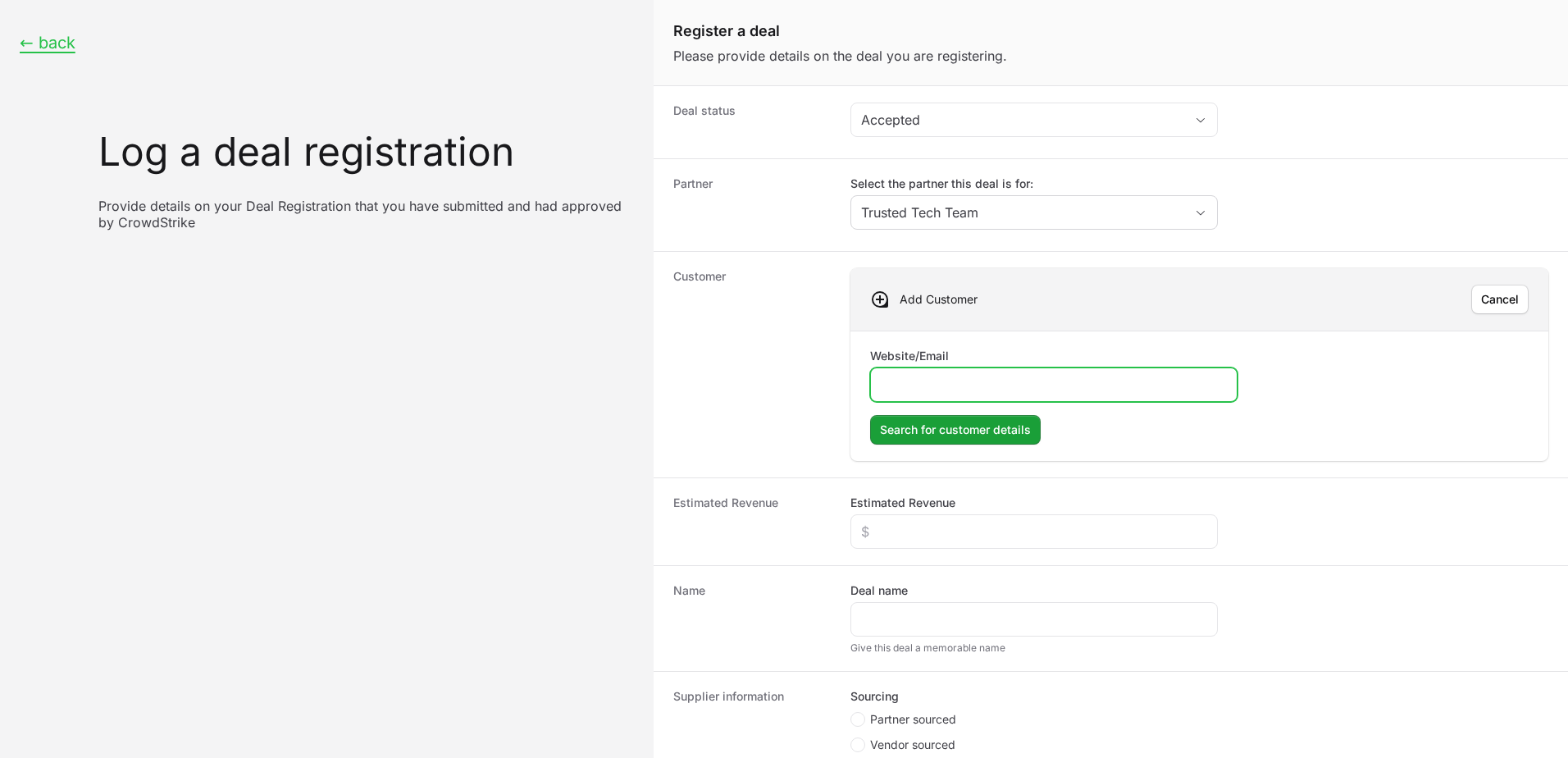
paste input "[URL][DOMAIN_NAME]"
type input "[URL][DOMAIN_NAME]"
click at [1004, 423] on span "Search for customer details" at bounding box center [955, 430] width 151 height 20
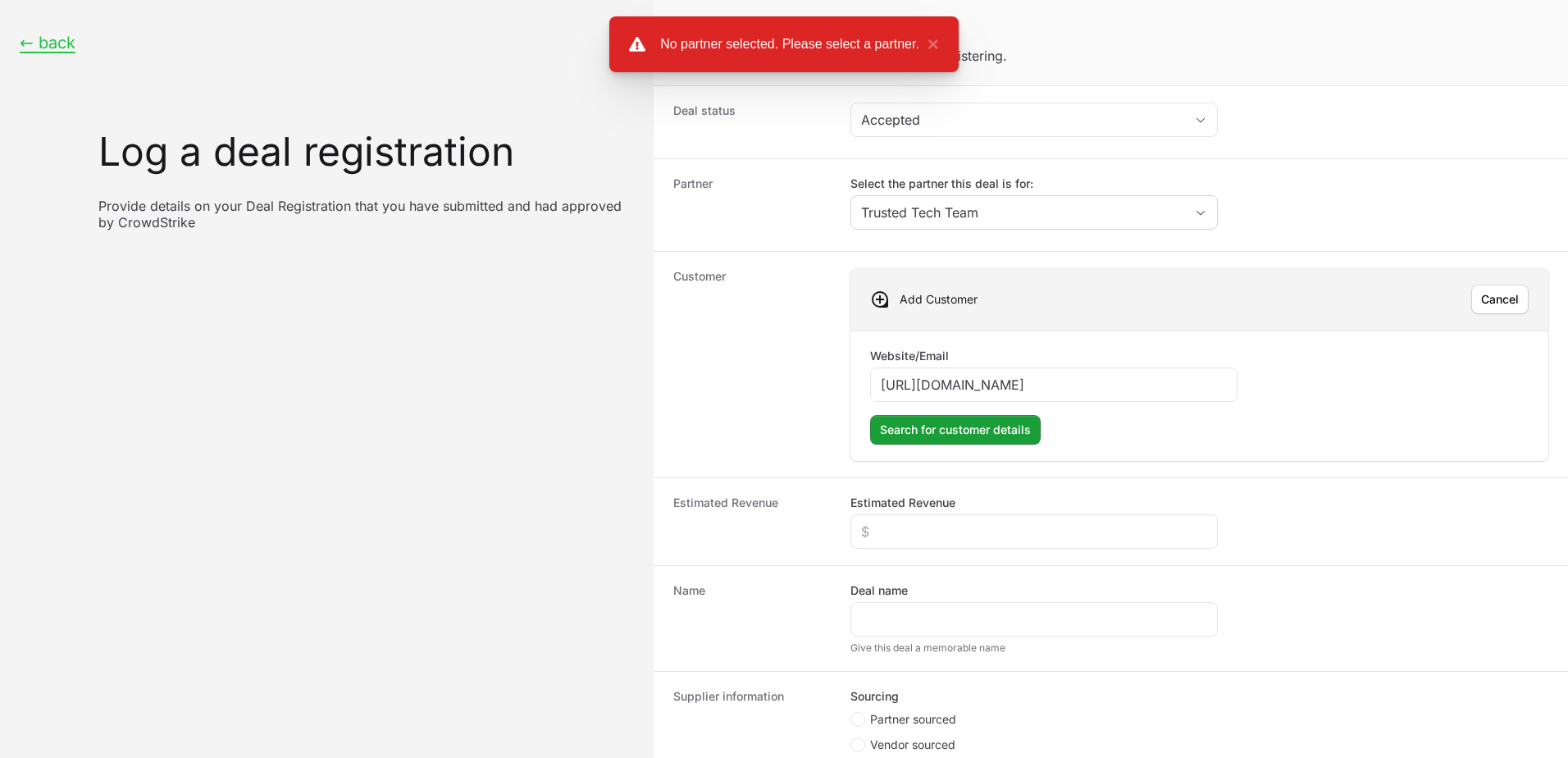
click at [1268, 226] on dd "Select the partner this deal is for: Trusted Tech Team" at bounding box center [1200, 205] width 697 height 59
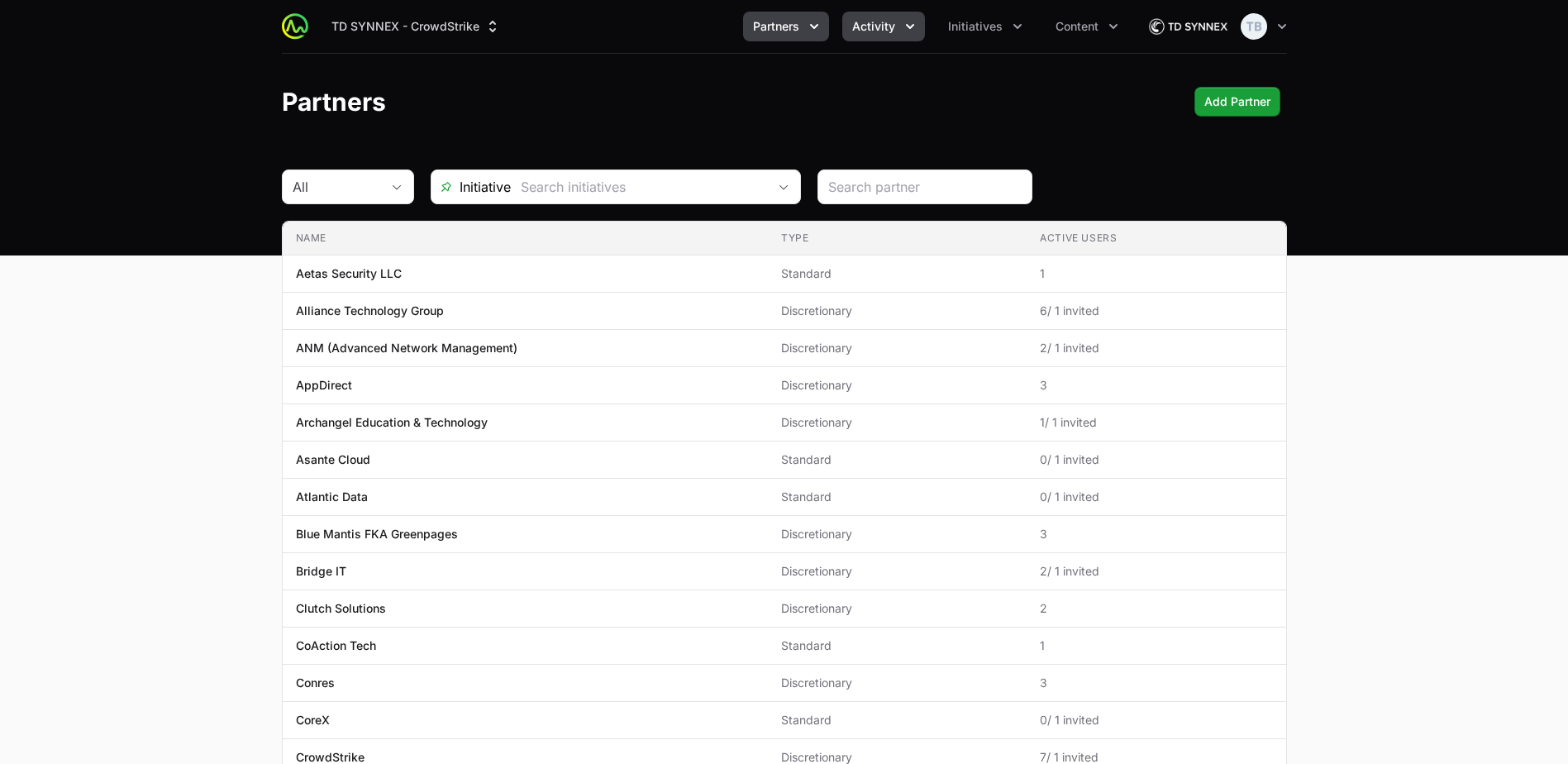
click at [898, 29] on button "Activity" at bounding box center [884, 26] width 83 height 30
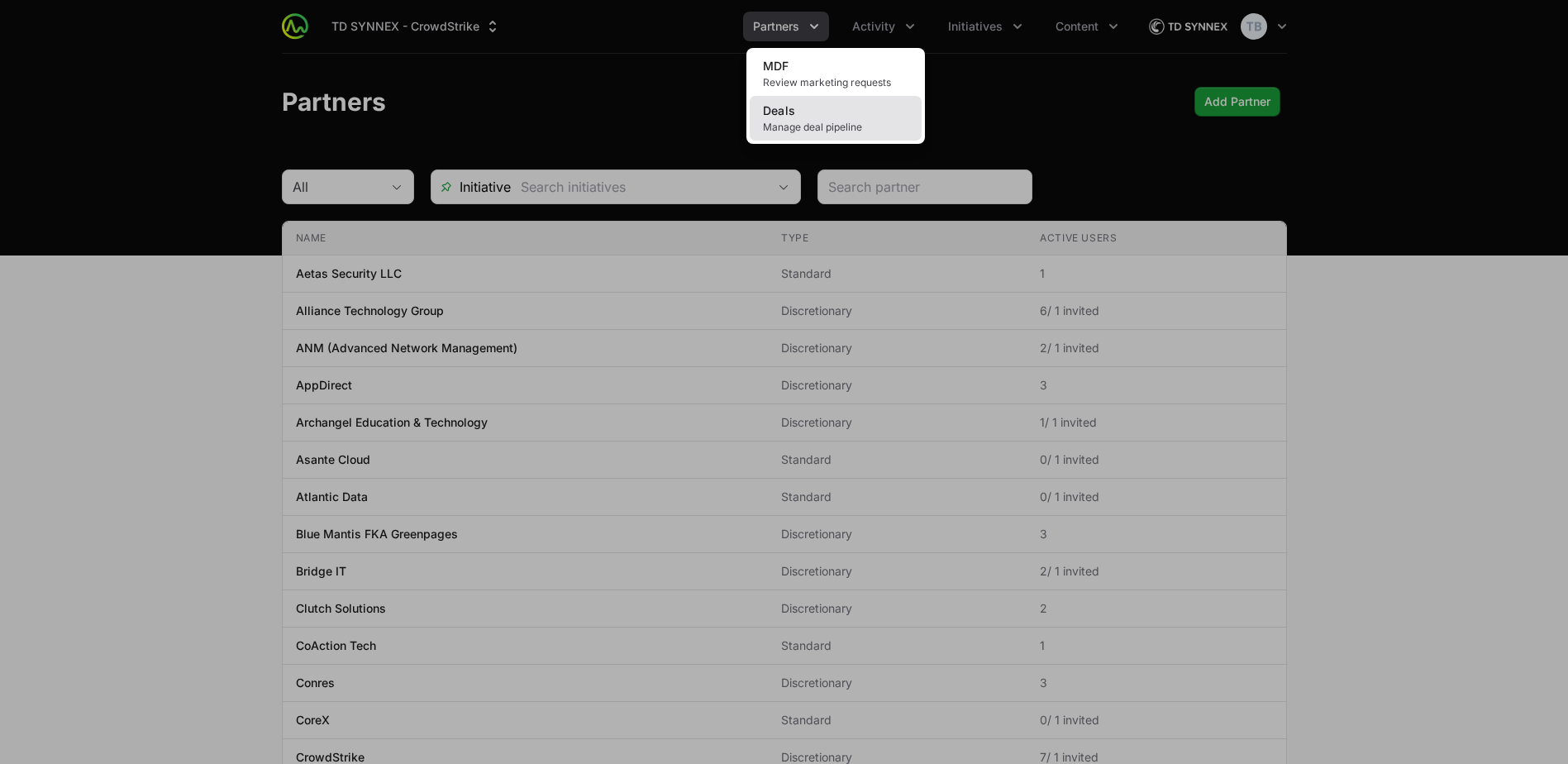
click at [839, 120] on span "Manage deal pipeline" at bounding box center [836, 127] width 146 height 13
